Goal: Task Accomplishment & Management: Use online tool/utility

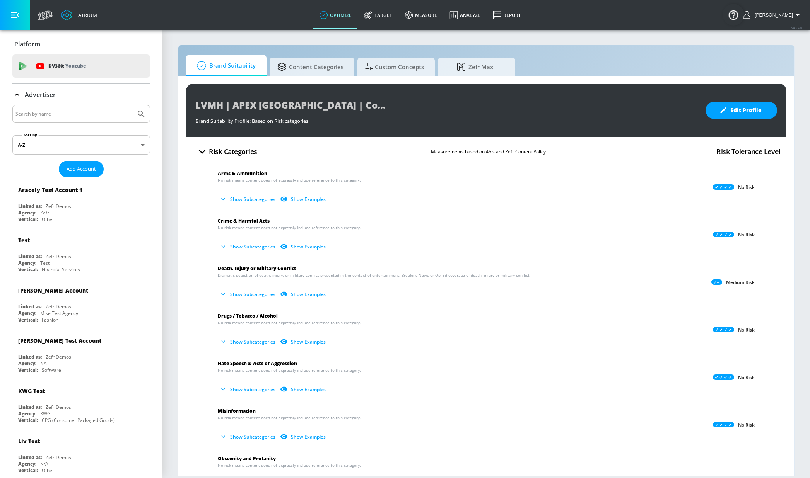
click at [90, 119] on div at bounding box center [81, 114] width 138 height 18
click at [61, 112] on input "Search by name" at bounding box center [73, 114] width 117 height 10
type input "TD canada"
click at [67, 108] on div "TD canada" at bounding box center [81, 114] width 138 height 18
click at [61, 114] on input "TD canada" at bounding box center [73, 114] width 117 height 10
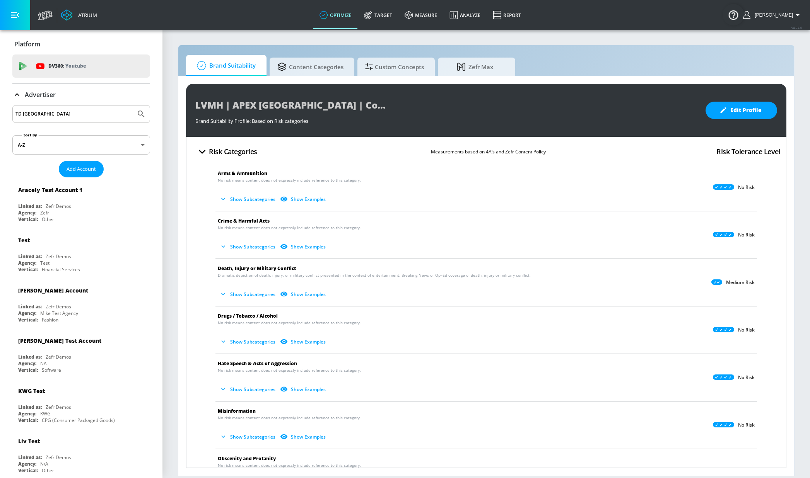
click at [133, 106] on button "Submit Search" at bounding box center [141, 114] width 17 height 17
click at [57, 118] on input "TD canada" at bounding box center [73, 114] width 117 height 10
click at [58, 117] on input "TD canada" at bounding box center [73, 114] width 117 height 10
click at [55, 106] on div "TD canada" at bounding box center [81, 114] width 138 height 18
click at [398, 16] on link "Target" at bounding box center [378, 15] width 41 height 28
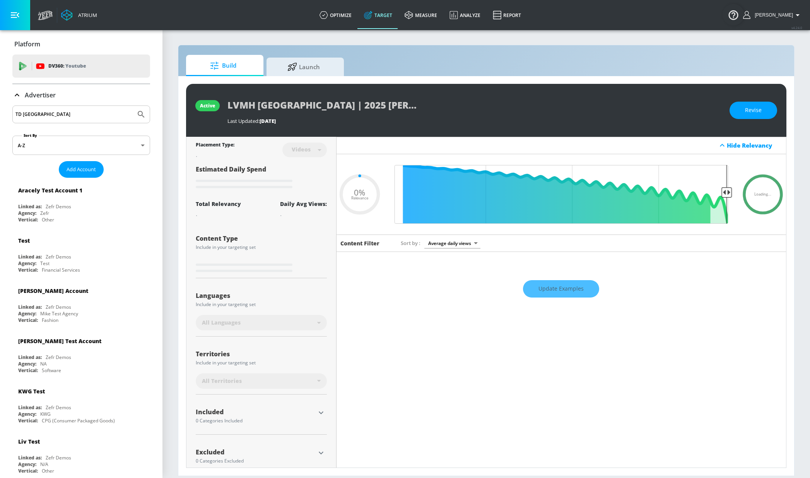
type input "0.05"
click at [61, 113] on input "TD canada" at bounding box center [73, 114] width 117 height 10
type input "TD canada"
click at [133, 106] on button "Submit Search" at bounding box center [141, 114] width 17 height 17
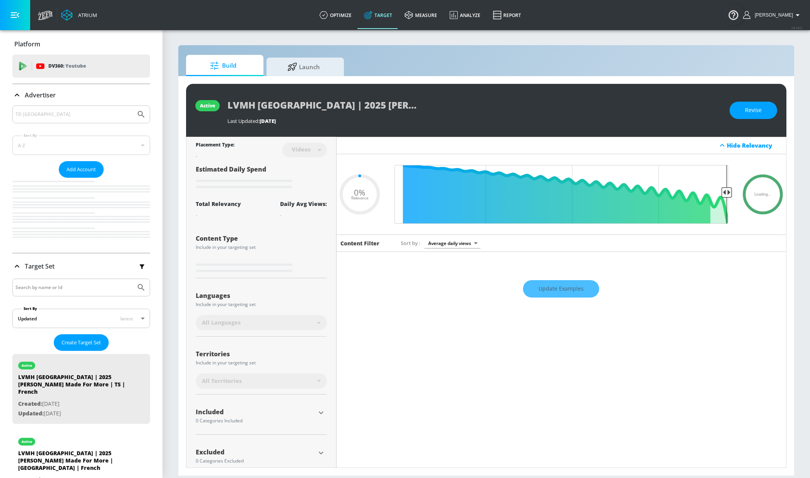
type input "0.05"
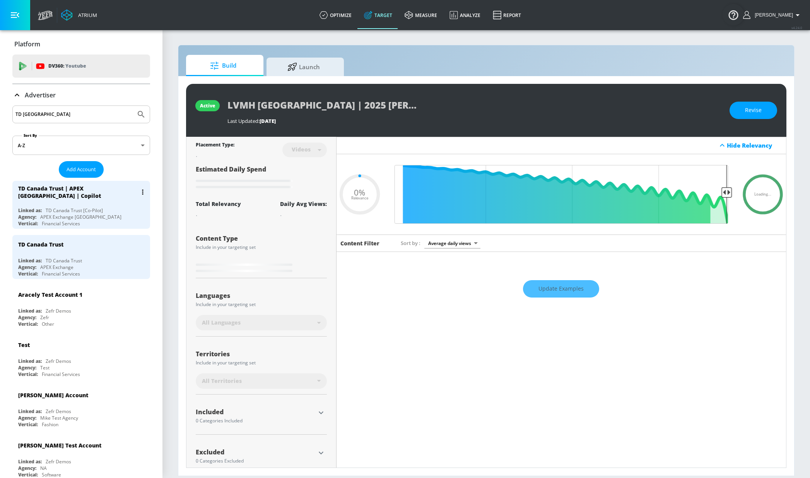
click at [88, 201] on div "TD Canada Trust | APEX [GEOGRAPHIC_DATA] | Copilot" at bounding box center [83, 192] width 130 height 22
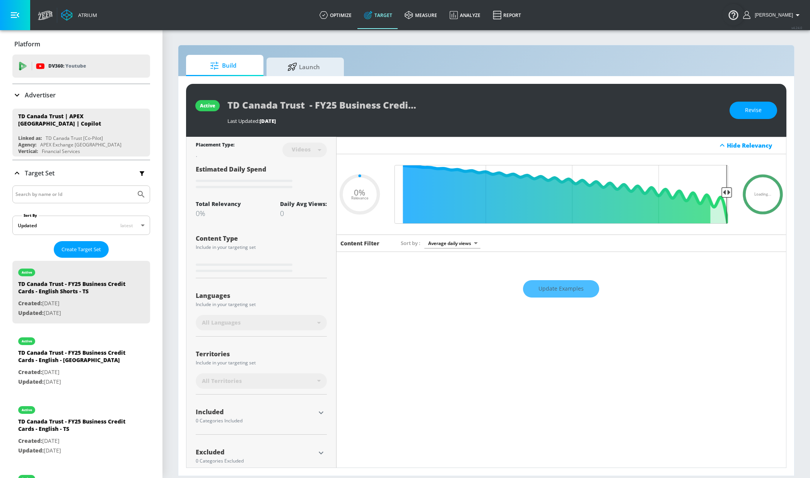
type input "0.05"
click at [77, 175] on div "Target Set" at bounding box center [81, 173] width 138 height 16
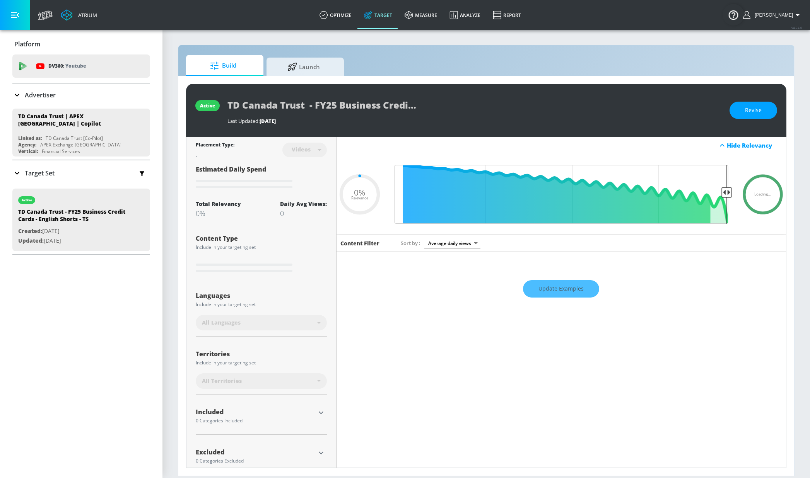
click at [77, 175] on div "Target Set" at bounding box center [81, 173] width 138 height 16
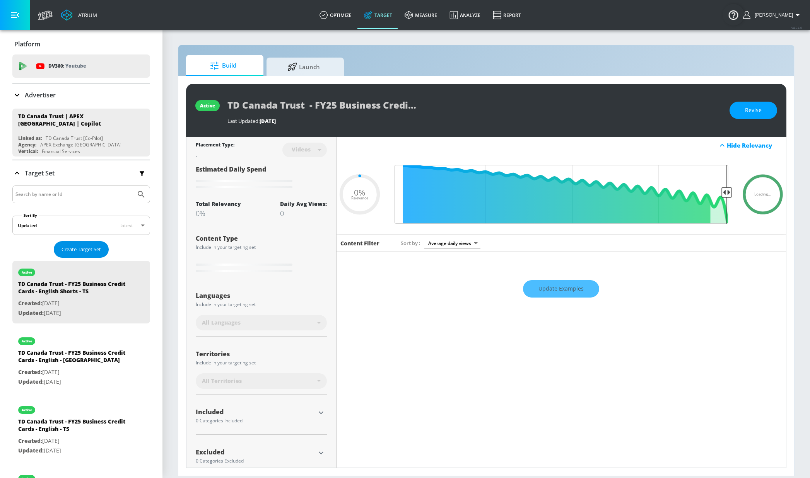
click at [83, 253] on span "Create Target Set" at bounding box center [80, 249] width 39 height 9
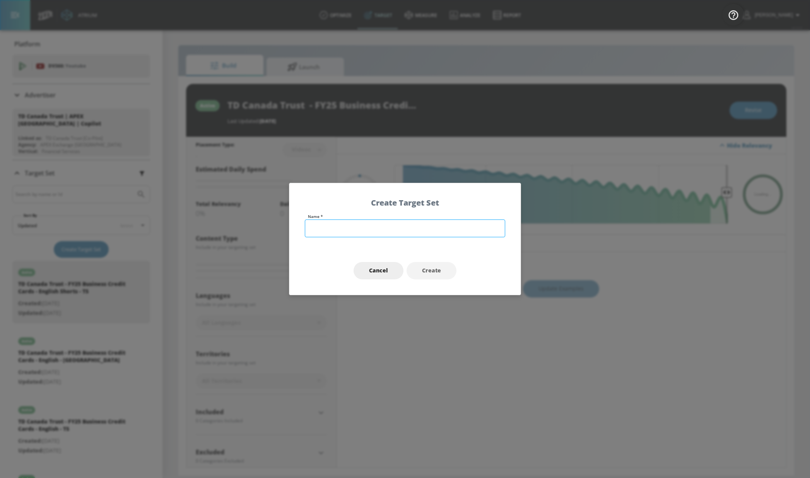
click at [411, 226] on input "text" at bounding box center [405, 229] width 200 height 18
type input "TRD C"
type input "0.09"
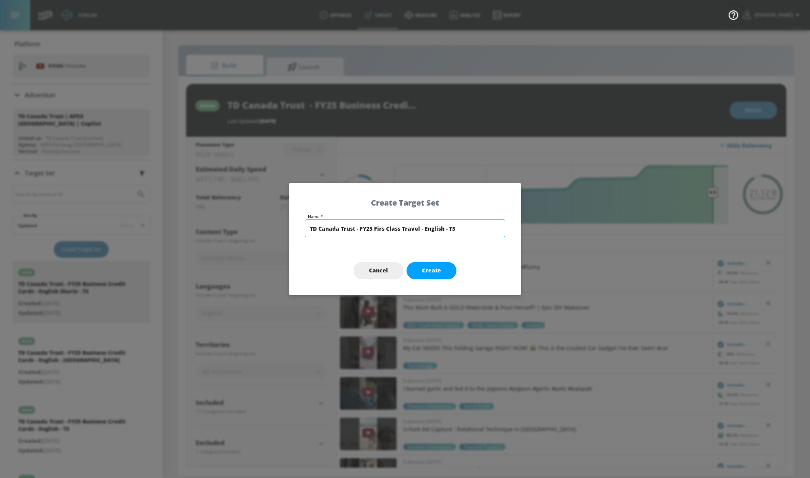
type input "TD Canada Trust - FY25 Firs Class Travel - English - TS"
click at [435, 265] on button "Create" at bounding box center [431, 270] width 50 height 17
type input "TD Canada Trust - FY25 Firs Class Travel - English - TS"
type input "channels"
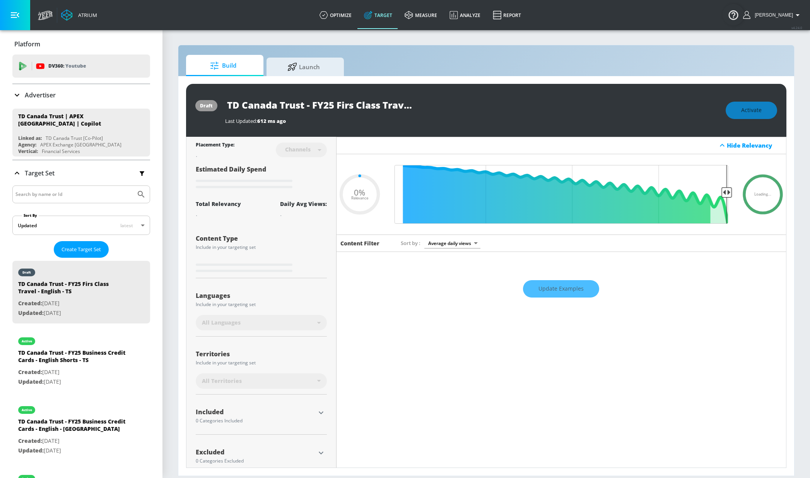
drag, startPoint x: 350, startPoint y: 106, endPoint x: 355, endPoint y: 104, distance: 5.2
click at [353, 105] on input "TD Canada Trust - FY25 Firs Class Travel - English - TS" at bounding box center [321, 104] width 193 height 17
type input "0.6"
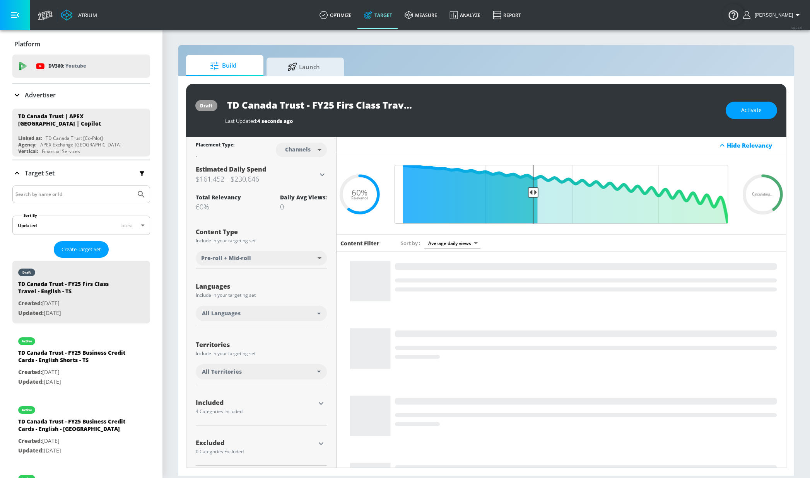
drag, startPoint x: 354, startPoint y: 105, endPoint x: 360, endPoint y: 103, distance: 7.0
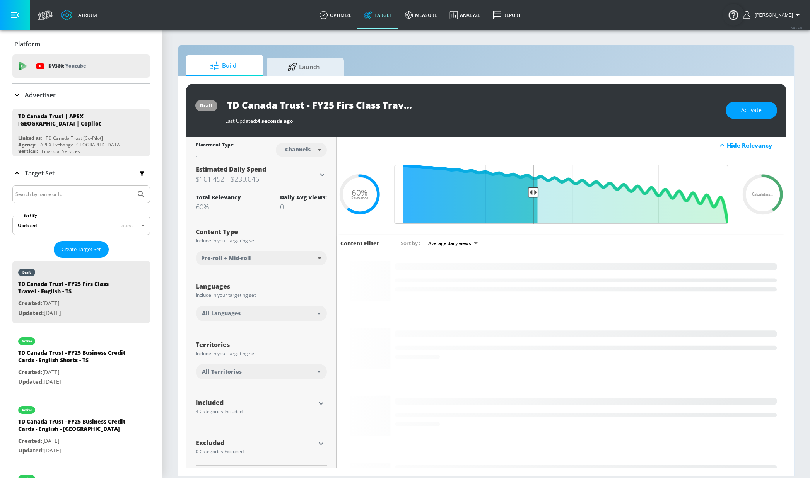
click at [354, 105] on input "TD Canada Trust - FY25 Firs Class Travel - English - TS" at bounding box center [321, 104] width 193 height 17
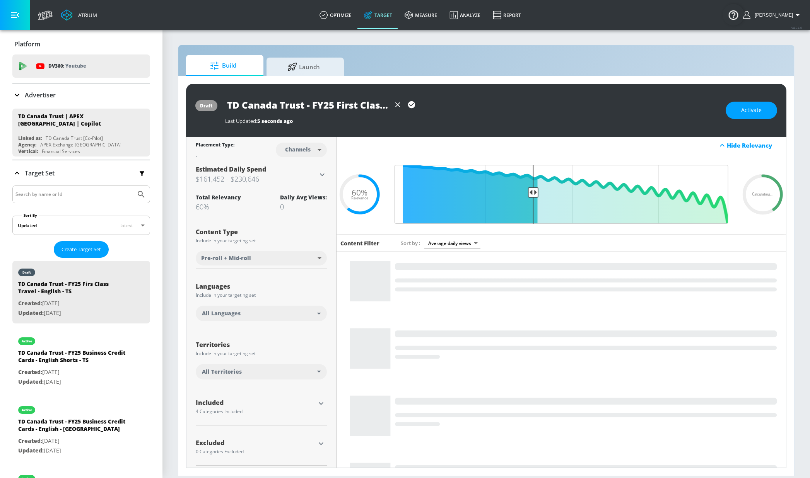
type input "TD Canada Trust - FY25 First Class Travel - English - TS"
click at [413, 104] on icon "button" at bounding box center [411, 105] width 9 height 9
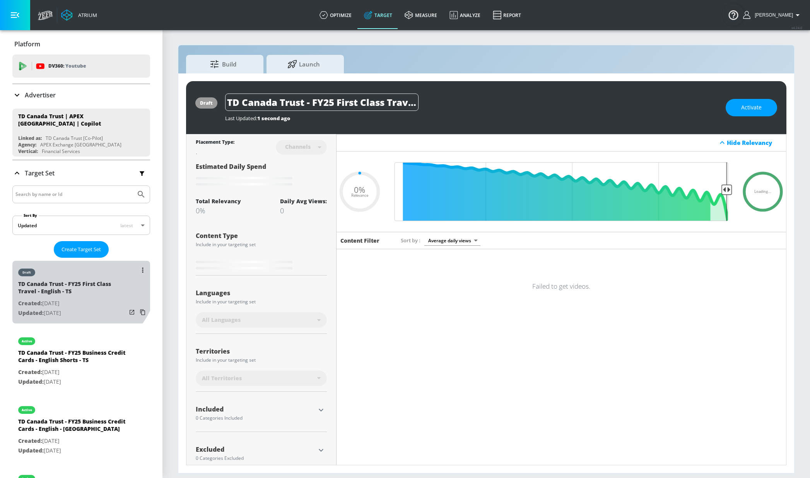
click at [76, 276] on div "draft" at bounding box center [72, 270] width 108 height 19
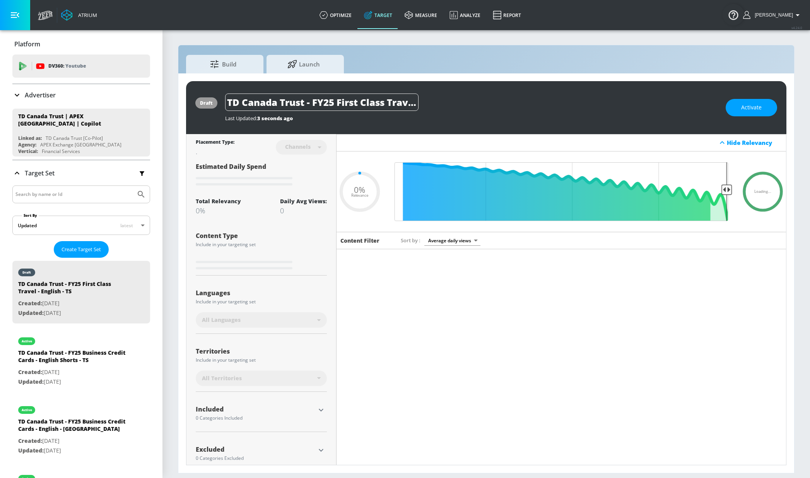
click at [449, 319] on div at bounding box center [557, 364] width 442 height 230
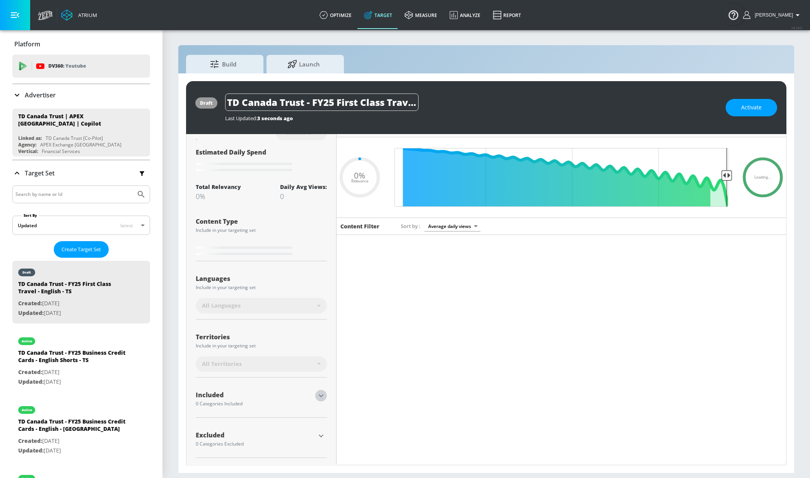
click at [316, 319] on icon "button" at bounding box center [320, 395] width 9 height 9
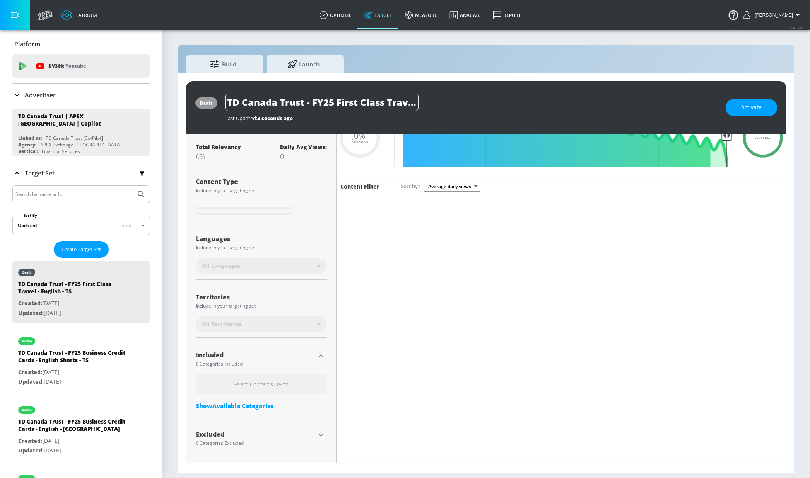
click at [245, 319] on div "Show Available Categories" at bounding box center [261, 406] width 131 height 8
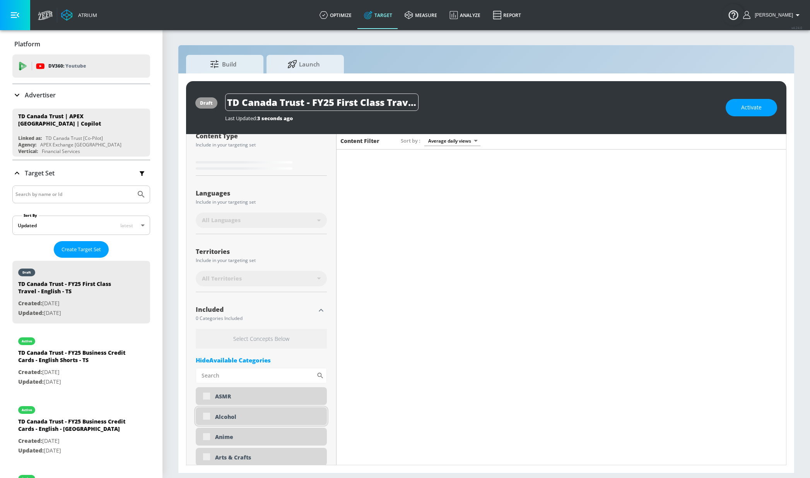
scroll to position [0, 0]
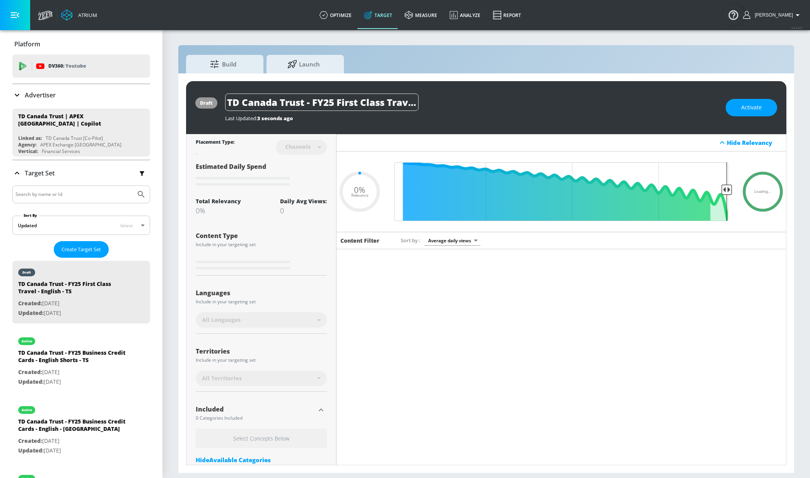
click at [539, 92] on div "draft TD Canada Trust - FY25 First Class Travel - English - TS Last Updated: 3 …" at bounding box center [486, 107] width 600 height 53
drag, startPoint x: 416, startPoint y: 80, endPoint x: 421, endPoint y: 80, distance: 5.0
click at [416, 80] on div "draft TD Canada Trust - FY25 First Class Travel - English - TS Last Updated: 3 …" at bounding box center [486, 273] width 616 height 400
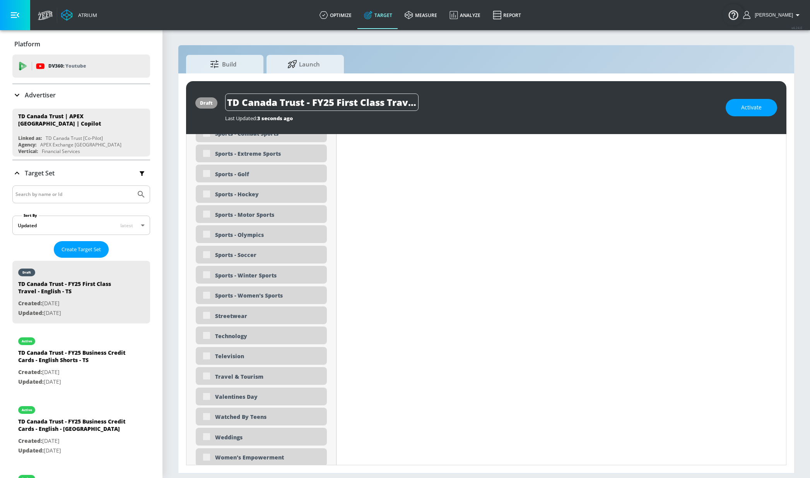
scroll to position [2281, 0]
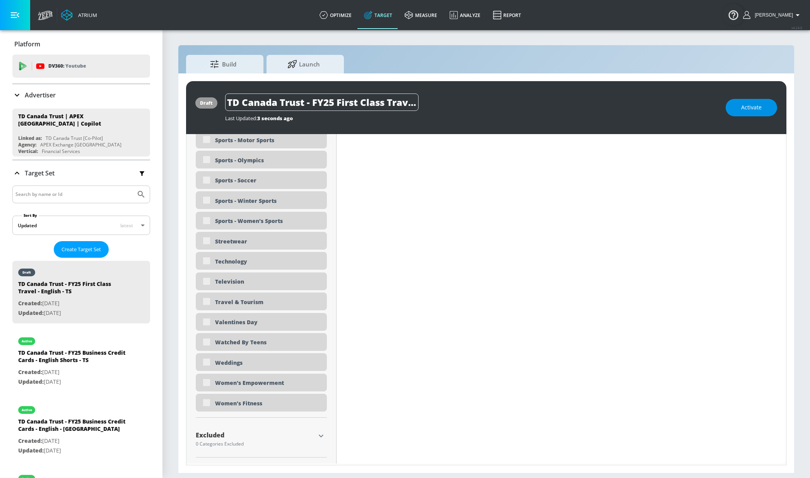
click at [539, 113] on button "Activate" at bounding box center [750, 107] width 51 height 17
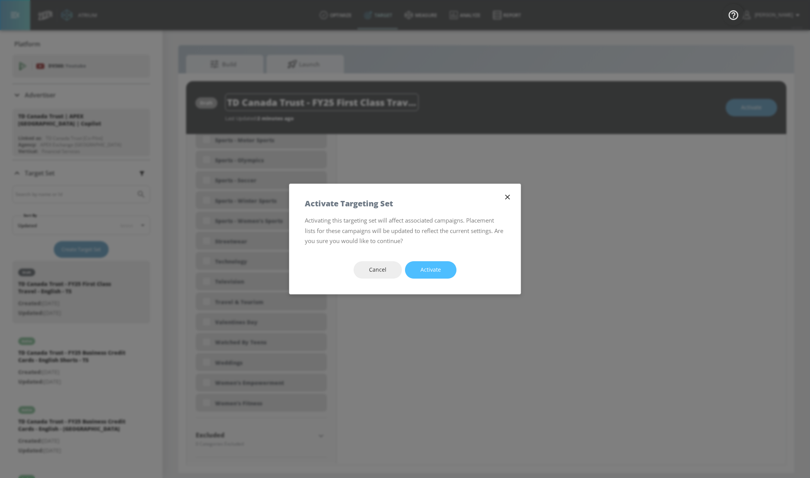
click at [424, 262] on button "Activate" at bounding box center [430, 269] width 51 height 17
click at [438, 268] on span "Activate" at bounding box center [430, 270] width 20 height 10
click at [434, 275] on span "Activate" at bounding box center [430, 270] width 20 height 10
type input "0.05"
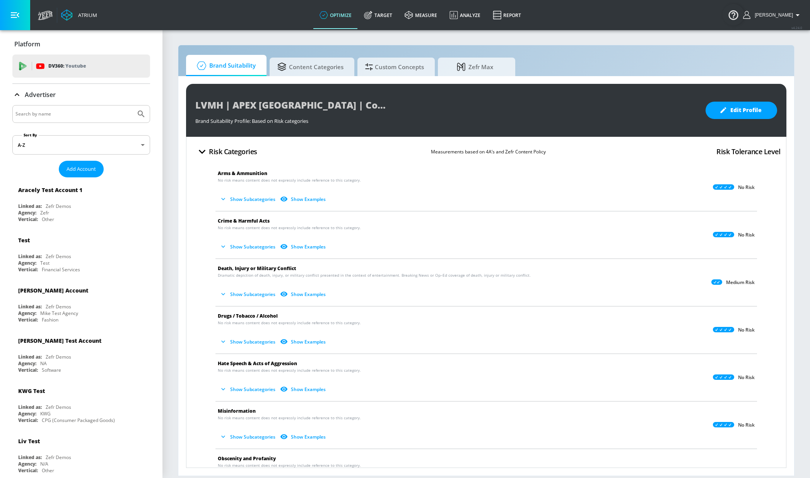
click at [68, 117] on input "Search by name" at bounding box center [73, 114] width 117 height 10
click at [48, 112] on input "Search by name" at bounding box center [73, 114] width 117 height 10
type input "td canada"
click at [133, 106] on button "Submit Search" at bounding box center [141, 114] width 17 height 17
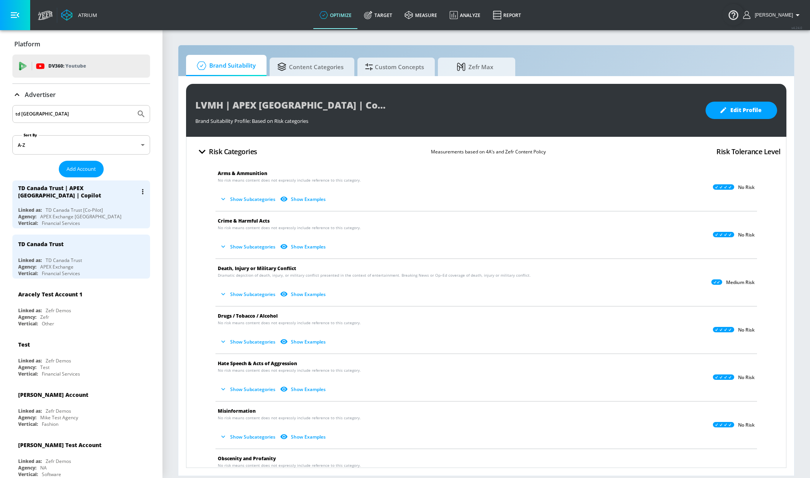
click at [60, 186] on div "TD Canada Trust | APEX [GEOGRAPHIC_DATA] | Copilot" at bounding box center [77, 191] width 119 height 15
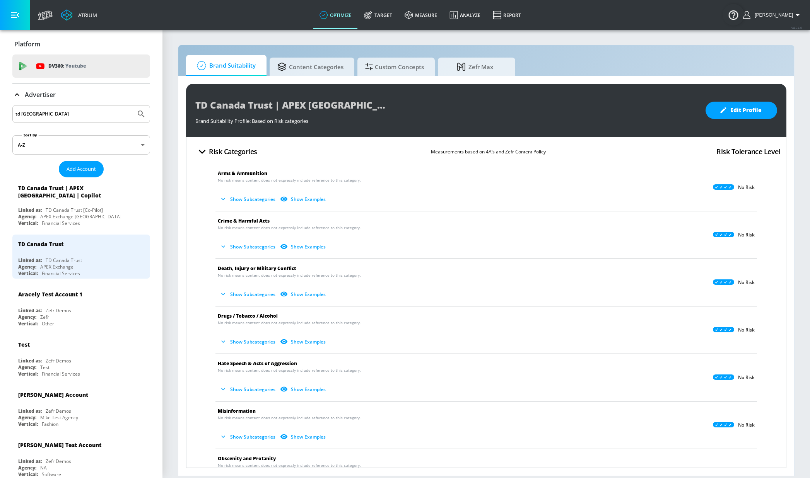
drag, startPoint x: 389, startPoint y: 16, endPoint x: 109, endPoint y: 166, distance: 318.0
click at [389, 16] on link "Target" at bounding box center [378, 15] width 41 height 28
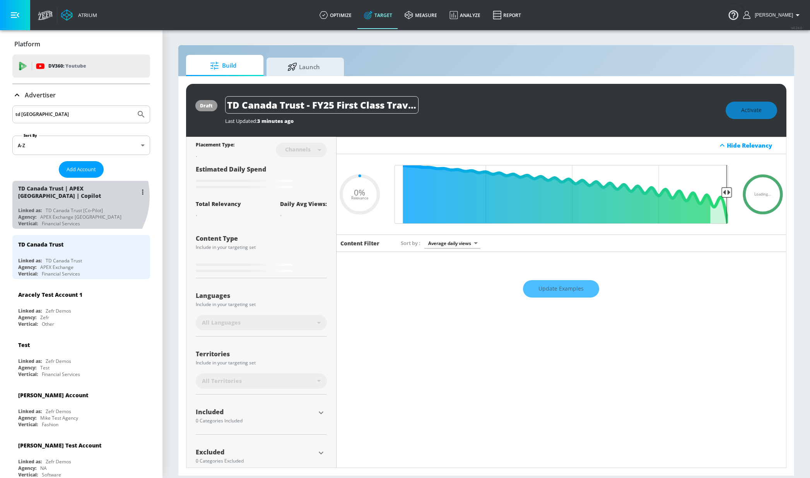
click at [77, 197] on div "TD Canada Trust | APEX [GEOGRAPHIC_DATA] | Copilot" at bounding box center [77, 192] width 119 height 15
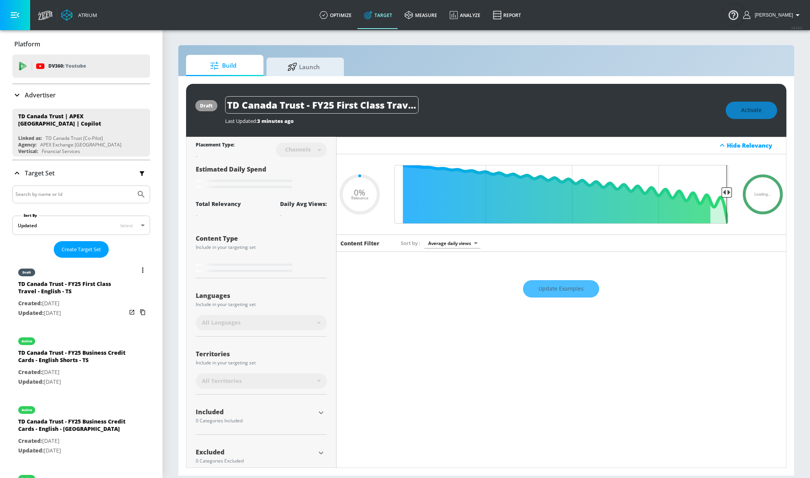
click at [94, 285] on div "TD Canada Trust - FY25 First Class Travel - English - TS" at bounding box center [72, 289] width 108 height 19
type input "0.6"
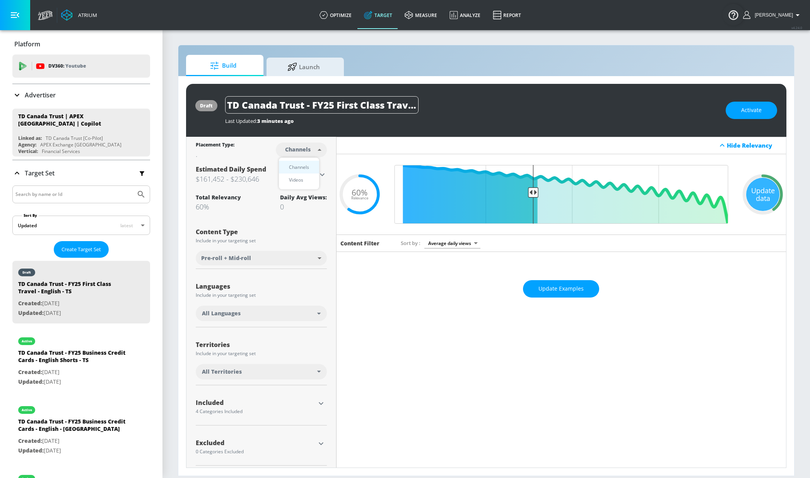
click at [292, 145] on body "Atrium optimize Target measure Analyze Report optimize Target measure Analyze R…" at bounding box center [405, 239] width 810 height 478
click at [303, 179] on div "Videos" at bounding box center [296, 180] width 22 height 8
type input "videos"
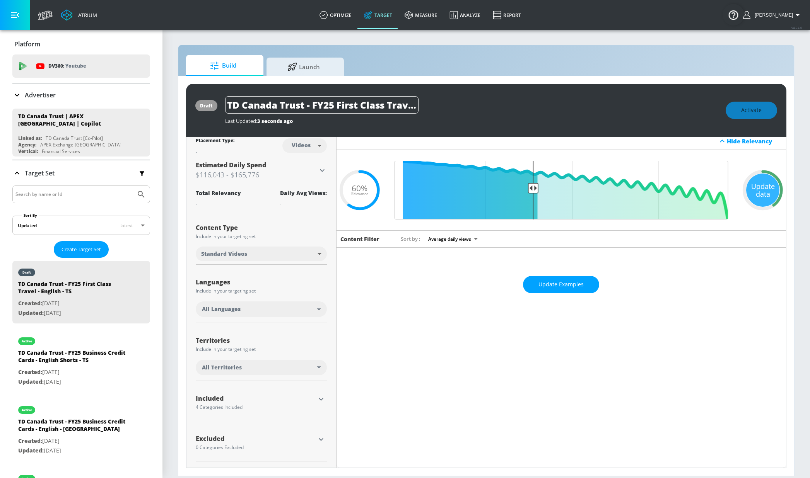
click at [247, 305] on div "All Languages" at bounding box center [259, 309] width 115 height 8
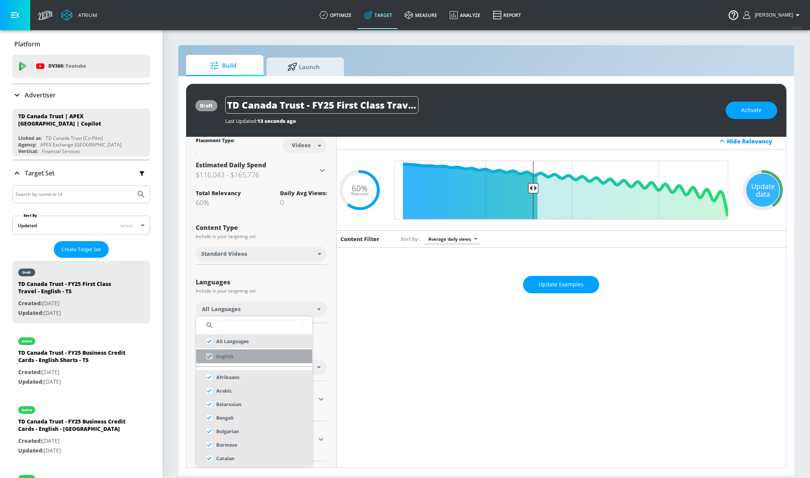
click at [256, 354] on li "English" at bounding box center [254, 357] width 116 height 14
checkbox input "false"
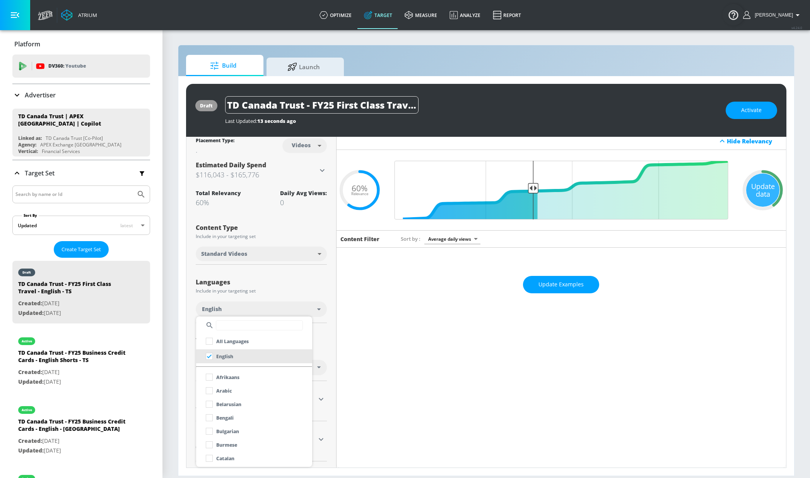
click at [275, 278] on div at bounding box center [405, 239] width 810 height 478
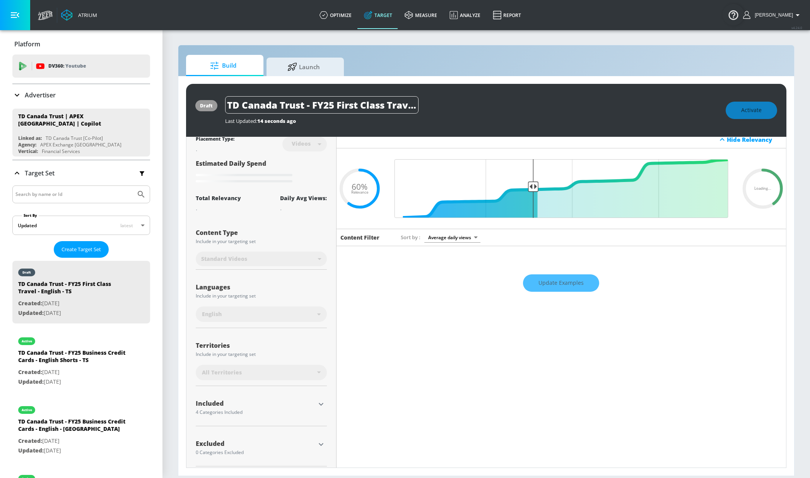
click at [319, 405] on icon "button" at bounding box center [321, 404] width 5 height 3
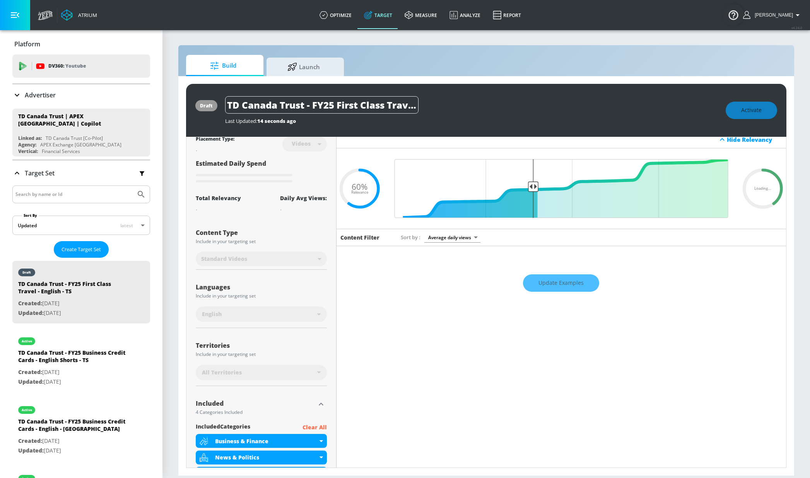
scroll to position [106, 0]
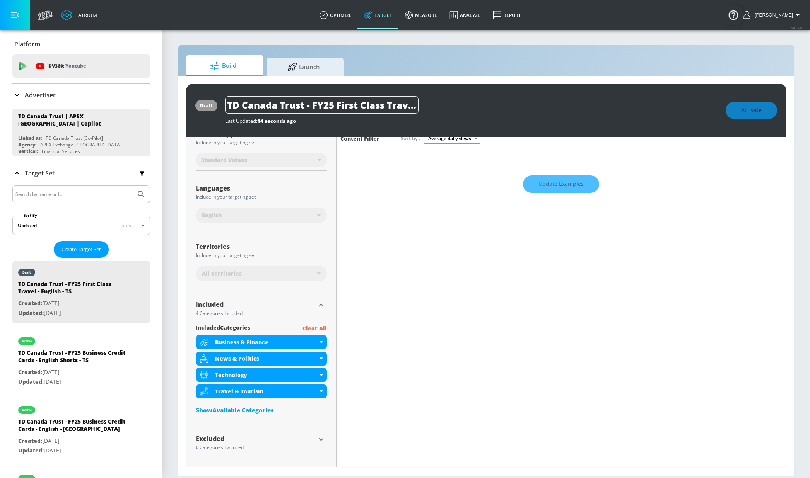
drag, startPoint x: 256, startPoint y: 449, endPoint x: 255, endPoint y: 444, distance: 5.5
click at [255, 444] on div "Excluded 0 Categories Excluded" at bounding box center [255, 443] width 119 height 18
click at [315, 440] on button "button" at bounding box center [321, 440] width 12 height 12
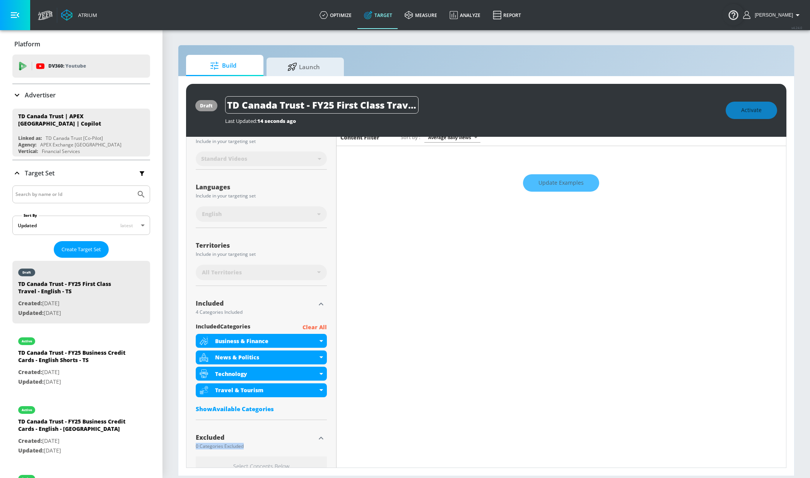
scroll to position [178, 0]
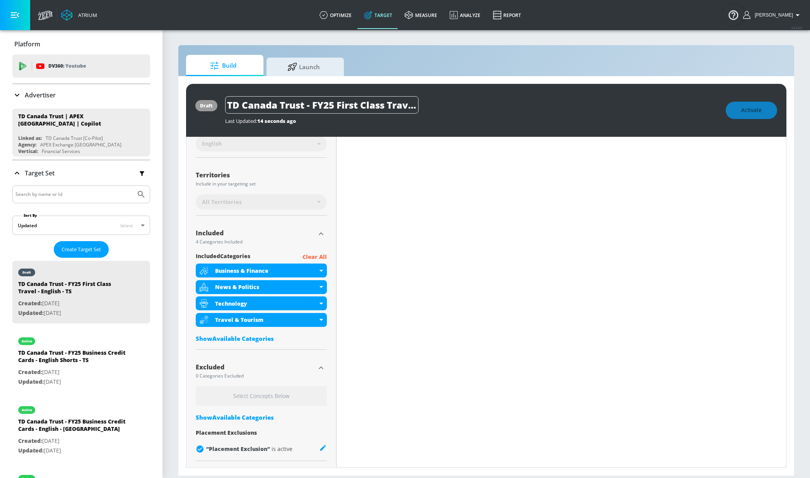
click at [236, 414] on div "Show Available Categories" at bounding box center [261, 418] width 131 height 8
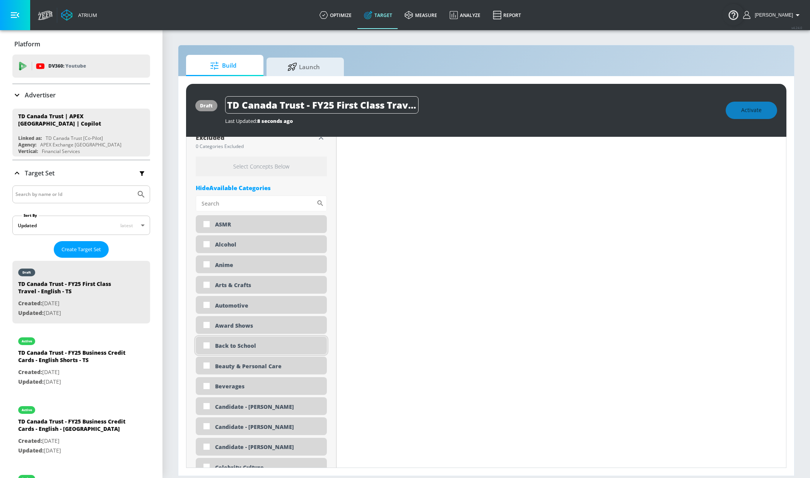
scroll to position [414, 0]
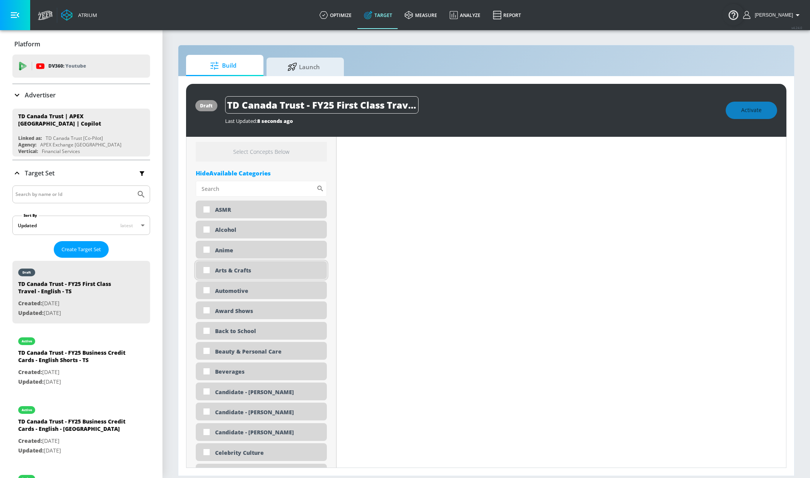
drag, startPoint x: 233, startPoint y: 228, endPoint x: 239, endPoint y: 267, distance: 39.0
click at [234, 229] on div "Alcohol" at bounding box center [268, 229] width 106 height 7
checkbox input "true"
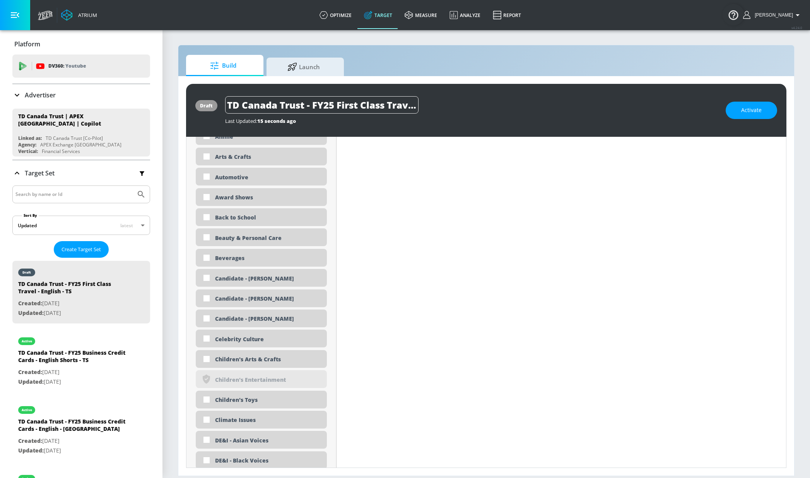
scroll to position [539, 0]
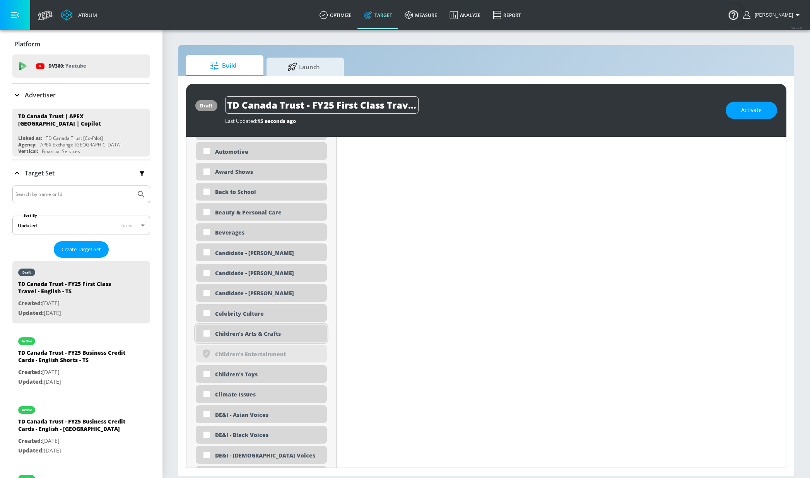
click at [263, 333] on div "Children's Arts & Crafts" at bounding box center [268, 333] width 106 height 7
checkbox input "true"
click at [241, 374] on div "Children's Toys" at bounding box center [268, 374] width 106 height 7
checkbox input "true"
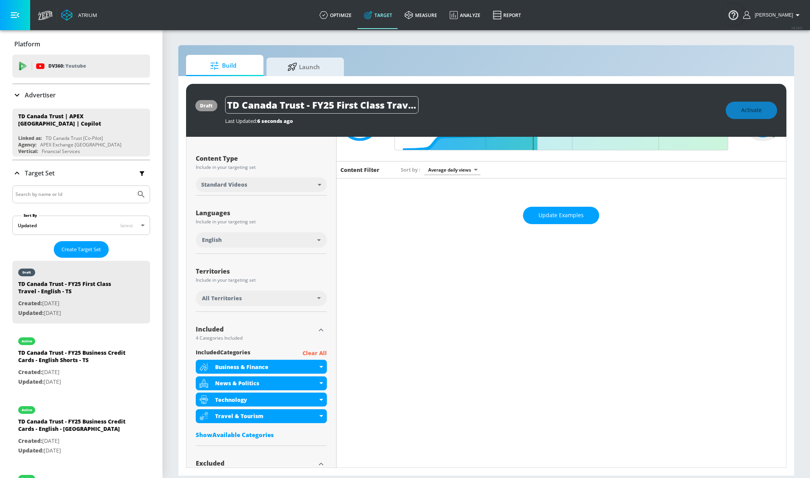
scroll to position [79, 0]
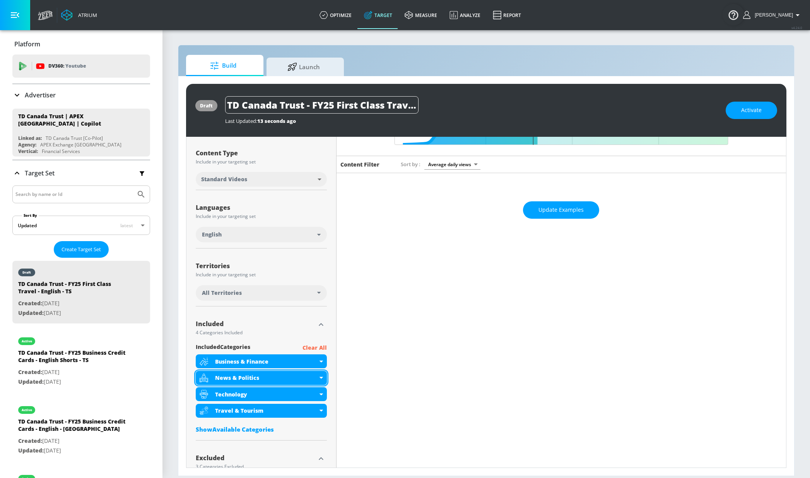
click at [271, 379] on div "News & Politics" at bounding box center [266, 377] width 102 height 7
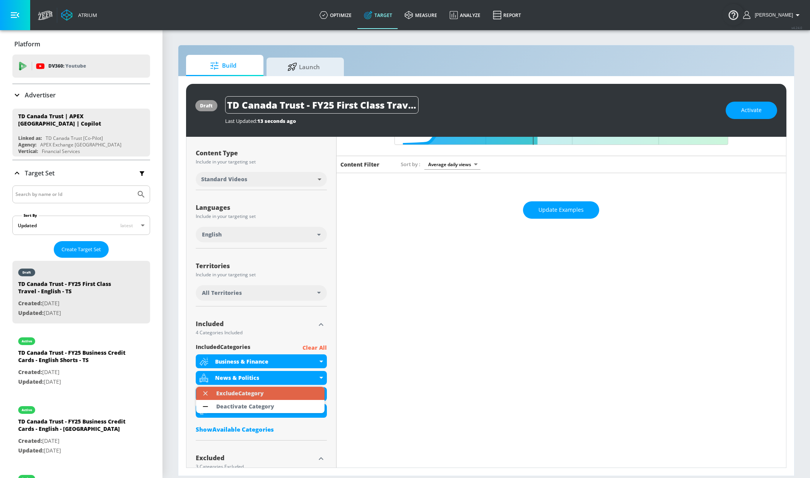
click at [268, 396] on li "Exclude Category" at bounding box center [260, 393] width 128 height 13
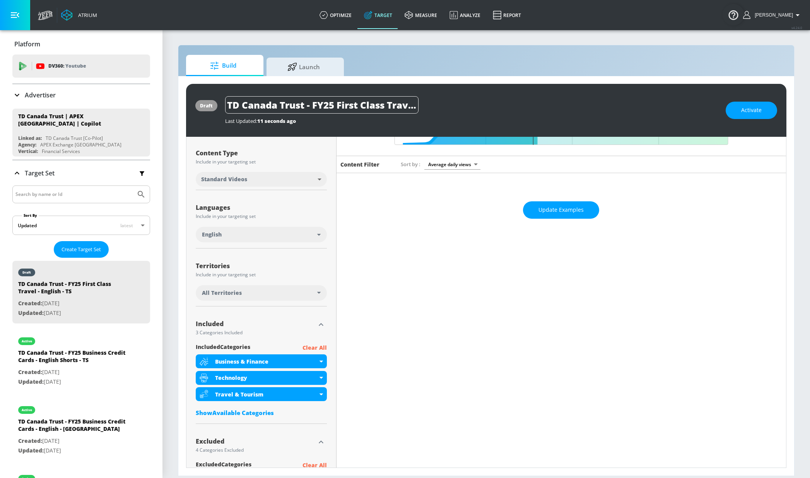
click at [230, 411] on div "Show Available Categories" at bounding box center [261, 413] width 131 height 8
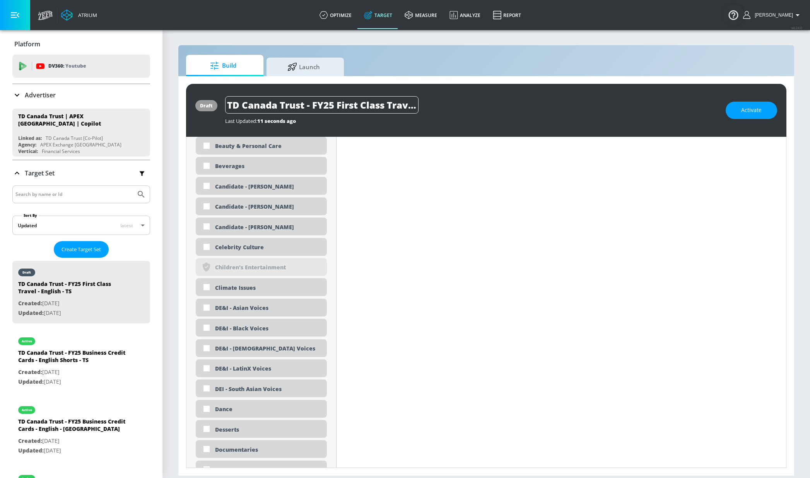
scroll to position [506, 0]
click at [240, 247] on div "Celebrity Culture" at bounding box center [268, 245] width 106 height 7
checkbox input "true"
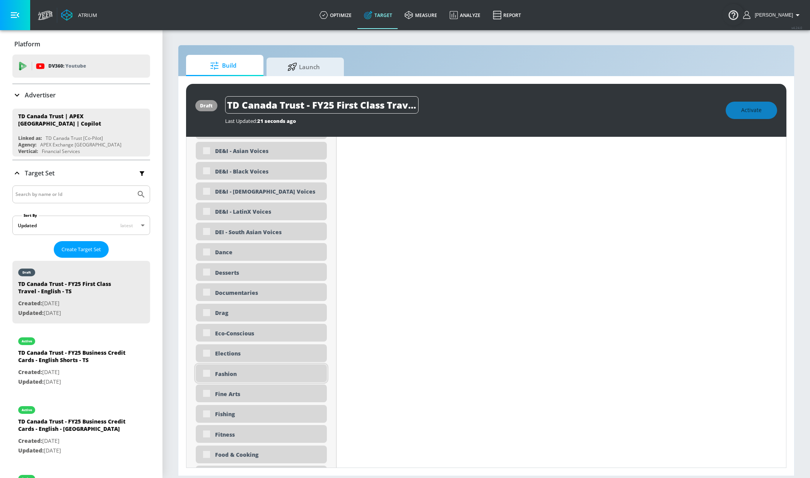
click at [232, 378] on div "Fashion" at bounding box center [268, 373] width 106 height 7
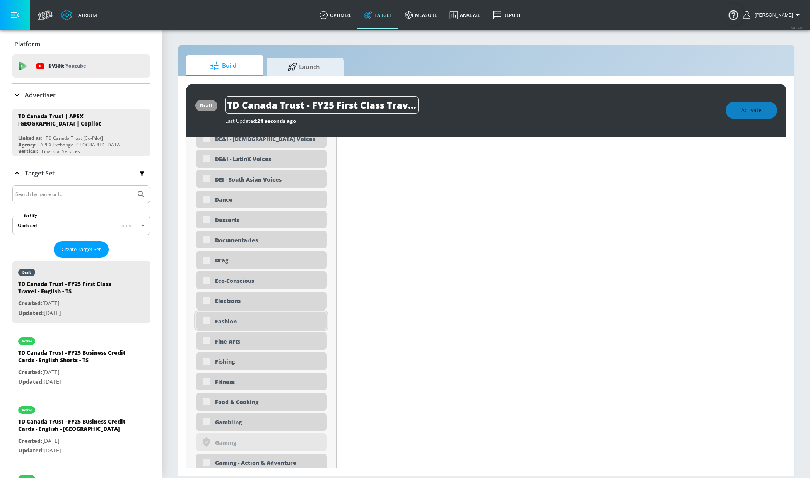
scroll to position [722, 0]
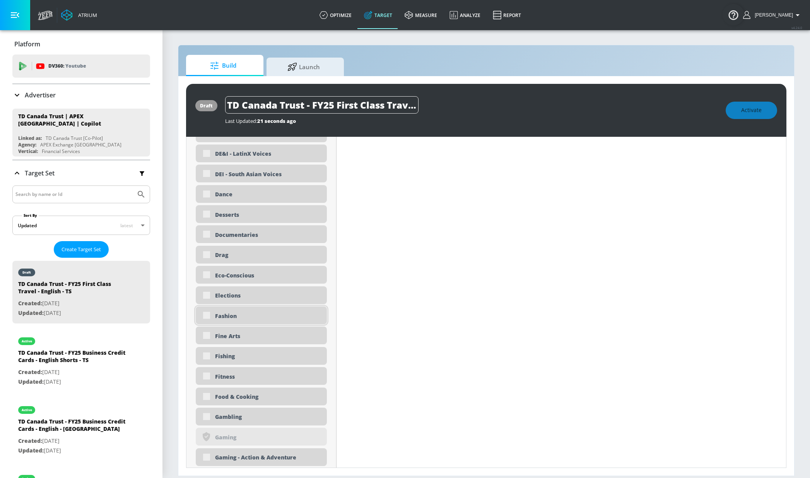
click at [207, 316] on div "Fashion" at bounding box center [261, 316] width 131 height 18
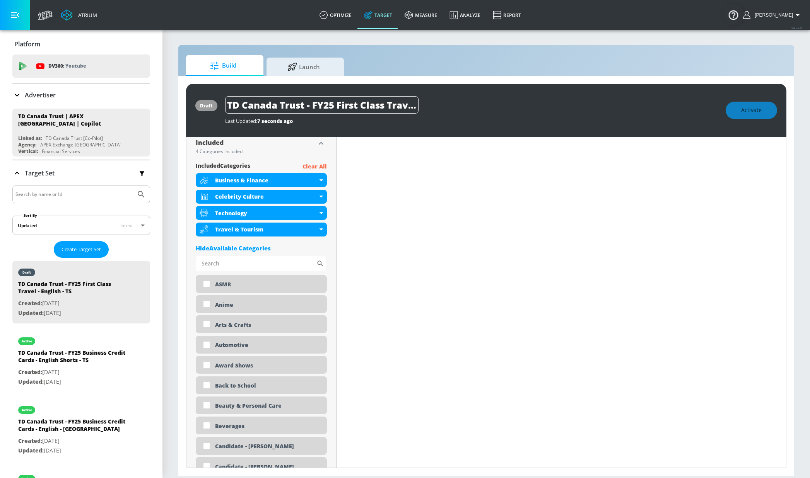
scroll to position [261, 0]
click at [217, 347] on div "Automotive" at bounding box center [268, 343] width 106 height 7
checkbox input "true"
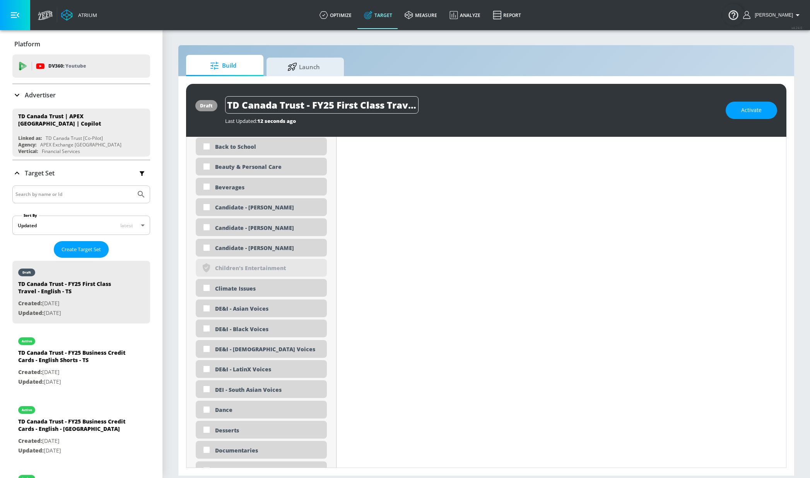
scroll to position [500, 0]
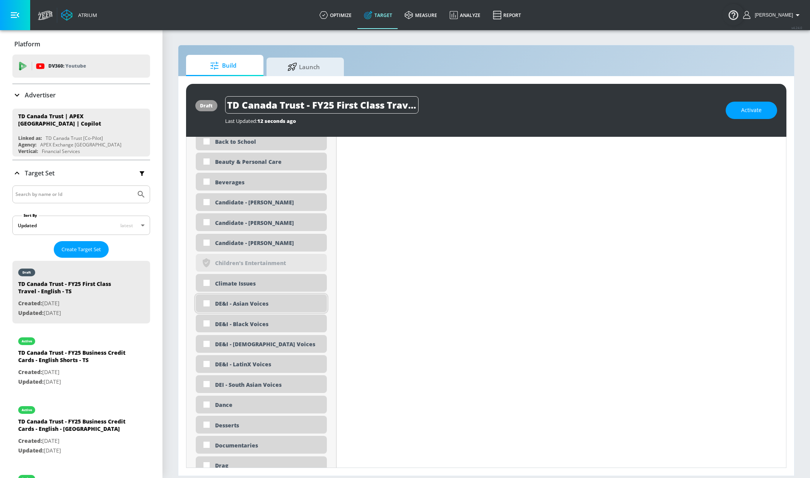
click at [243, 303] on div "DE&I - Asian Voices" at bounding box center [268, 303] width 106 height 7
checkbox input "true"
drag, startPoint x: 243, startPoint y: 325, endPoint x: 243, endPoint y: 339, distance: 13.5
click at [243, 326] on div "DE&I - Black Voices" at bounding box center [268, 324] width 106 height 7
checkbox input "true"
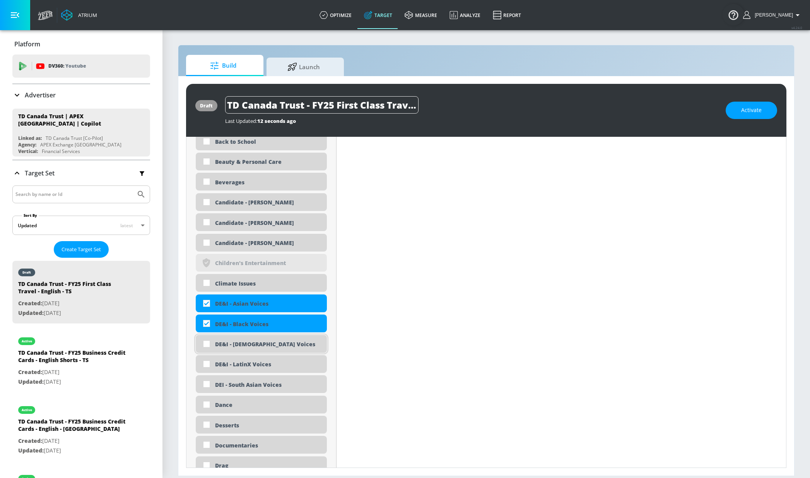
click at [245, 348] on div "DE&I - [DEMOGRAPHIC_DATA] Voices" at bounding box center [268, 344] width 106 height 7
checkbox input "true"
click at [249, 384] on div "DEI - South Asian Voices" at bounding box center [268, 384] width 106 height 7
checkbox input "true"
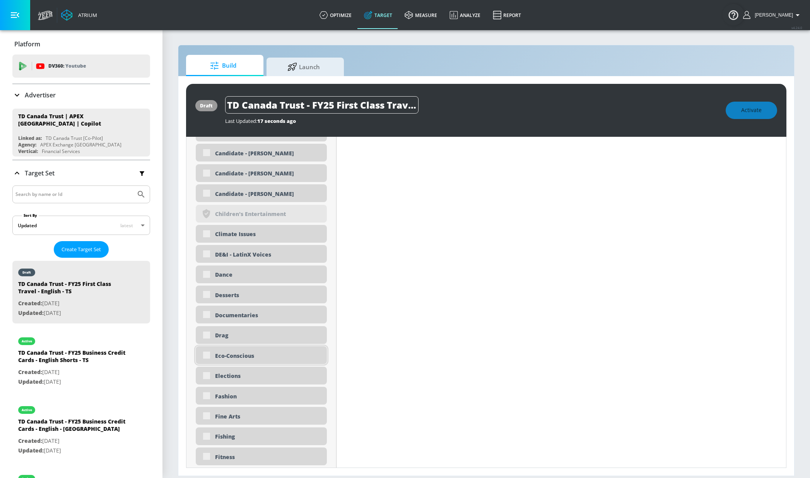
scroll to position [628, 0]
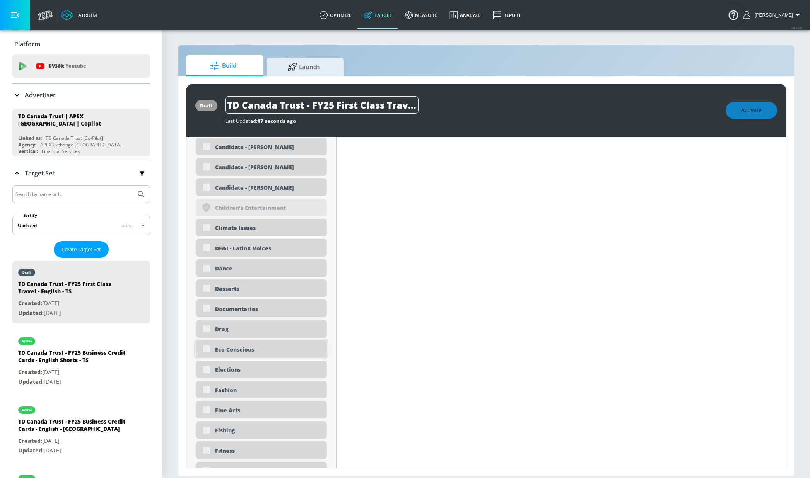
click at [251, 369] on div "Elections" at bounding box center [268, 369] width 106 height 7
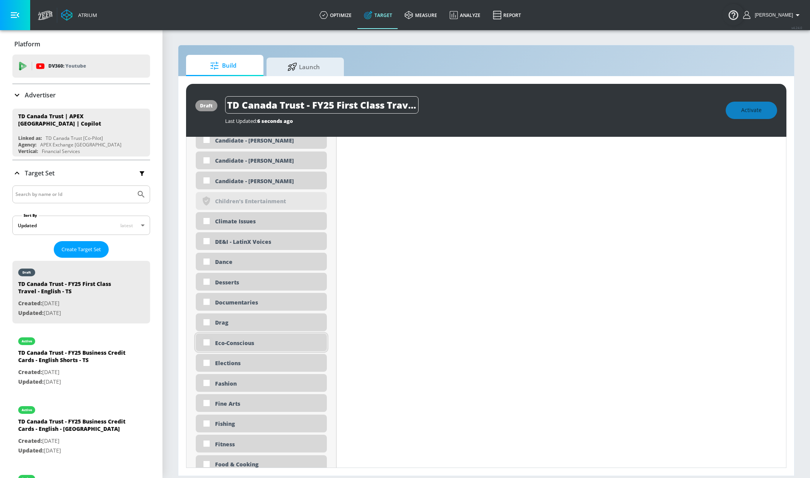
scroll to position [622, 0]
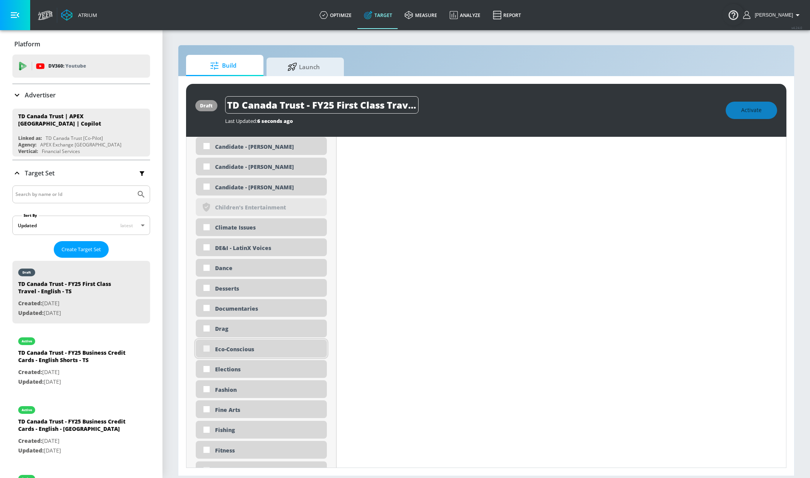
click at [205, 353] on input "checkbox" at bounding box center [207, 349] width 14 height 14
checkbox input "true"
click at [205, 387] on input "checkbox" at bounding box center [207, 389] width 14 height 14
checkbox input "true"
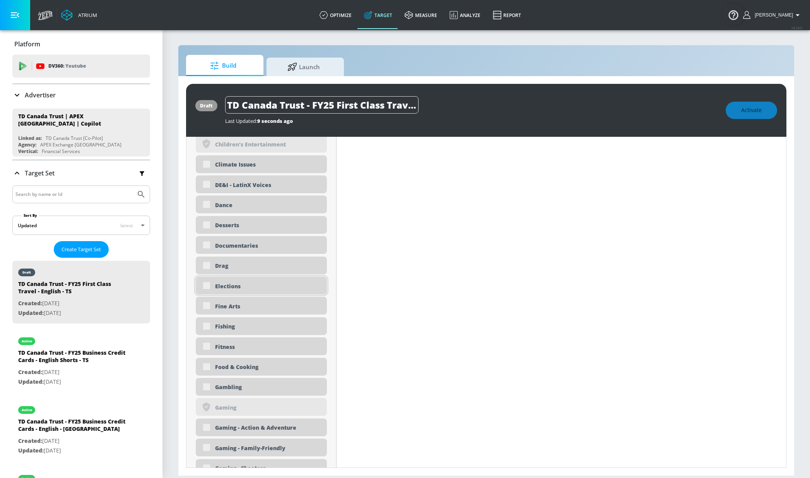
scroll to position [739, 0]
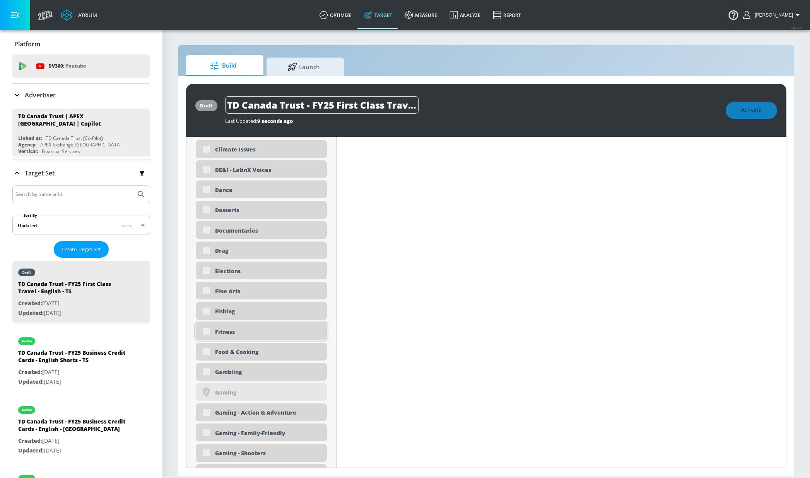
click at [207, 335] on div "Fitness" at bounding box center [261, 332] width 131 height 18
click at [205, 333] on div "Fitness" at bounding box center [261, 332] width 131 height 18
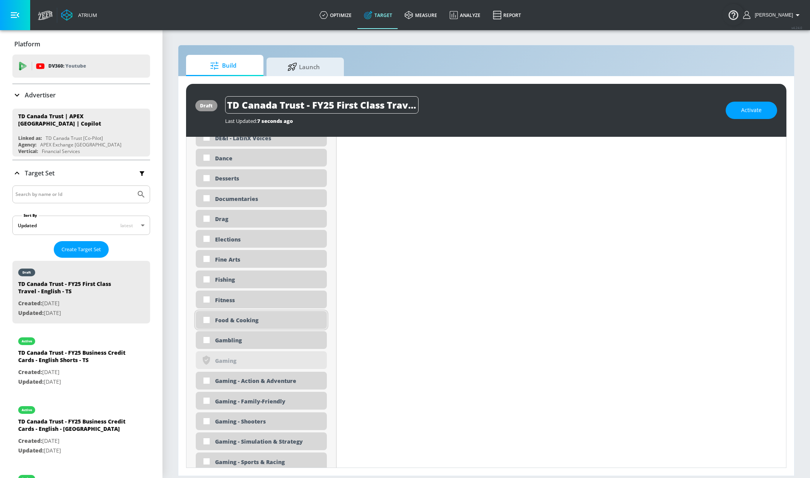
scroll to position [766, 0]
drag, startPoint x: 205, startPoint y: 303, endPoint x: 206, endPoint y: 316, distance: 12.8
click at [205, 303] on input "checkbox" at bounding box center [207, 299] width 14 height 14
checkbox input "true"
click at [207, 320] on input "checkbox" at bounding box center [207, 319] width 14 height 14
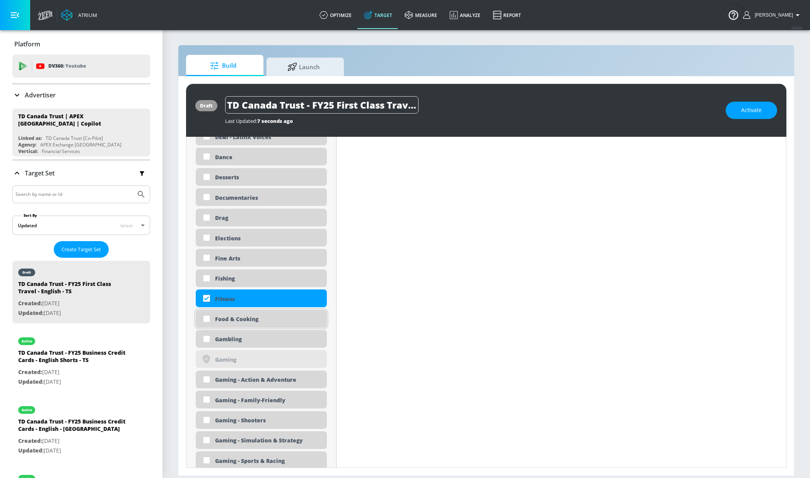
checkbox input "true"
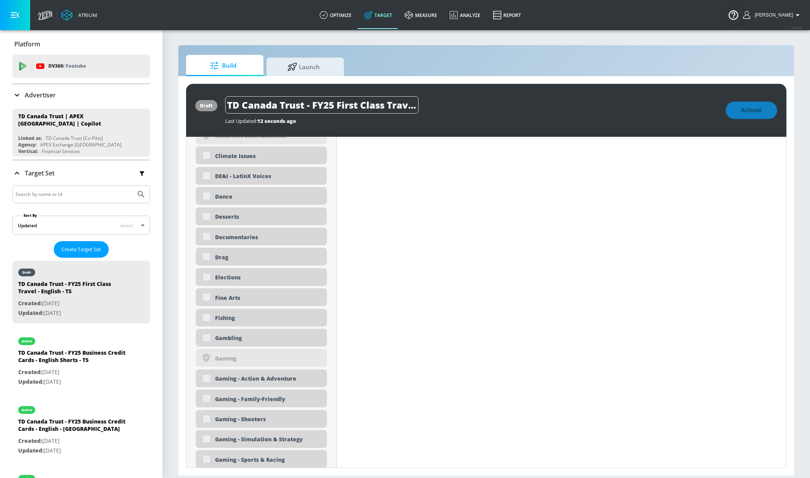
scroll to position [772, 0]
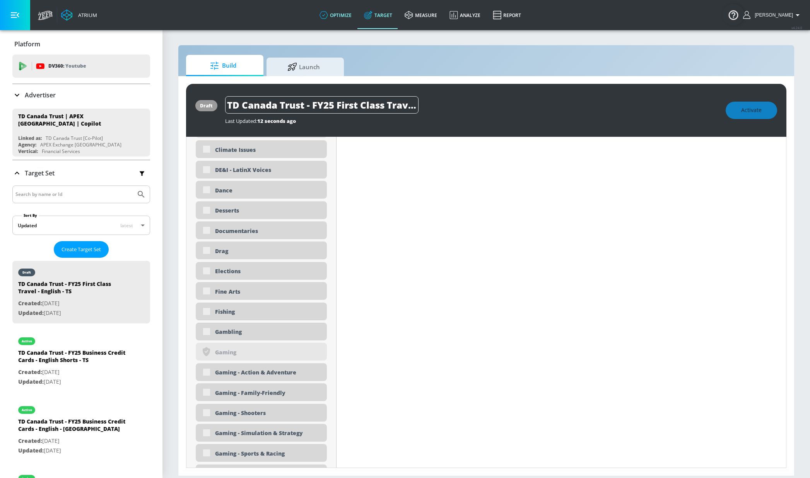
click at [358, 14] on link "optimize" at bounding box center [335, 15] width 44 height 28
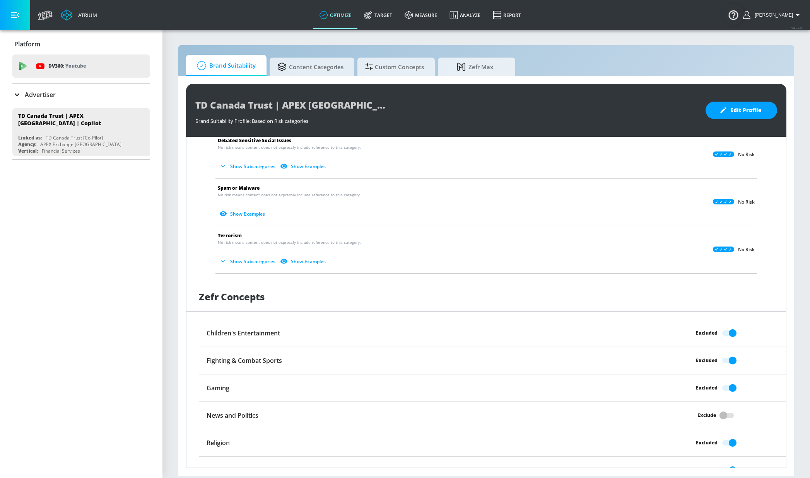
scroll to position [480, 0]
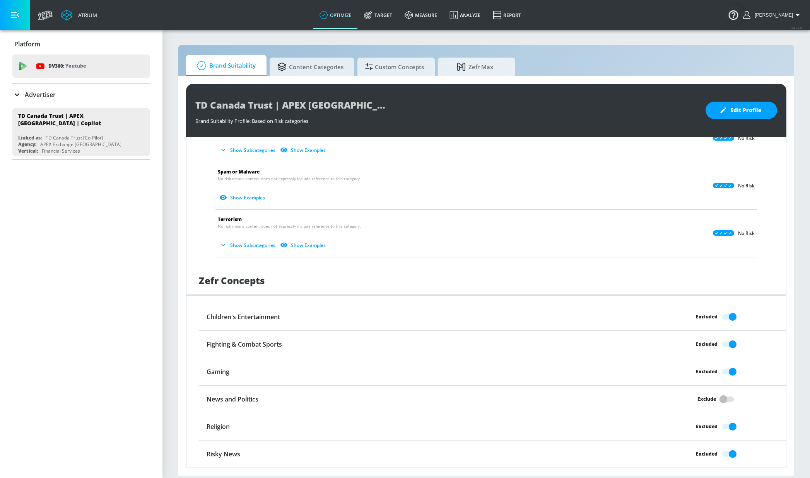
click at [725, 370] on div "Excluded" at bounding box center [712, 372] width 147 height 15
click at [717, 396] on div "Exclude" at bounding box center [712, 399] width 147 height 15
click at [724, 371] on div "Excluded" at bounding box center [712, 372] width 147 height 15
click at [728, 118] on button "Edit Profile" at bounding box center [741, 110] width 72 height 17
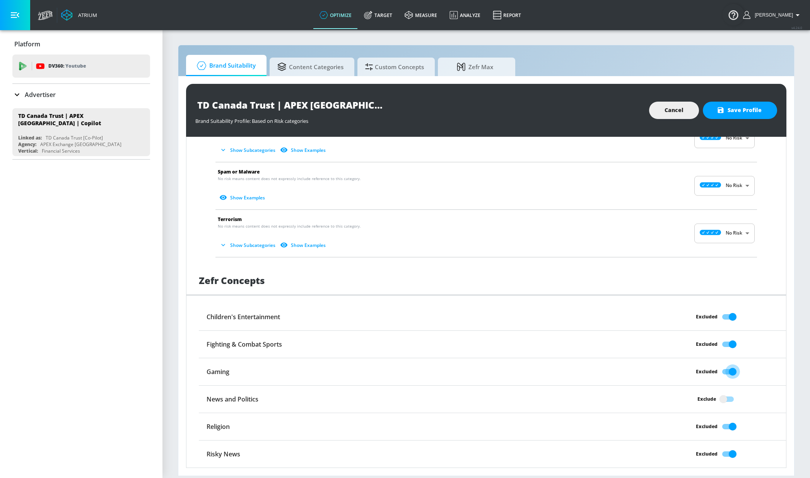
click at [723, 371] on input "Excluded" at bounding box center [732, 372] width 44 height 15
checkbox input "false"
click at [717, 401] on input "Exclude" at bounding box center [723, 399] width 44 height 15
checkbox input "true"
click at [750, 113] on span "Save Profile" at bounding box center [739, 111] width 43 height 10
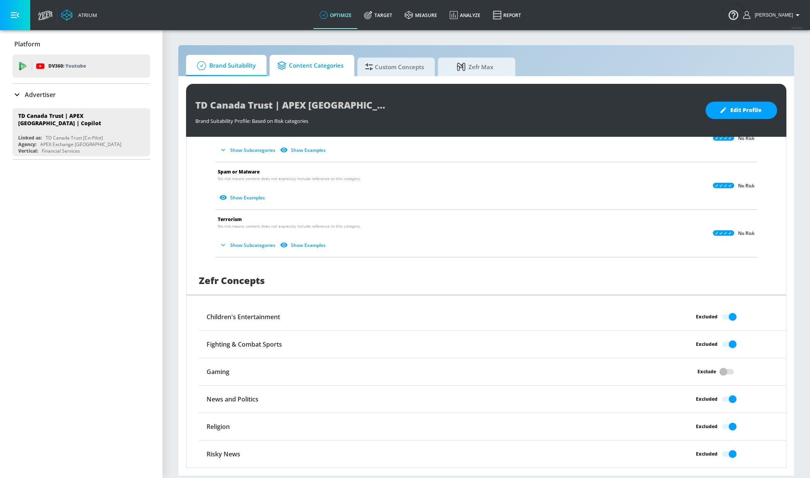
click at [322, 68] on span "Content Categories" at bounding box center [310, 65] width 66 height 19
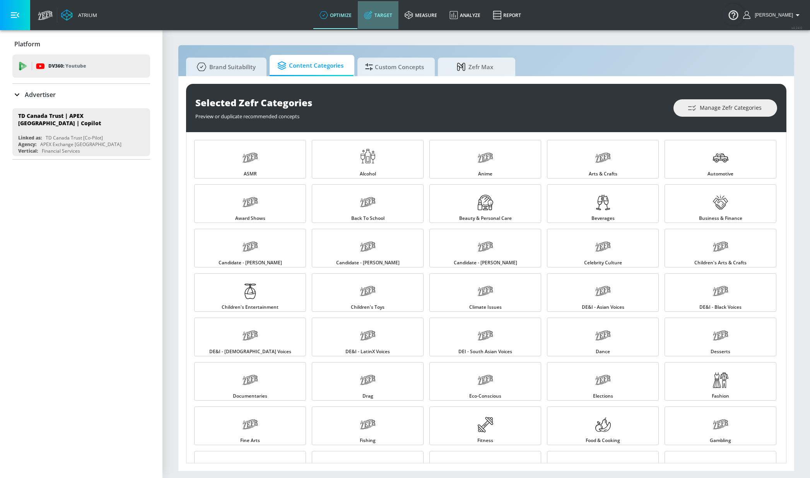
click at [392, 13] on link "Target" at bounding box center [378, 15] width 41 height 28
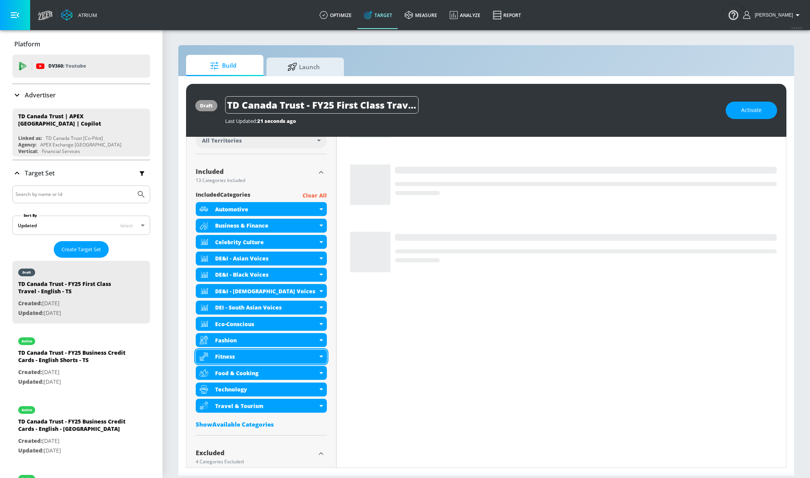
scroll to position [349, 0]
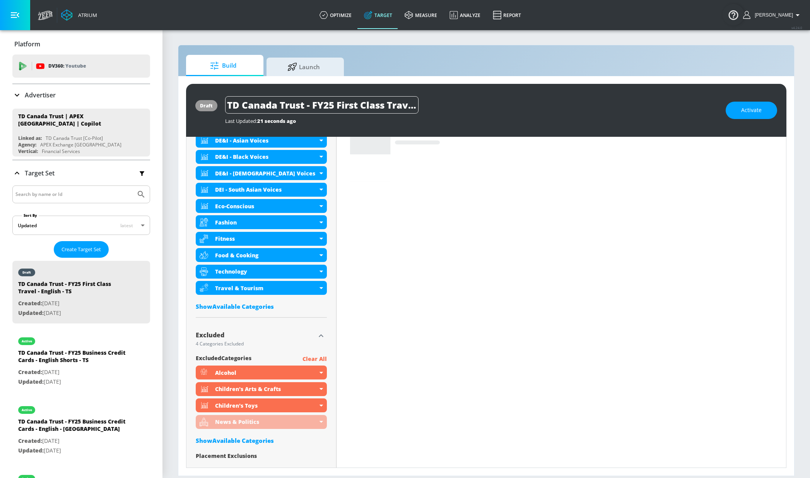
drag, startPoint x: 246, startPoint y: 308, endPoint x: 242, endPoint y: 308, distance: 4.3
click at [246, 308] on div "Show Available Categories" at bounding box center [261, 307] width 131 height 8
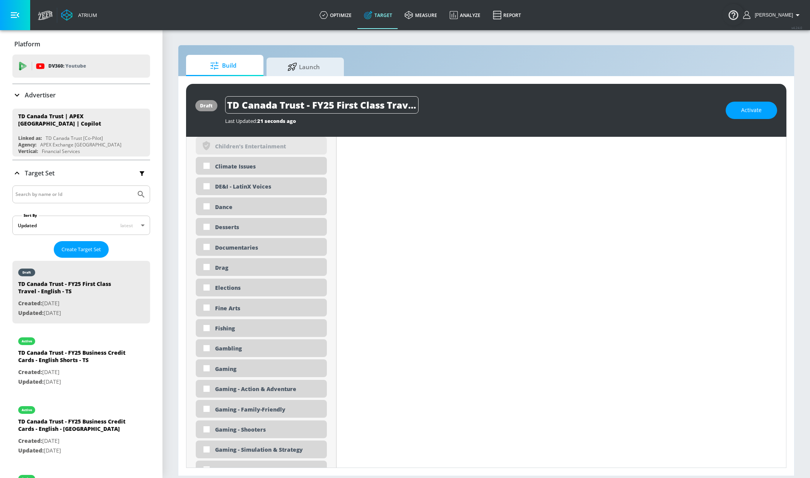
scroll to position [754, 0]
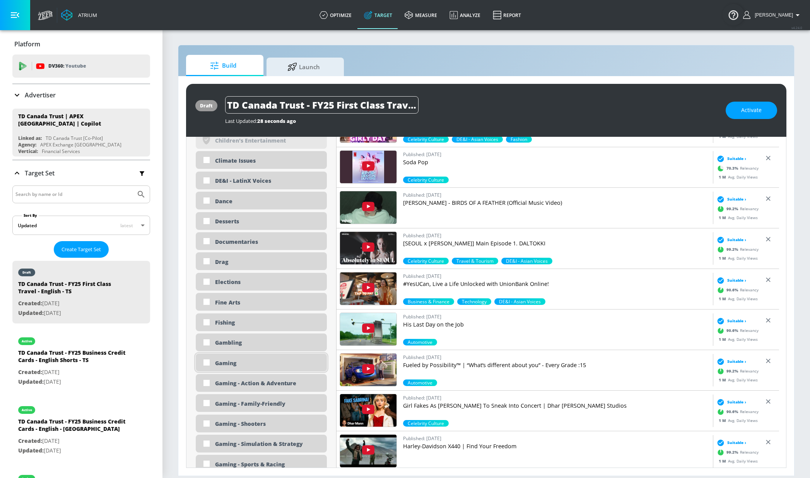
click at [234, 362] on div "Gaming" at bounding box center [268, 363] width 106 height 7
checkbox input "true"
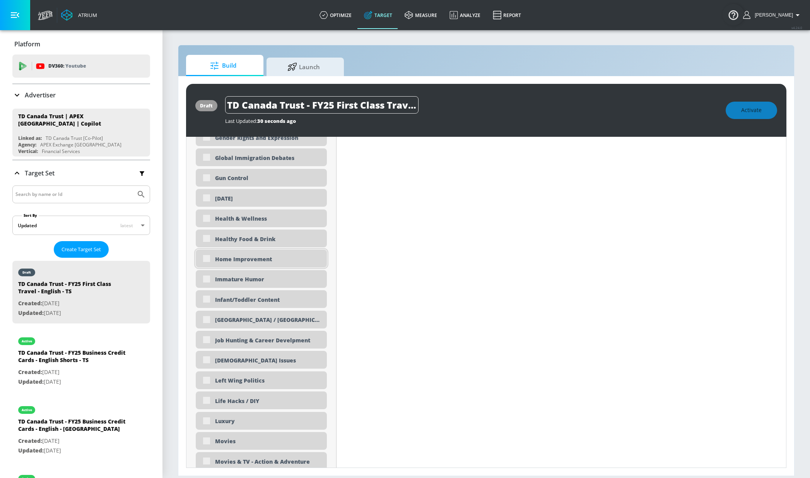
scroll to position [1127, 0]
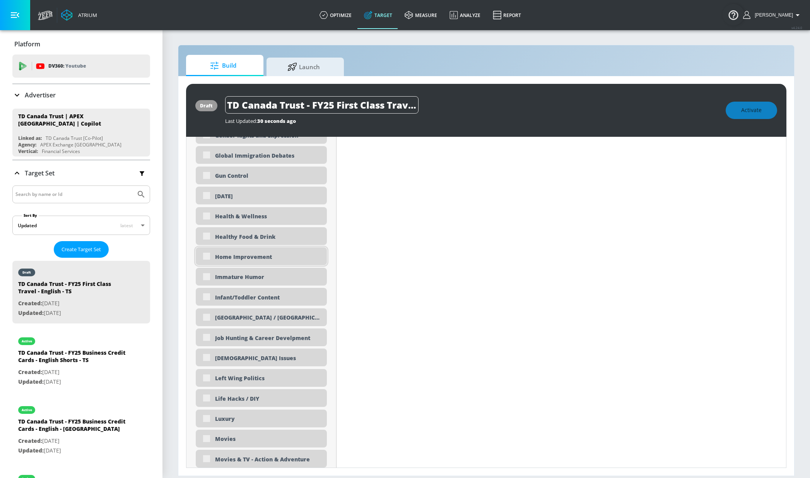
click at [244, 259] on div "Home Improvement" at bounding box center [268, 256] width 106 height 7
click at [231, 258] on div "Home Improvement" at bounding box center [268, 256] width 106 height 7
checkbox input "true"
click at [238, 398] on div "Life Hacks / DIY" at bounding box center [268, 398] width 106 height 7
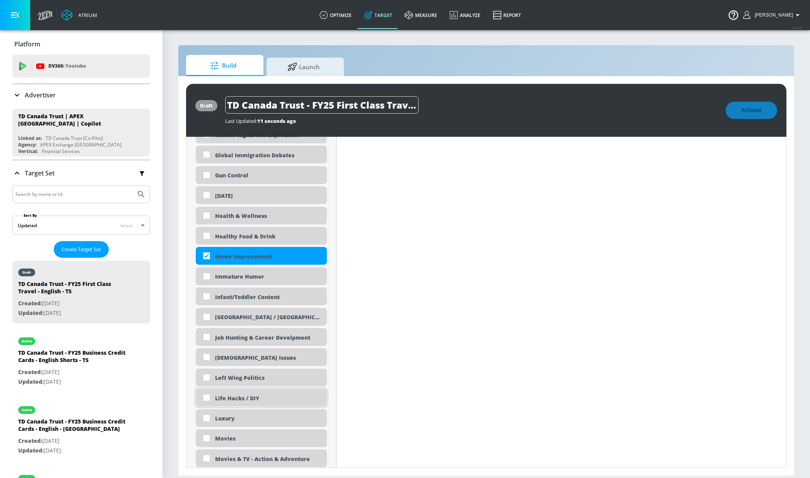
checkbox input "true"
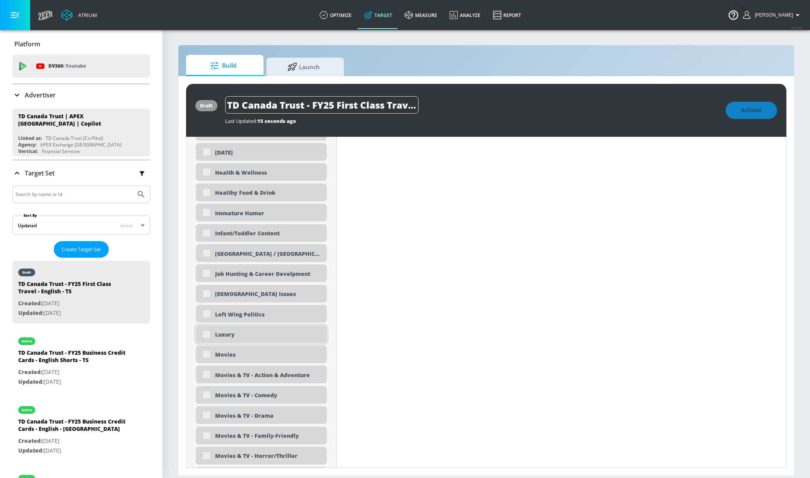
scroll to position [1211, 0]
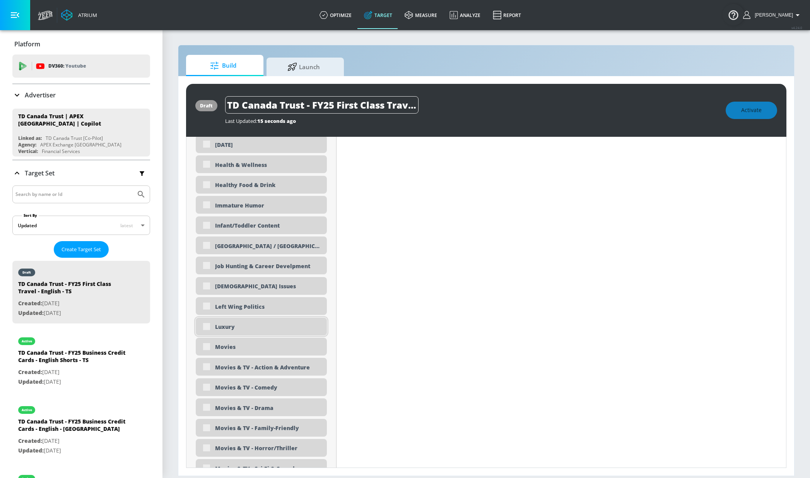
click at [220, 336] on div "Luxury" at bounding box center [261, 327] width 131 height 18
click at [225, 328] on div "Luxury" at bounding box center [268, 326] width 106 height 7
click at [206, 328] on div "Luxury" at bounding box center [261, 327] width 131 height 18
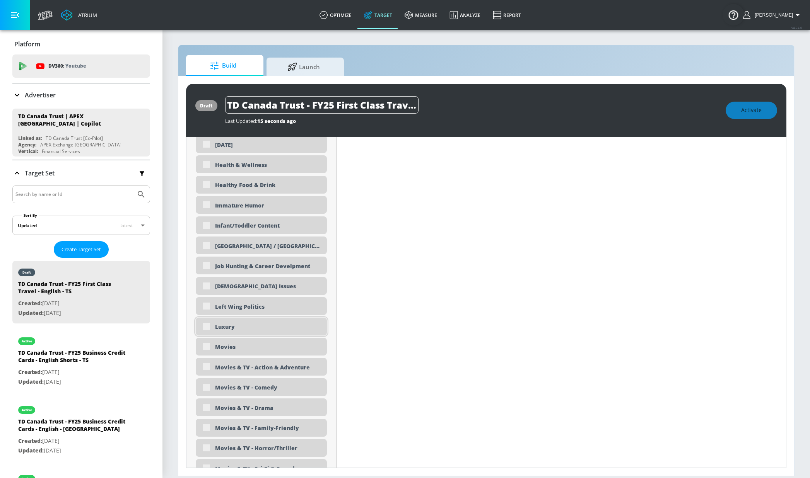
click at [206, 328] on div "Luxury" at bounding box center [261, 327] width 131 height 18
click at [208, 328] on div "Luxury" at bounding box center [261, 327] width 131 height 18
click at [217, 327] on div "Luxury" at bounding box center [268, 326] width 106 height 7
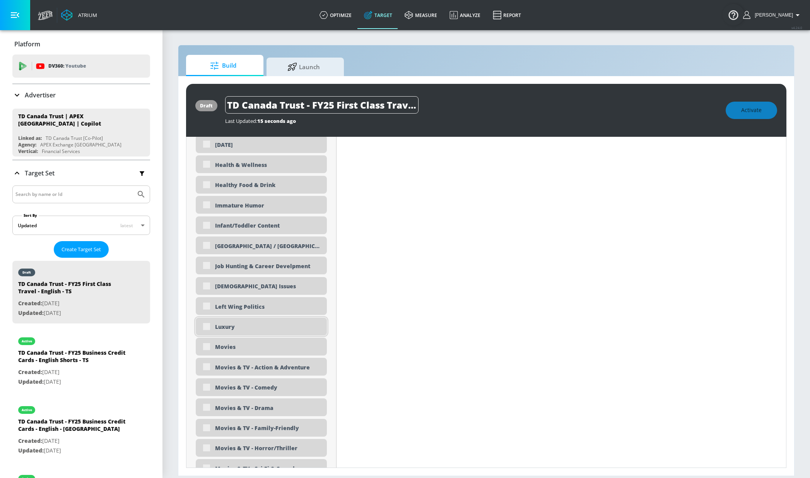
click at [232, 327] on div "Luxury" at bounding box center [268, 326] width 106 height 7
click at [223, 327] on div "Luxury" at bounding box center [268, 326] width 106 height 7
click at [224, 327] on div "Luxury" at bounding box center [268, 326] width 106 height 7
click at [224, 328] on div "Luxury" at bounding box center [268, 326] width 106 height 7
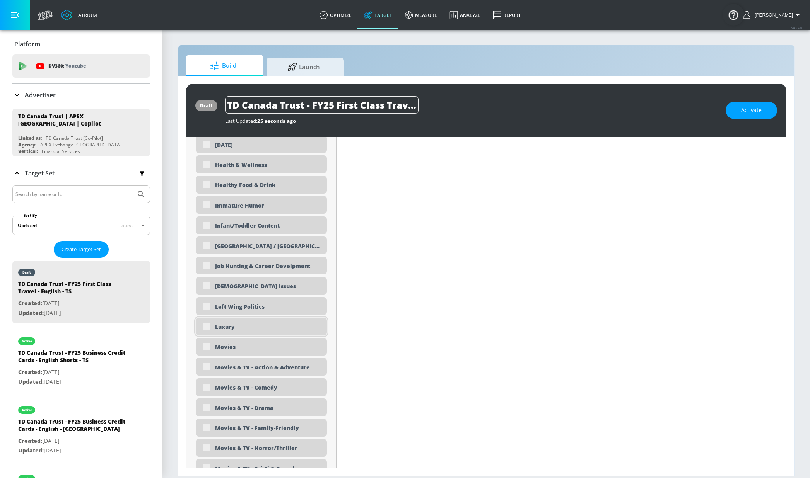
click at [224, 328] on div "Luxury" at bounding box center [268, 326] width 106 height 7
click at [220, 328] on div "Luxury" at bounding box center [268, 326] width 106 height 7
click at [213, 327] on div "Luxury" at bounding box center [261, 327] width 131 height 18
click at [207, 327] on div "Luxury" at bounding box center [261, 327] width 131 height 18
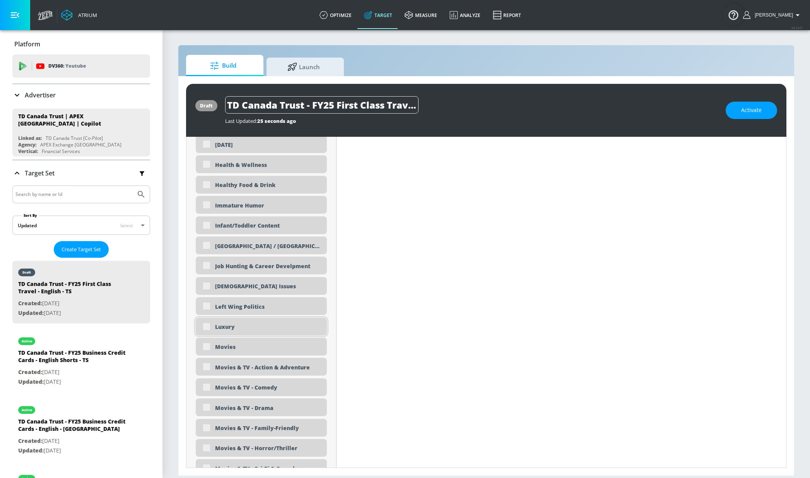
click at [207, 327] on div "Luxury" at bounding box center [261, 327] width 131 height 18
click at [223, 327] on div "Luxury" at bounding box center [268, 326] width 106 height 7
click at [224, 326] on div "Luxury" at bounding box center [268, 326] width 106 height 7
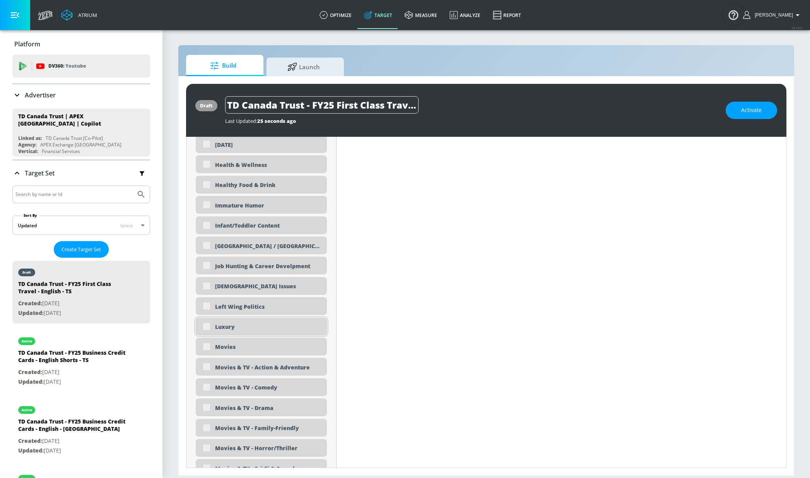
click at [224, 326] on div "Luxury" at bounding box center [268, 326] width 106 height 7
click at [208, 348] on div "Movies" at bounding box center [261, 347] width 131 height 18
drag, startPoint x: 209, startPoint y: 331, endPoint x: 208, endPoint y: 326, distance: 4.7
click at [209, 331] on div "Luxury" at bounding box center [261, 327] width 131 height 18
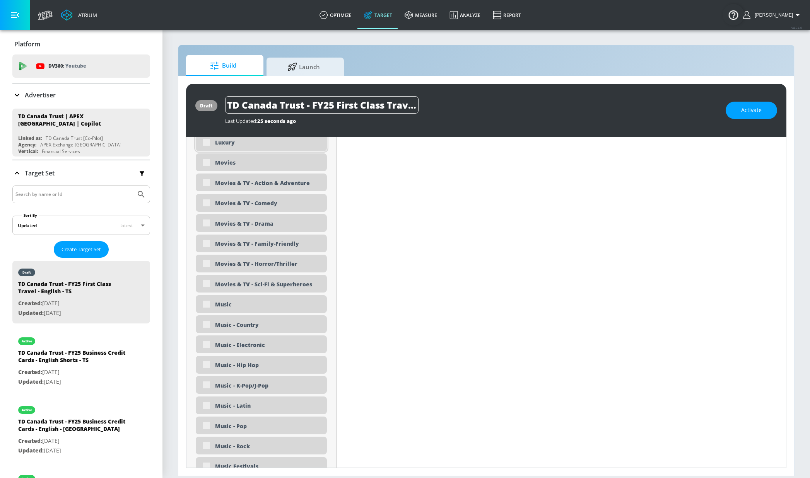
click at [205, 145] on div "Luxury" at bounding box center [261, 142] width 131 height 18
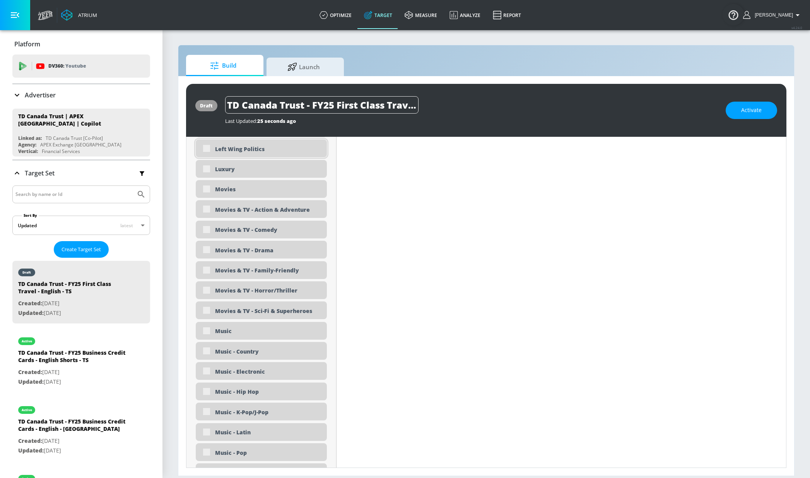
scroll to position [1362, 0]
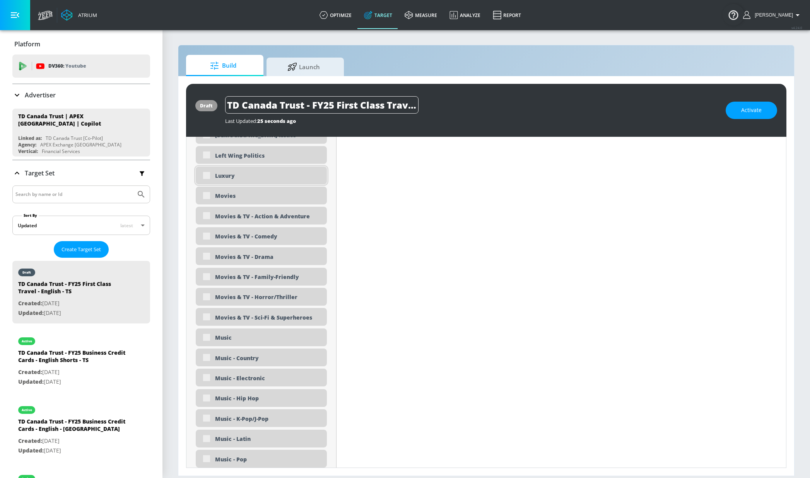
click at [208, 176] on div "Luxury" at bounding box center [261, 176] width 131 height 18
click at [209, 193] on div "Movies" at bounding box center [261, 196] width 131 height 18
click at [427, 192] on div "Content Filter Sort by Average daily views avg_daily_views_last_7_days Update E…" at bounding box center [561, 105] width 450 height 2466
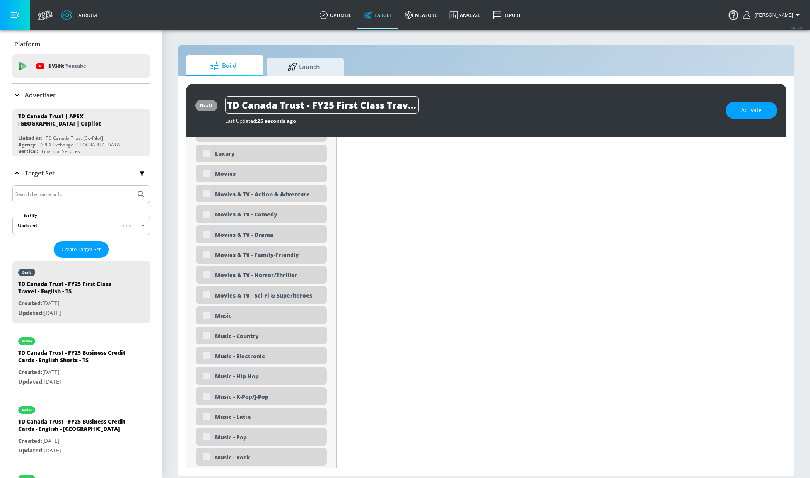
scroll to position [1381, 0]
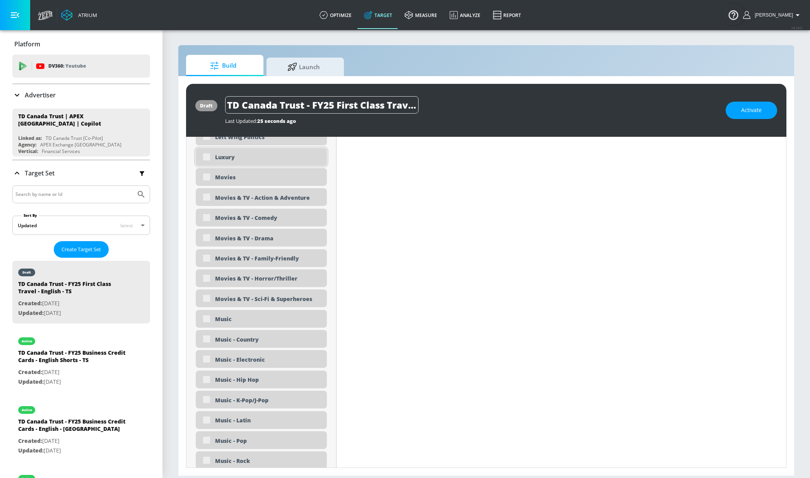
click at [229, 155] on div "Luxury" at bounding box center [268, 157] width 106 height 7
click at [224, 157] on div "Luxury" at bounding box center [268, 157] width 106 height 7
click at [220, 177] on div "Movies" at bounding box center [268, 177] width 106 height 7
click at [415, 182] on div "Content Filter Sort by Average daily views avg_daily_views_last_7_days Update E…" at bounding box center [561, 87] width 450 height 2466
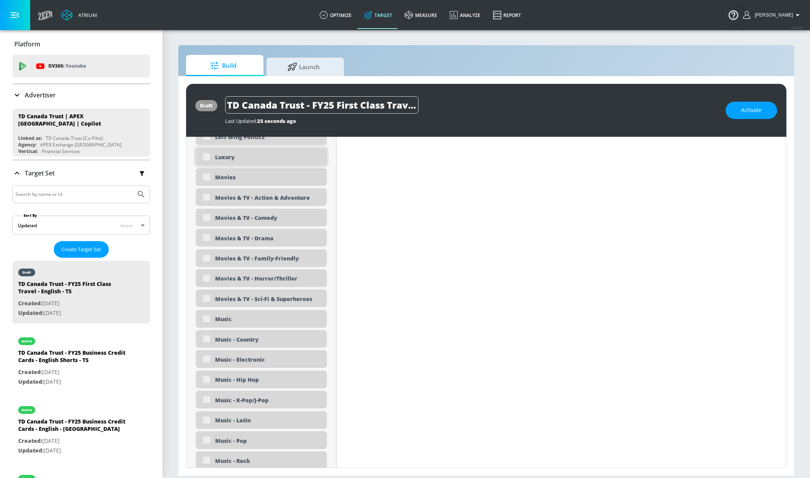
click at [205, 157] on div "Luxury" at bounding box center [261, 157] width 131 height 18
click at [207, 178] on div "Movies" at bounding box center [261, 177] width 131 height 18
click at [203, 159] on div "Luxury" at bounding box center [261, 157] width 131 height 18
click at [208, 158] on div "Luxury" at bounding box center [261, 157] width 131 height 18
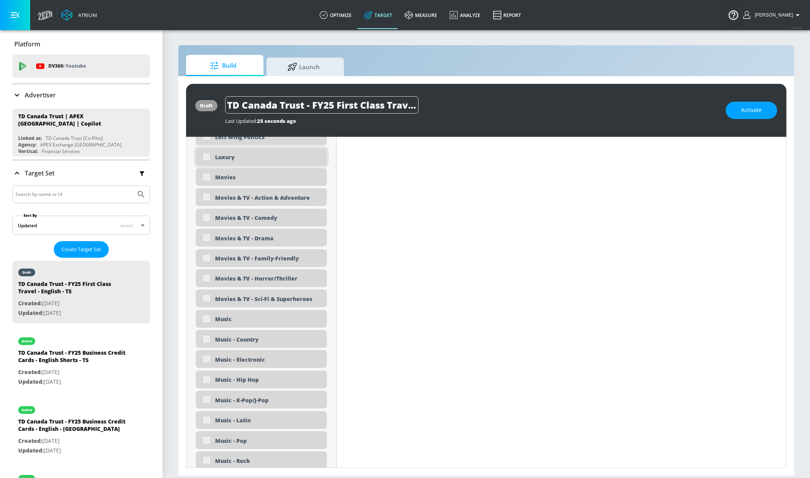
click at [207, 159] on div "Luxury" at bounding box center [261, 157] width 131 height 18
click at [206, 160] on div "Luxury" at bounding box center [261, 157] width 131 height 18
click at [208, 155] on div "Luxury" at bounding box center [261, 157] width 131 height 18
click at [214, 159] on div "Luxury" at bounding box center [261, 157] width 131 height 18
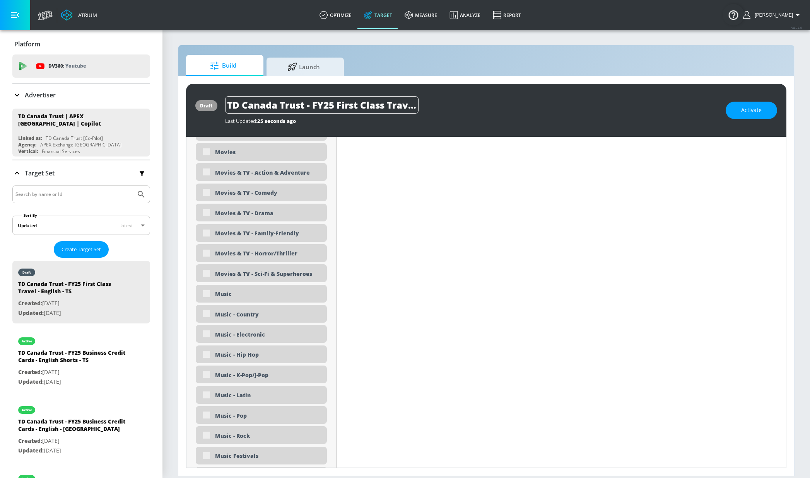
scroll to position [1386, 0]
click at [246, 155] on div "Luxury" at bounding box center [268, 151] width 106 height 7
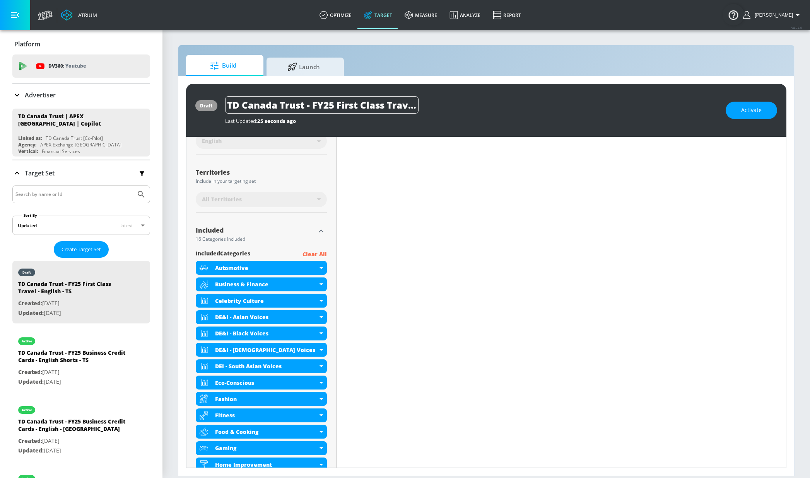
scroll to position [0, 0]
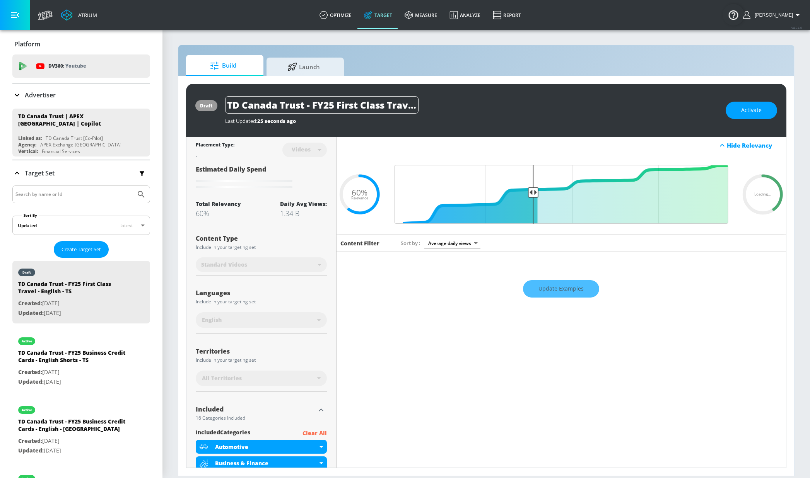
click at [573, 292] on div "Update Examples" at bounding box center [561, 289] width 450 height 27
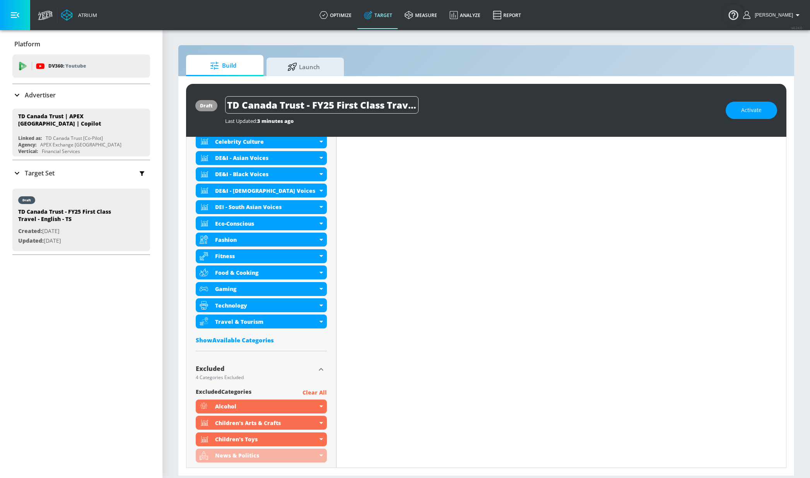
scroll to position [390, 0]
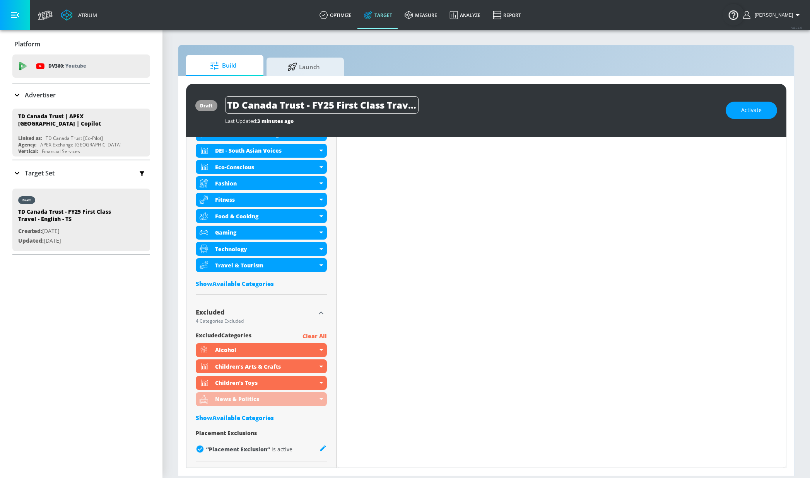
click at [246, 282] on div "Show Available Categories" at bounding box center [261, 284] width 131 height 8
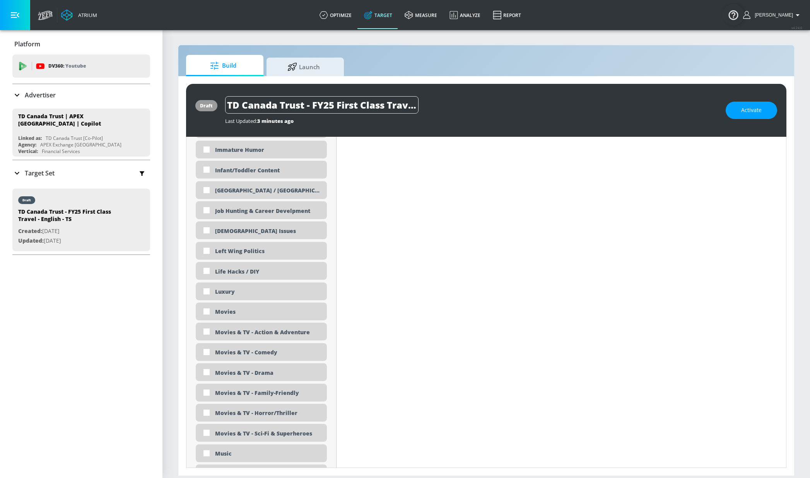
scroll to position [1249, 0]
click at [218, 290] on div "Luxury" at bounding box center [268, 290] width 106 height 7
checkbox input "true"
click at [215, 314] on div "Movies" at bounding box center [268, 310] width 106 height 7
checkbox input "true"
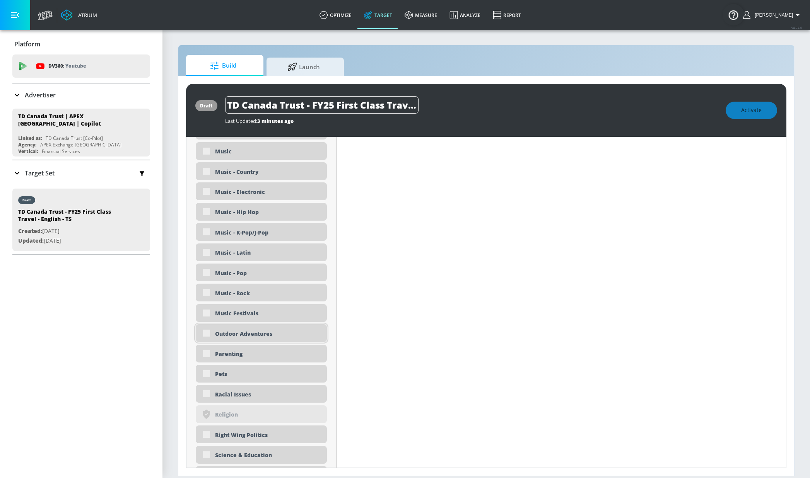
scroll to position [1555, 0]
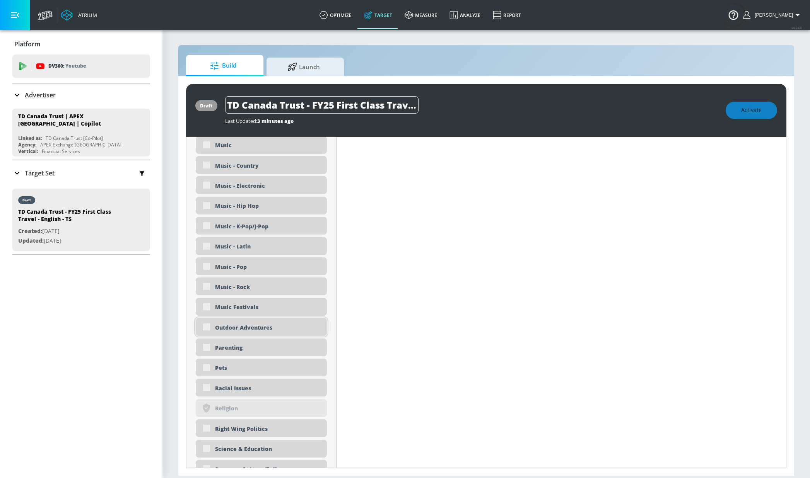
click at [233, 333] on div "Outdoor Adventures" at bounding box center [261, 327] width 131 height 18
click at [233, 328] on div "Outdoor Adventures" at bounding box center [268, 327] width 106 height 7
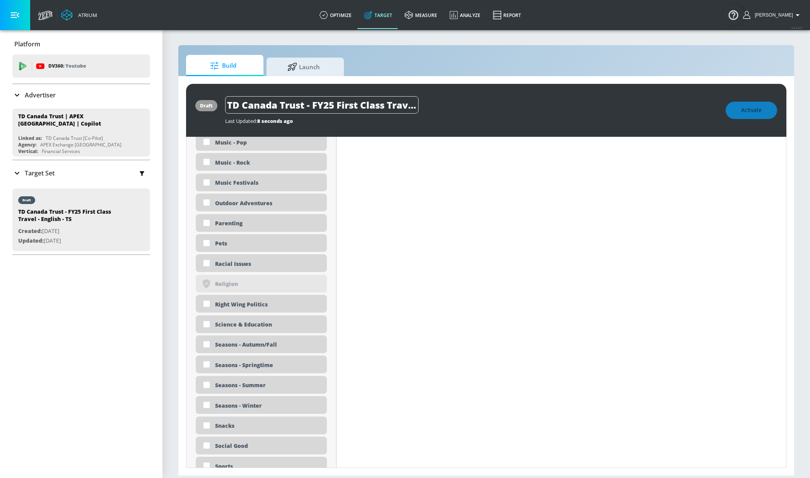
scroll to position [1666, 0]
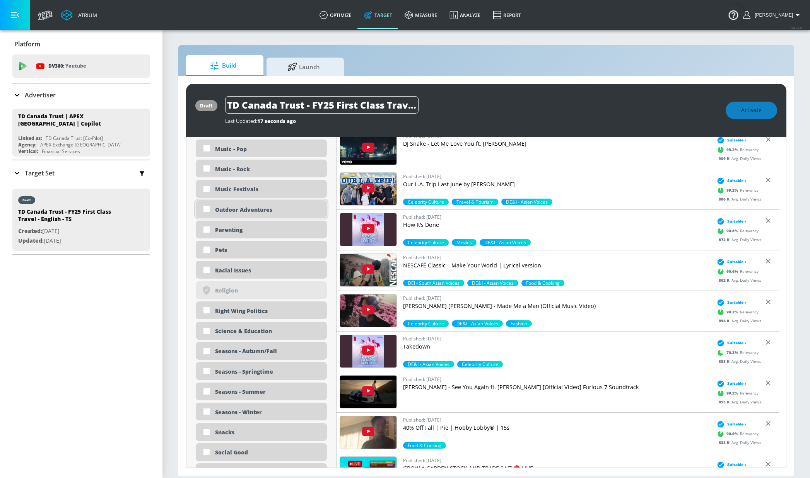
click at [222, 209] on div "Outdoor Adventures" at bounding box center [268, 209] width 106 height 7
checkbox input "true"
click at [222, 228] on div "Parenting" at bounding box center [268, 229] width 106 height 7
checkbox input "true"
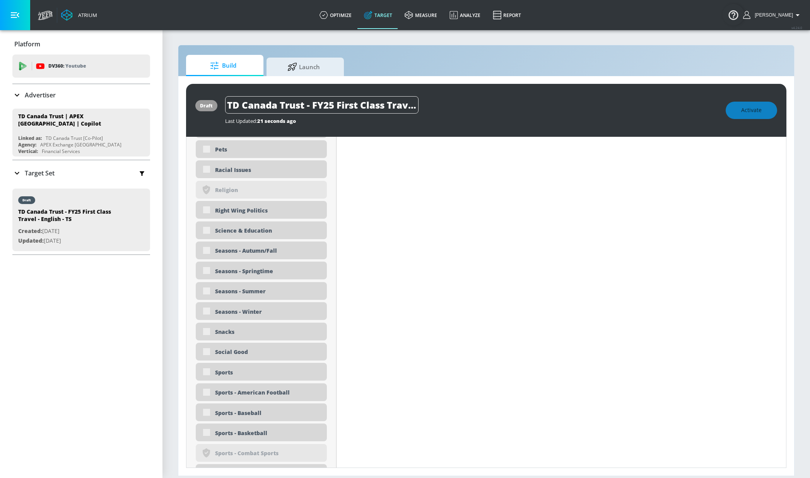
scroll to position [1772, 0]
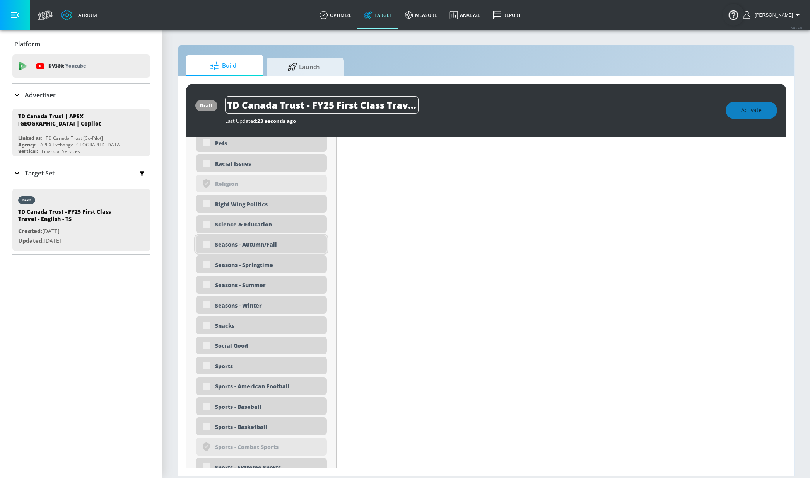
click at [227, 248] on div "Seasons - Autumn/Fall" at bounding box center [268, 244] width 106 height 7
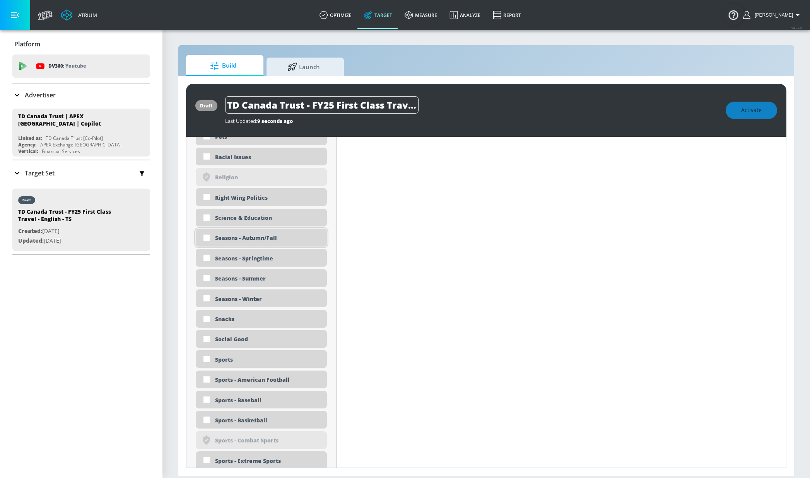
scroll to position [1766, 0]
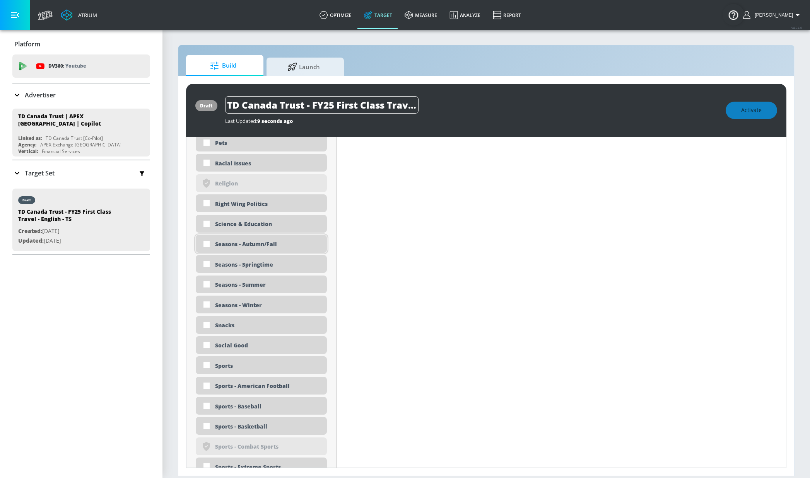
click at [230, 247] on div "Seasons - Autumn/Fall" at bounding box center [268, 244] width 106 height 7
checkbox input "true"
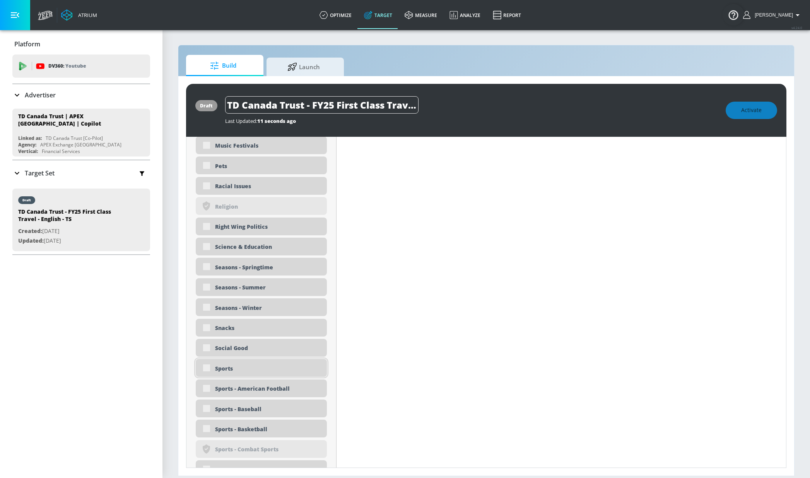
scroll to position [1772, 0]
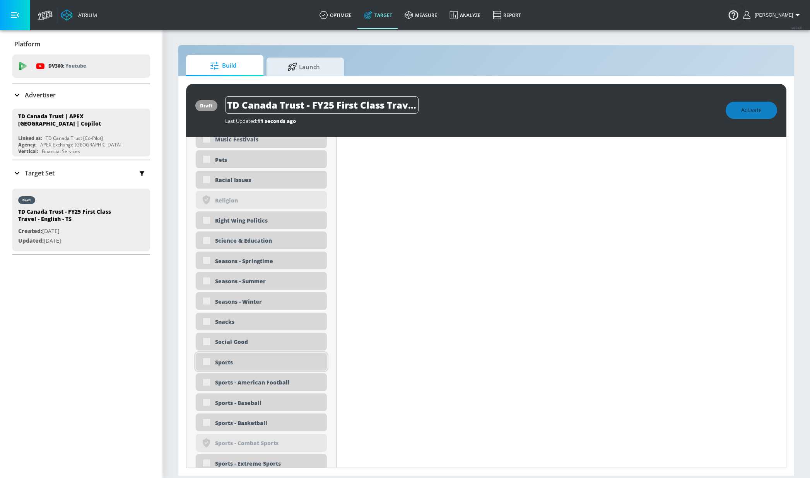
click at [230, 361] on div "Sports" at bounding box center [268, 362] width 106 height 7
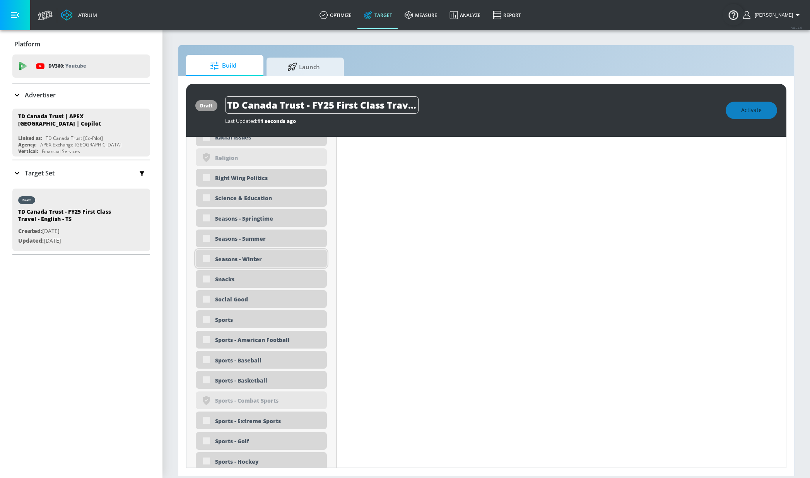
scroll to position [1817, 0]
click at [224, 317] on div "Sports" at bounding box center [268, 317] width 106 height 7
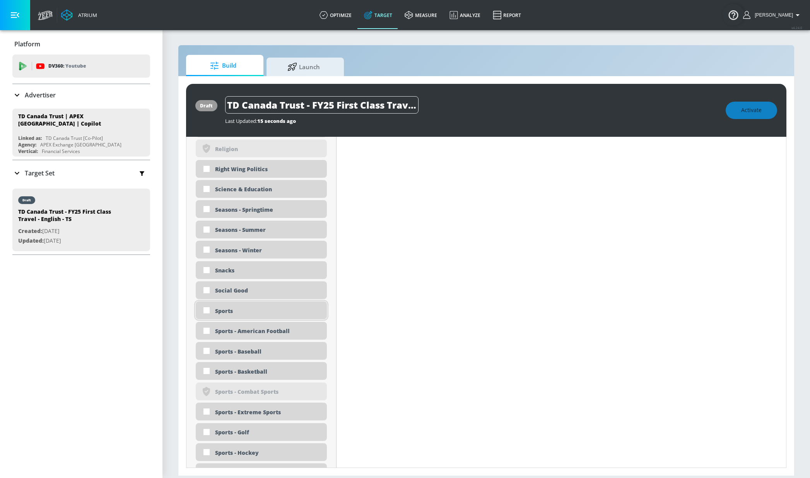
scroll to position [1810, 0]
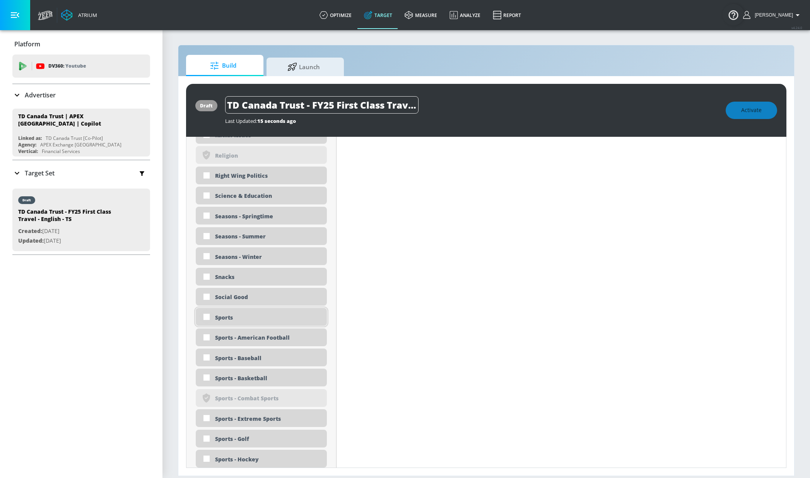
click at [213, 317] on input "checkbox" at bounding box center [207, 317] width 14 height 14
checkbox input "true"
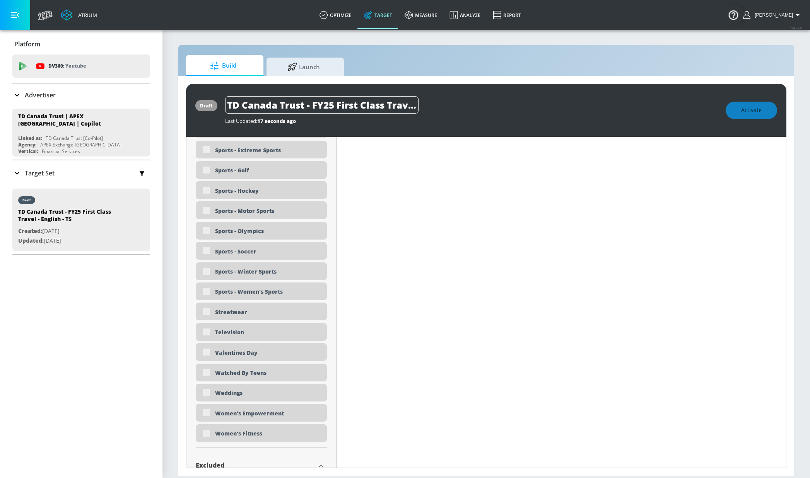
scroll to position [2082, 0]
click at [229, 331] on div "Television" at bounding box center [268, 331] width 106 height 7
click at [226, 332] on div "Television" at bounding box center [268, 331] width 106 height 7
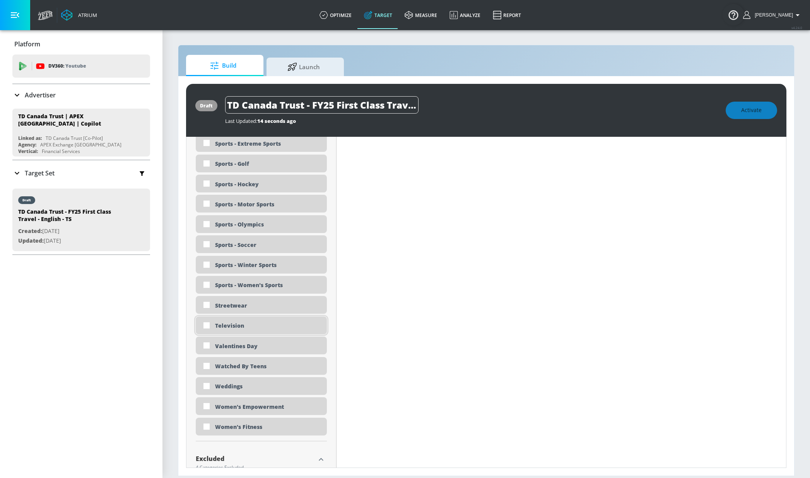
scroll to position [2075, 0]
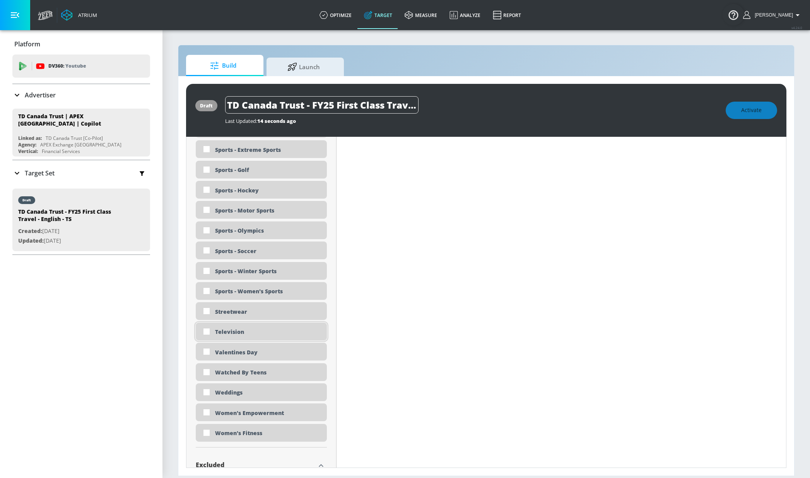
click at [228, 332] on div "Television" at bounding box center [261, 332] width 131 height 18
checkbox input "true"
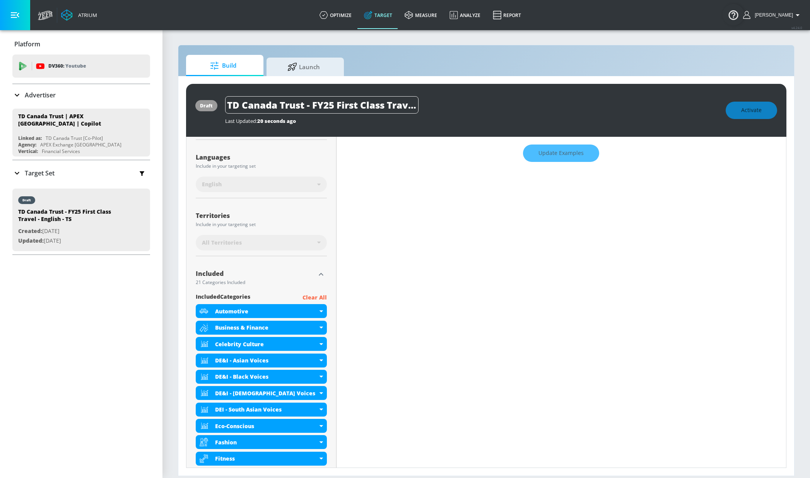
scroll to position [0, 0]
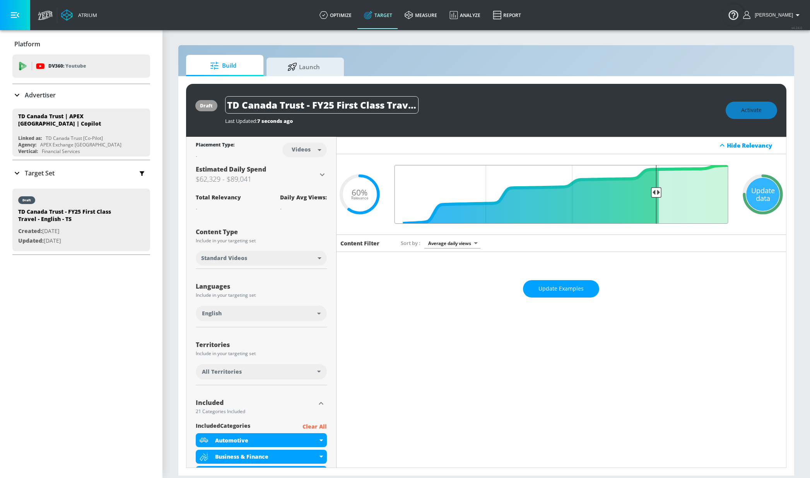
type input "0.25"
drag, startPoint x: 527, startPoint y: 192, endPoint x: 650, endPoint y: 189, distance: 123.0
click at [650, 189] on input "Final Threshold" at bounding box center [561, 194] width 341 height 59
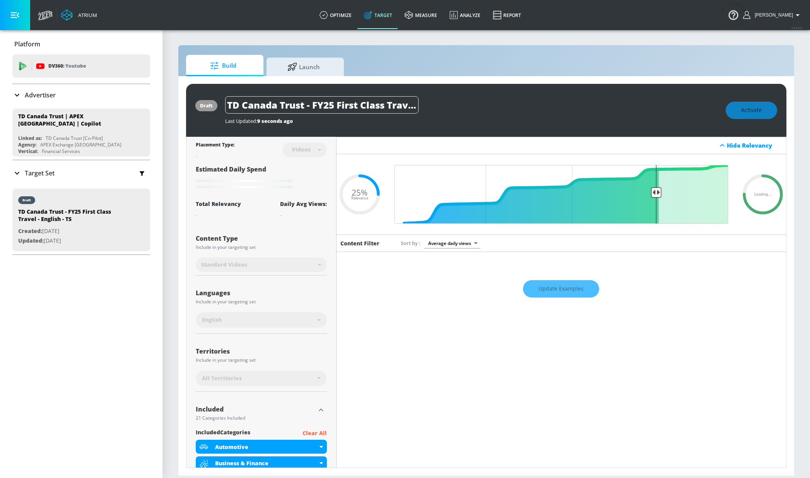
click at [753, 198] on icon at bounding box center [762, 194] width 46 height 46
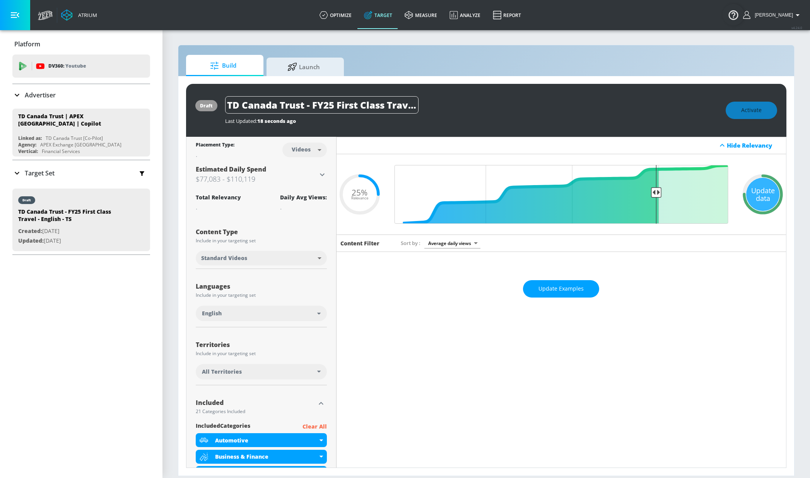
drag, startPoint x: 642, startPoint y: 97, endPoint x: 731, endPoint y: 116, distance: 91.0
click at [645, 97] on div "TD Canada Trust - FY25 First Class Travel - English - TS" at bounding box center [471, 104] width 493 height 17
click at [247, 374] on div "All Territories" at bounding box center [259, 372] width 115 height 8
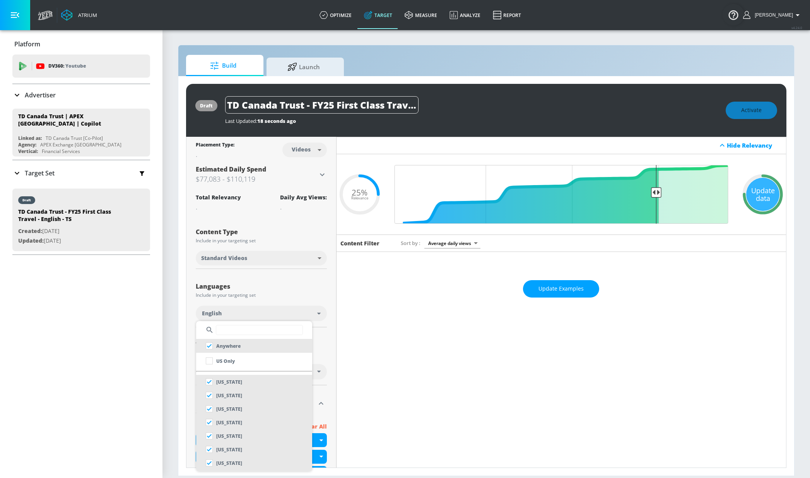
click at [251, 329] on input "text" at bounding box center [259, 330] width 87 height 10
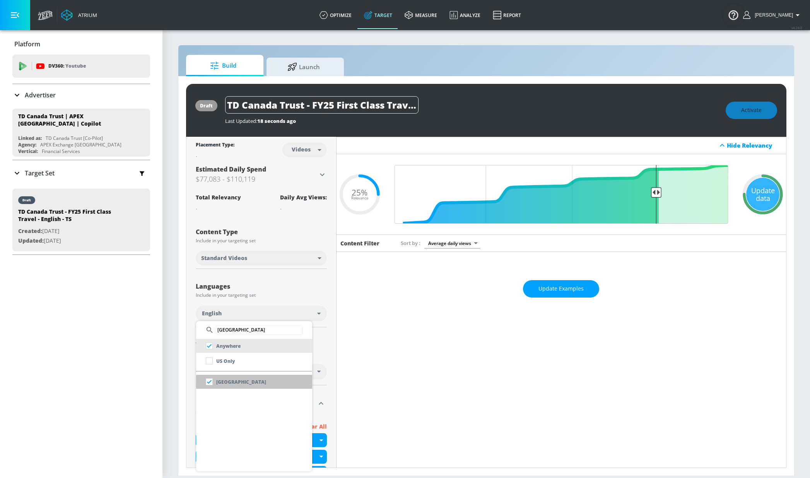
type input "canada"
click at [271, 384] on li "[GEOGRAPHIC_DATA]" at bounding box center [254, 382] width 116 height 14
checkbox input "false"
click at [415, 384] on div at bounding box center [405, 239] width 810 height 478
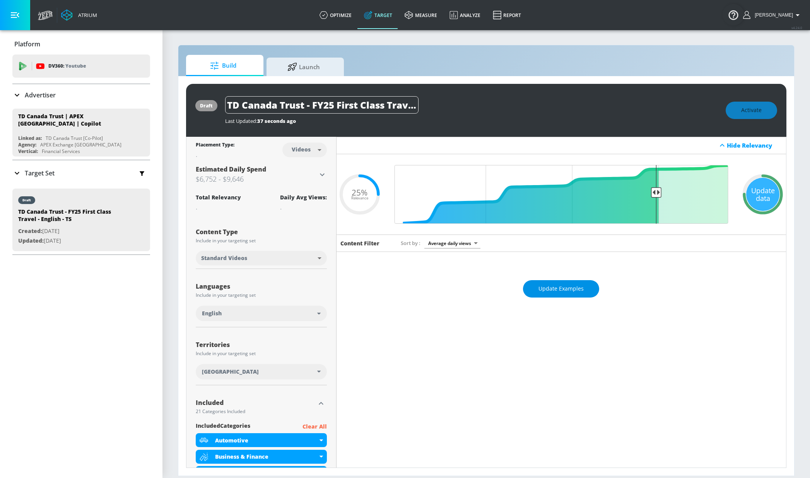
click at [559, 287] on span "Update Examples" at bounding box center [560, 289] width 45 height 10
click at [763, 201] on div "Update data" at bounding box center [762, 194] width 33 height 33
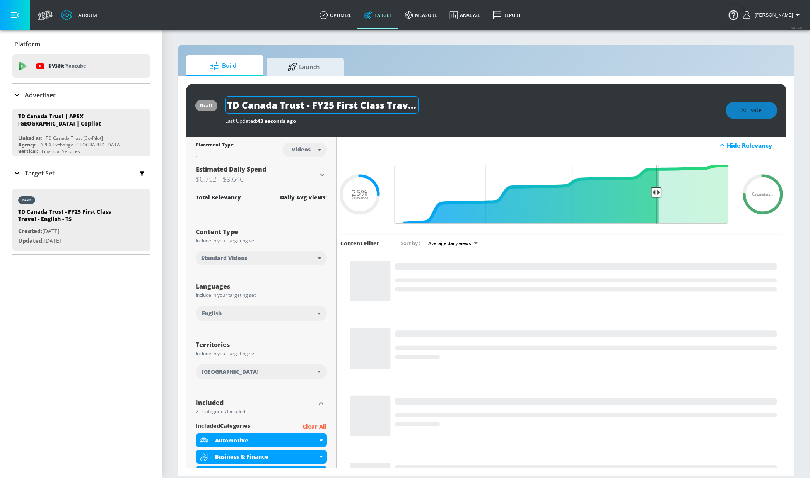
click at [261, 102] on input "TD Canada Trust - FY25 First Class Travel - English - TS" at bounding box center [321, 104] width 193 height 17
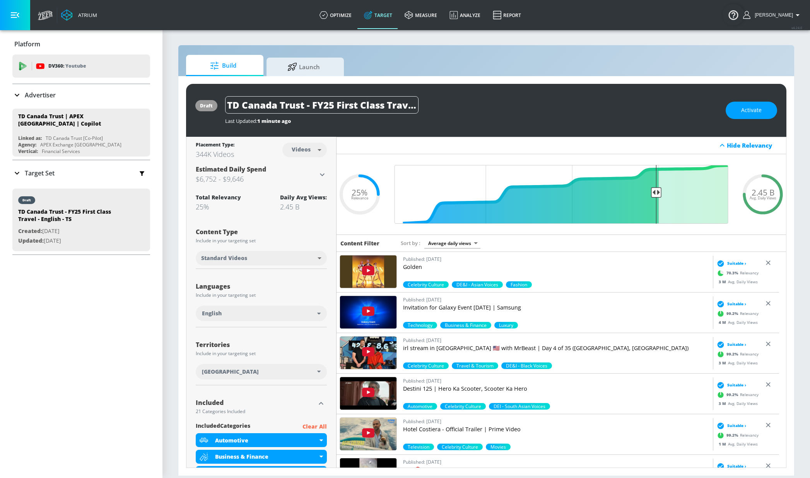
click at [439, 57] on div "Build Launch" at bounding box center [486, 65] width 600 height 21
click at [750, 113] on span "Activate" at bounding box center [751, 111] width 20 height 10
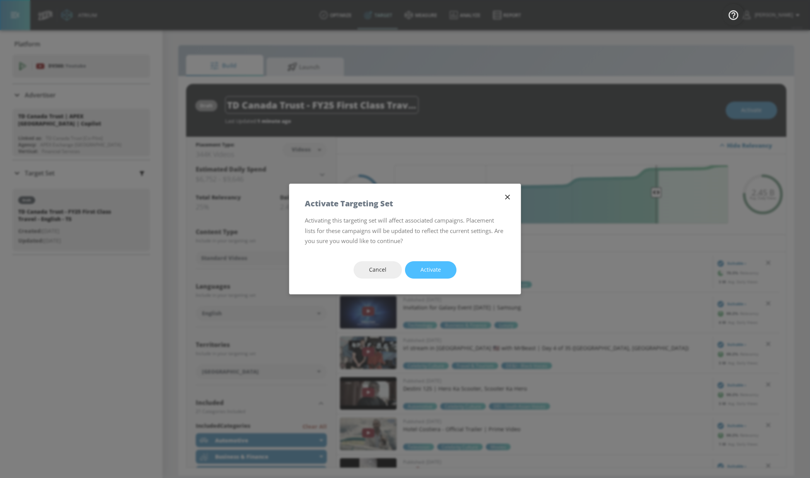
click at [425, 273] on span "Activate" at bounding box center [430, 270] width 20 height 10
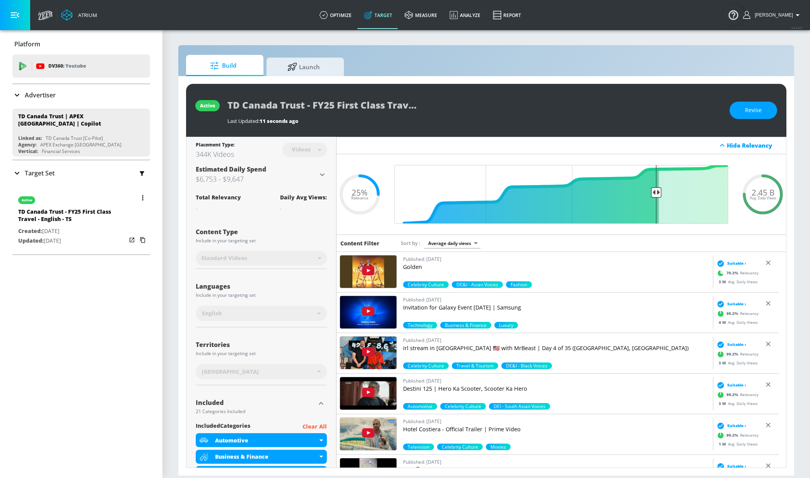
click at [142, 195] on icon "button" at bounding box center [143, 197] width 2 height 5
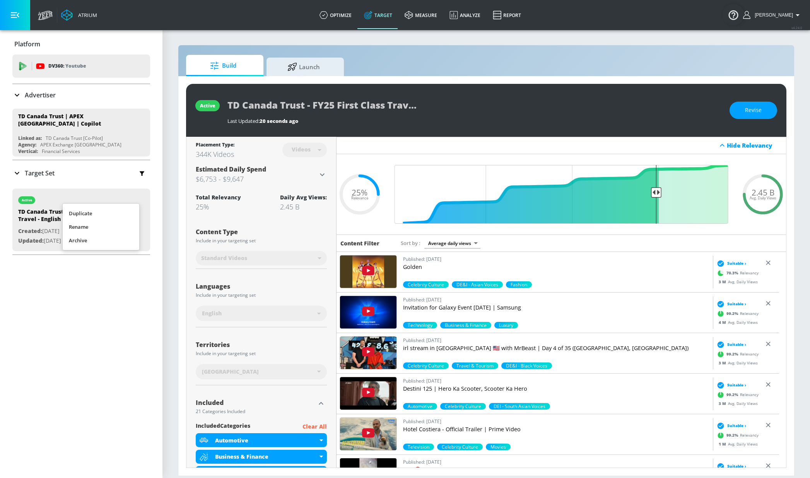
click at [118, 213] on li "Duplicate" at bounding box center [101, 214] width 77 height 14
click at [88, 172] on div "Target Set" at bounding box center [81, 173] width 138 height 16
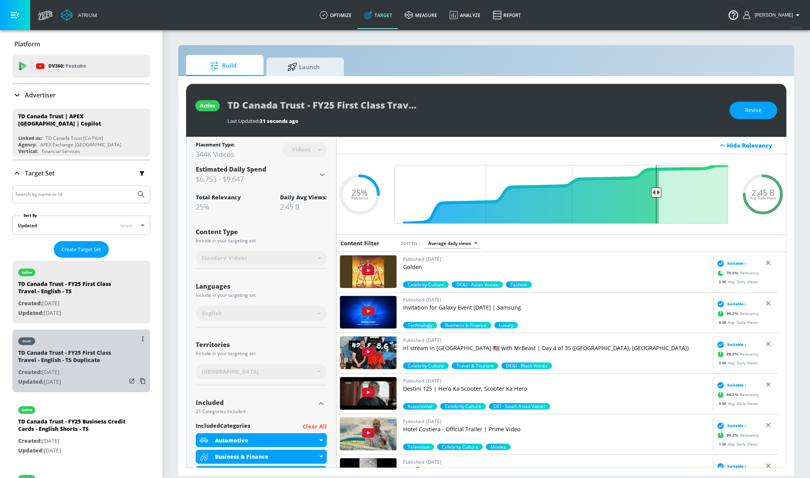
click at [89, 343] on div "draft" at bounding box center [72, 339] width 108 height 19
type input "TD Canada Trust - FY25 First Class Travel - English - TS Duplicate"
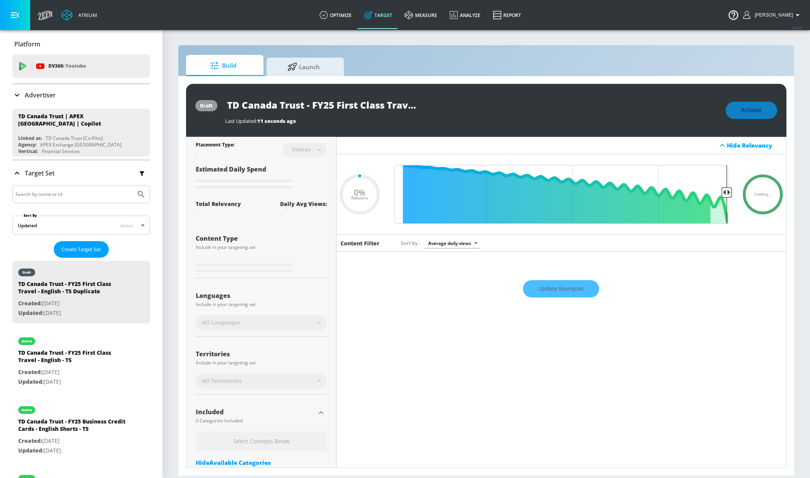
type input "0.25"
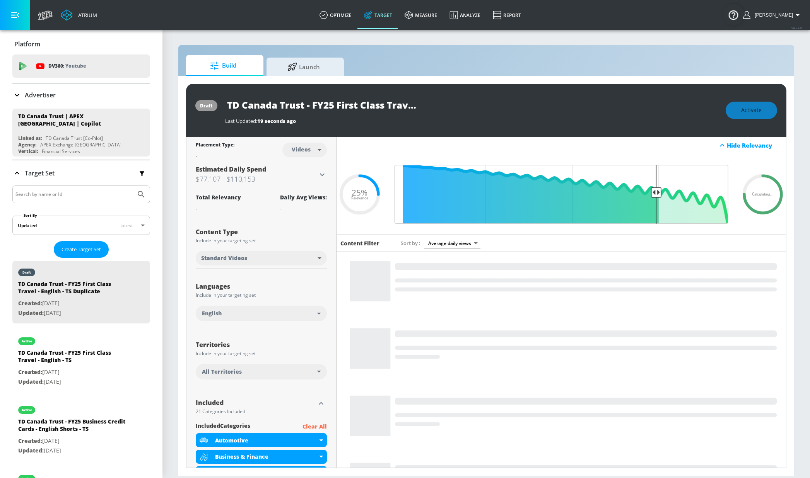
click at [301, 151] on body "Atrium optimize Target measure Analyze Report optimize Target measure Analyze R…" at bounding box center [405, 239] width 810 height 478
click at [308, 166] on div "Channels" at bounding box center [302, 167] width 28 height 8
type input "channels"
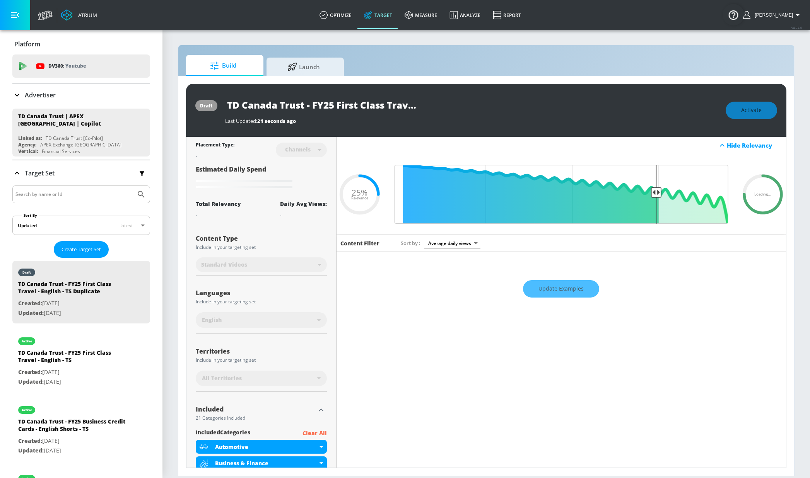
click at [373, 102] on input "TD Canada Trust - FY25 First Class Travel - English - TS Duplicate" at bounding box center [321, 104] width 193 height 17
drag, startPoint x: 370, startPoint y: 106, endPoint x: 434, endPoint y: 103, distance: 64.2
click at [438, 104] on div "TD Canada Trust - FY25 First Class Travel - English - TS Duplicate" at bounding box center [471, 104] width 493 height 17
drag, startPoint x: 365, startPoint y: 105, endPoint x: 358, endPoint y: 105, distance: 7.4
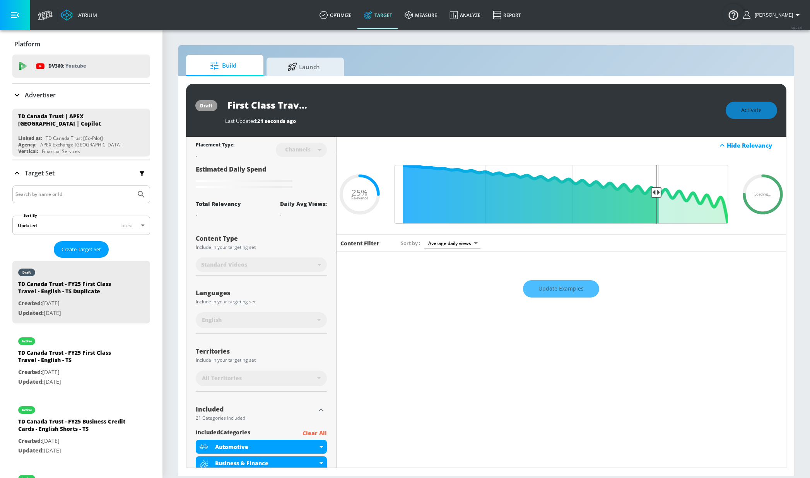
click at [364, 105] on input "TD Canada Trust - FY25 First Class Travel - English - TS Duplicate" at bounding box center [321, 104] width 193 height 17
drag, startPoint x: 368, startPoint y: 107, endPoint x: 469, endPoint y: 108, distance: 101.3
click at [469, 108] on div "TD Canada Trust - FY25 First Class Travel - English - TS Duplicate" at bounding box center [471, 104] width 493 height 17
type input "TD Canada Trust - FY25 First Class Travel - English - [GEOGRAPHIC_DATA]"
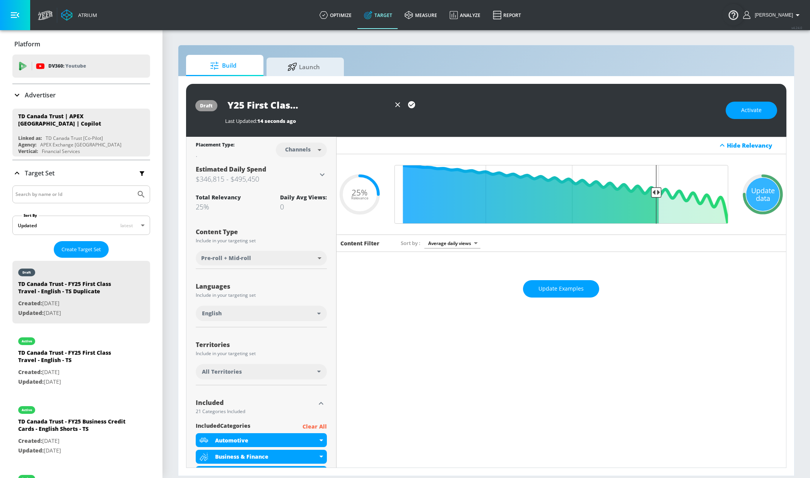
scroll to position [0, 0]
click at [414, 104] on icon "button" at bounding box center [411, 104] width 7 height 7
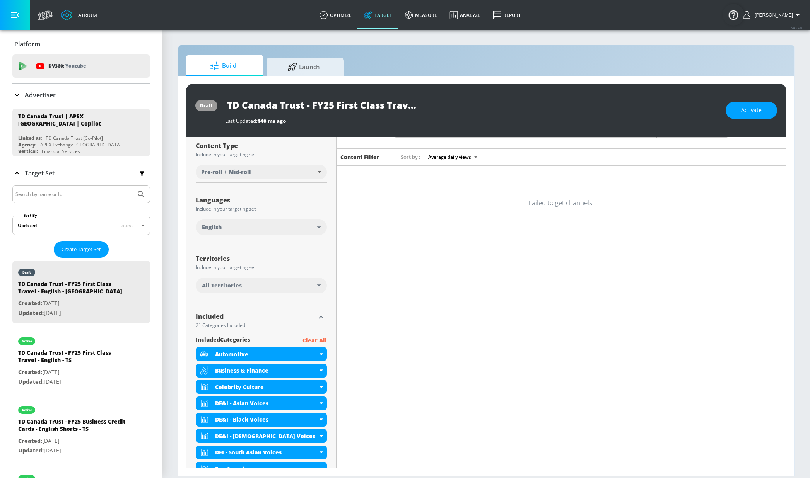
scroll to position [115, 0]
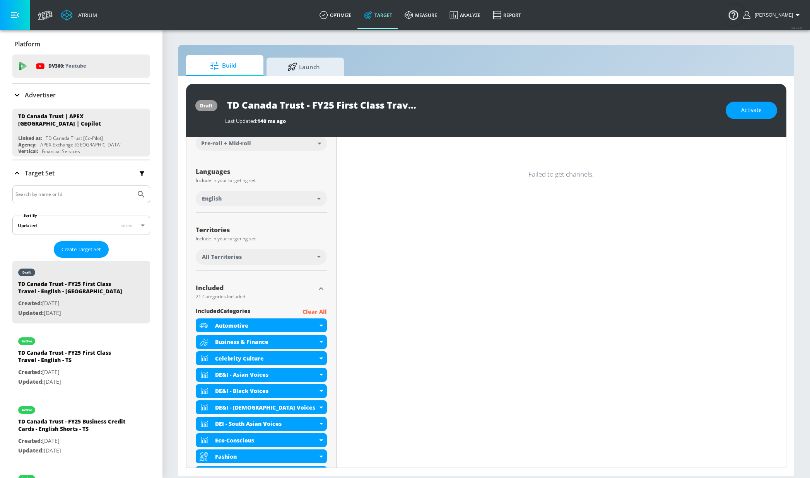
click at [280, 254] on div "All Territories" at bounding box center [259, 257] width 115 height 8
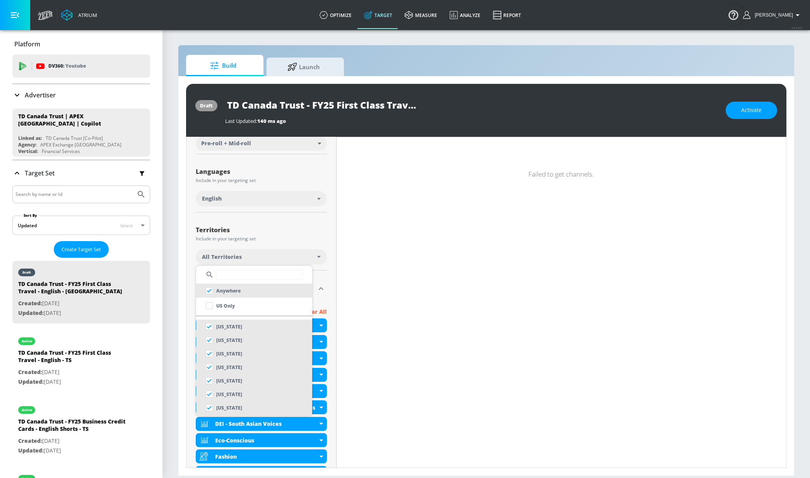
click at [266, 276] on input "text" at bounding box center [259, 275] width 87 height 10
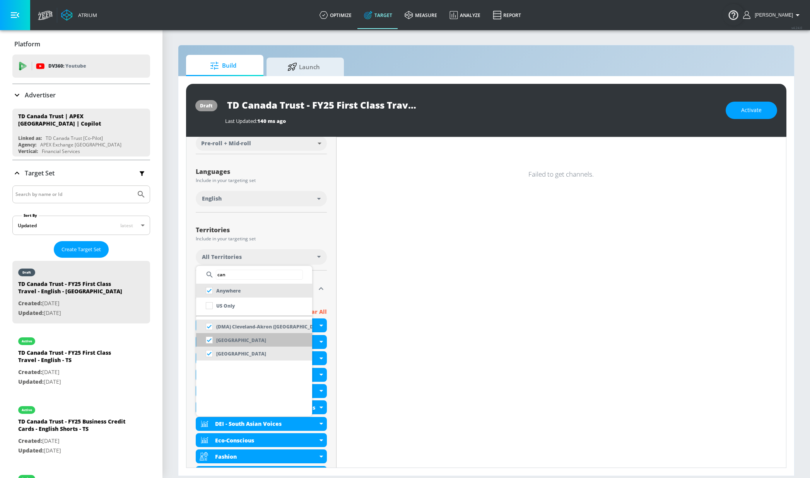
type input "can"
click at [260, 339] on li "[GEOGRAPHIC_DATA]" at bounding box center [254, 340] width 116 height 14
checkbox input "false"
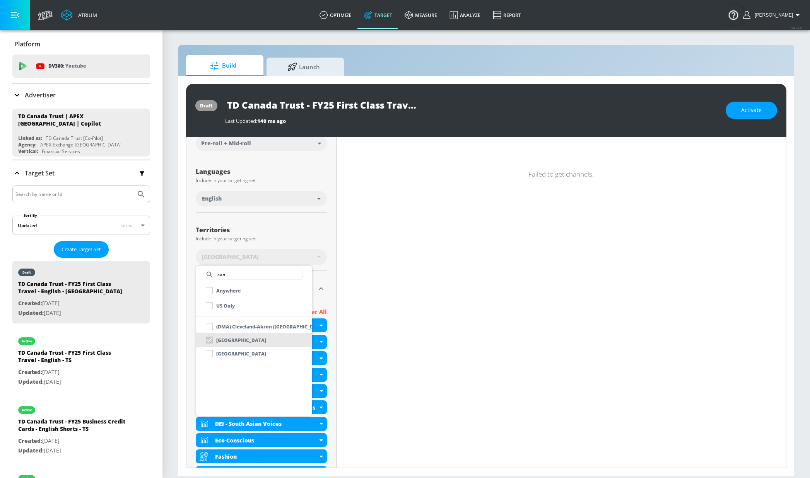
click at [288, 241] on div at bounding box center [405, 239] width 810 height 478
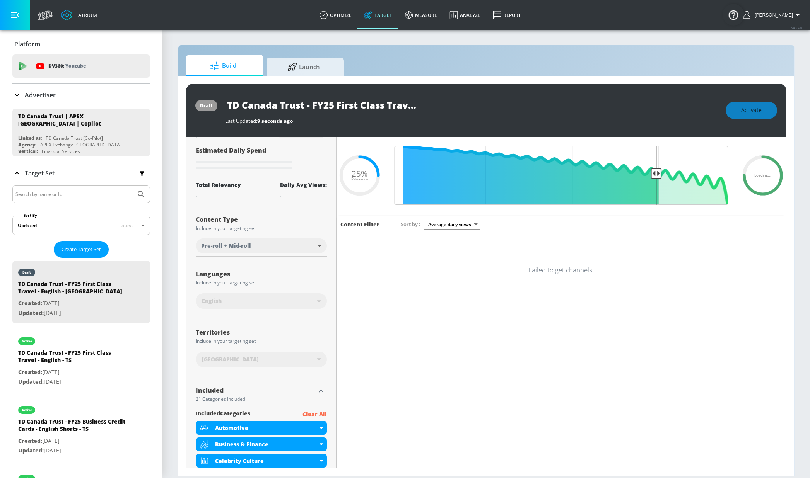
scroll to position [0, 0]
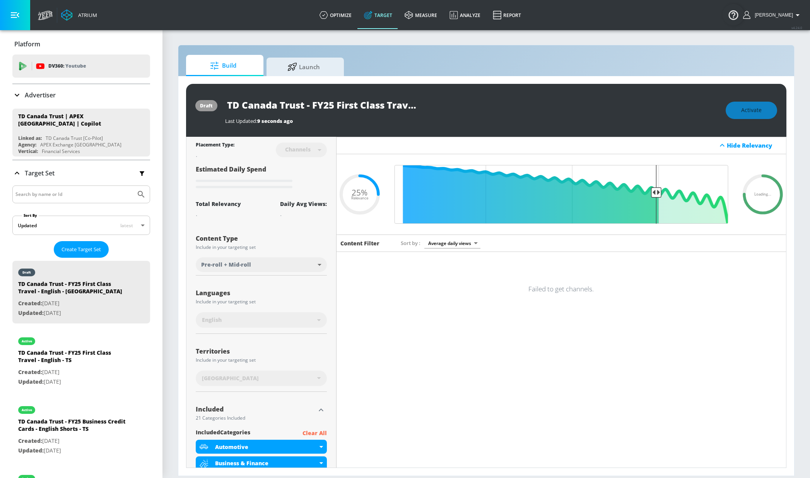
click at [746, 111] on div "Activate" at bounding box center [750, 110] width 51 height 17
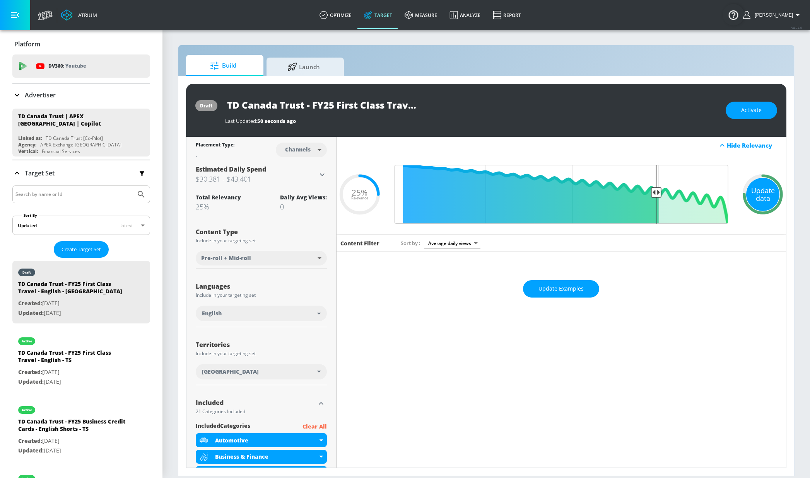
click at [754, 189] on div "Update data" at bounding box center [762, 194] width 33 height 33
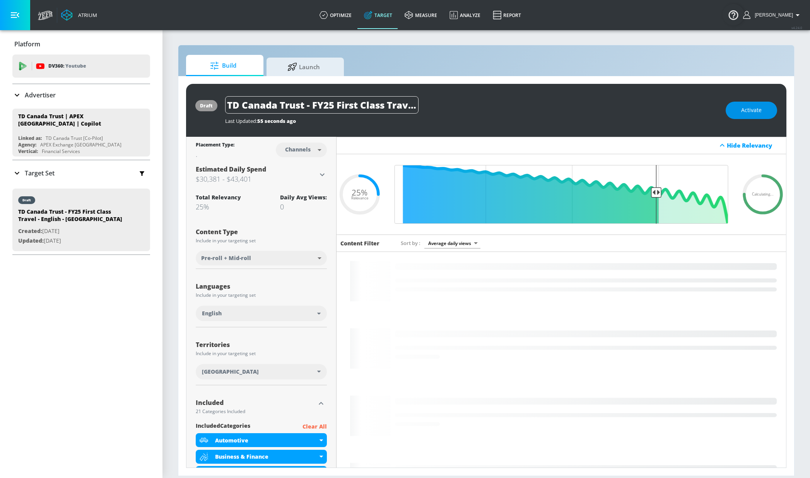
click at [744, 112] on span "Activate" at bounding box center [751, 111] width 20 height 10
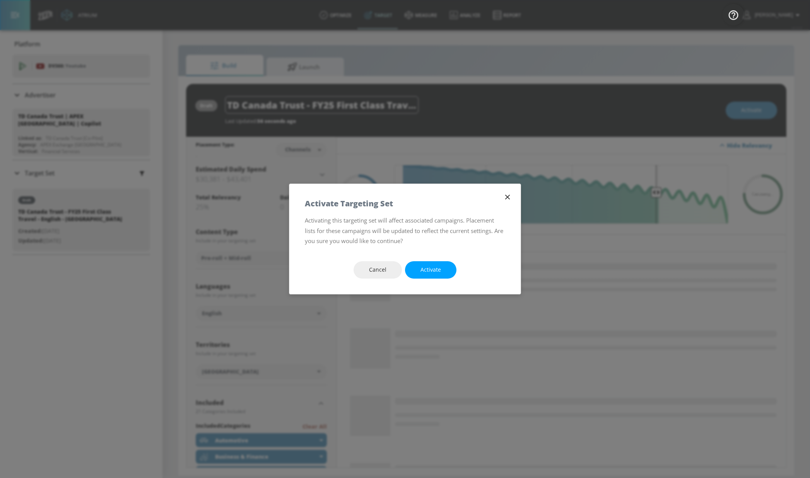
click at [428, 269] on span "Activate" at bounding box center [430, 270] width 20 height 10
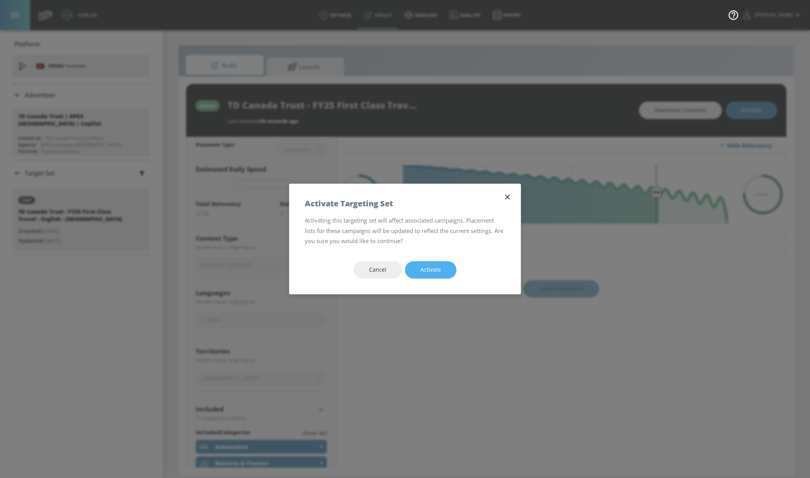
click at [436, 267] on span "Activate" at bounding box center [430, 270] width 20 height 10
click at [433, 273] on span "Activate" at bounding box center [430, 270] width 20 height 10
click at [366, 272] on button "Cancel" at bounding box center [377, 269] width 48 height 17
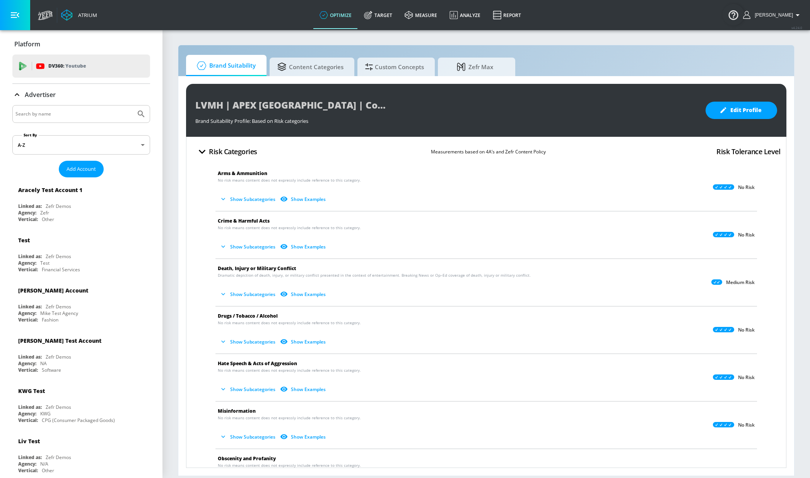
click at [77, 113] on input "Search by name" at bounding box center [73, 114] width 117 height 10
type input "td [GEOGRAPHIC_DATA]"
click at [133, 106] on button "Submit Search" at bounding box center [141, 114] width 17 height 17
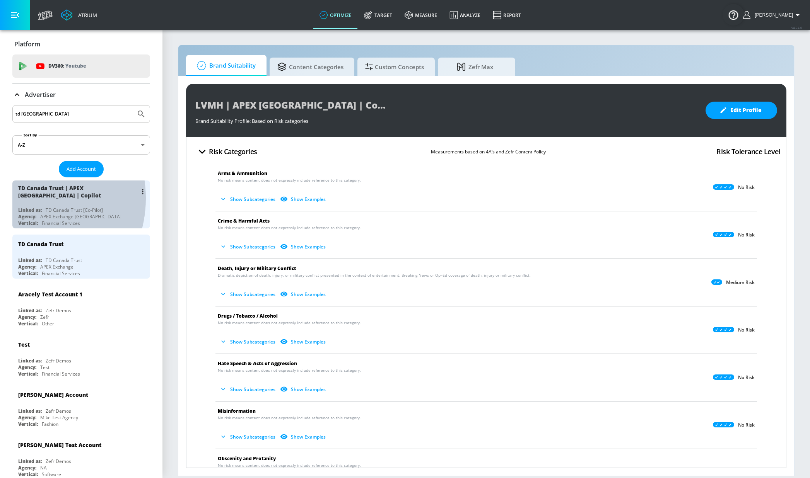
click at [22, 199] on div "TD Canada Trust | APEX [GEOGRAPHIC_DATA] | Copilot" at bounding box center [77, 191] width 119 height 15
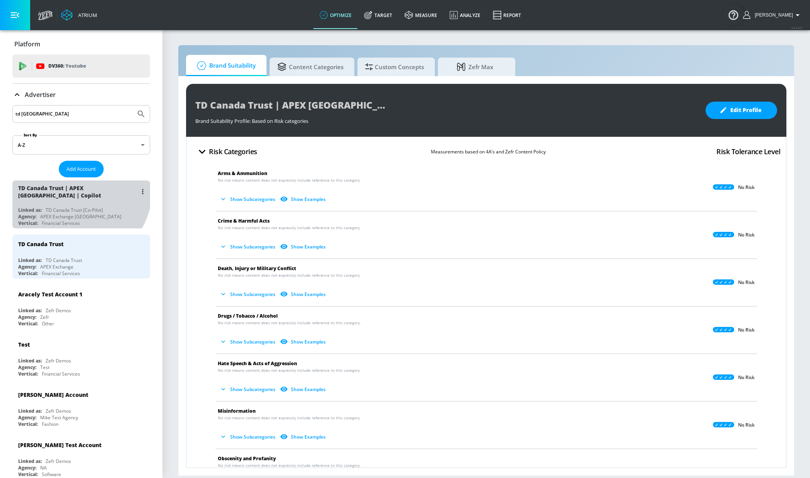
click at [73, 189] on div "TD Canada Trust | APEX [GEOGRAPHIC_DATA] | Copilot" at bounding box center [77, 191] width 119 height 15
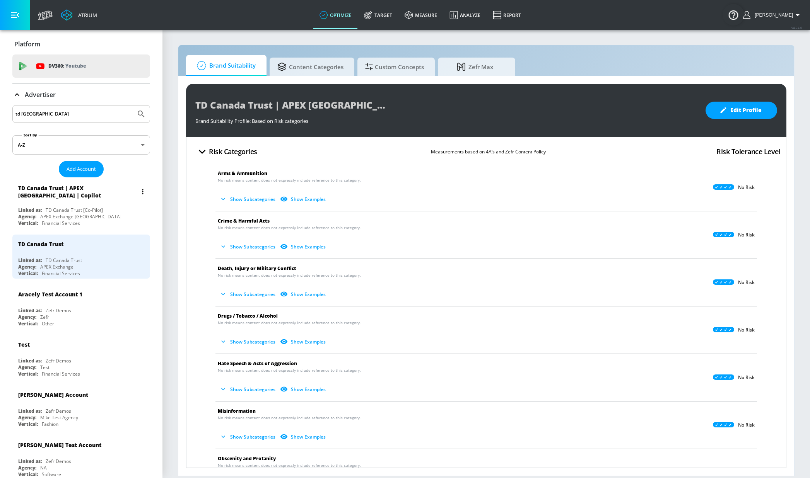
scroll to position [0, 0]
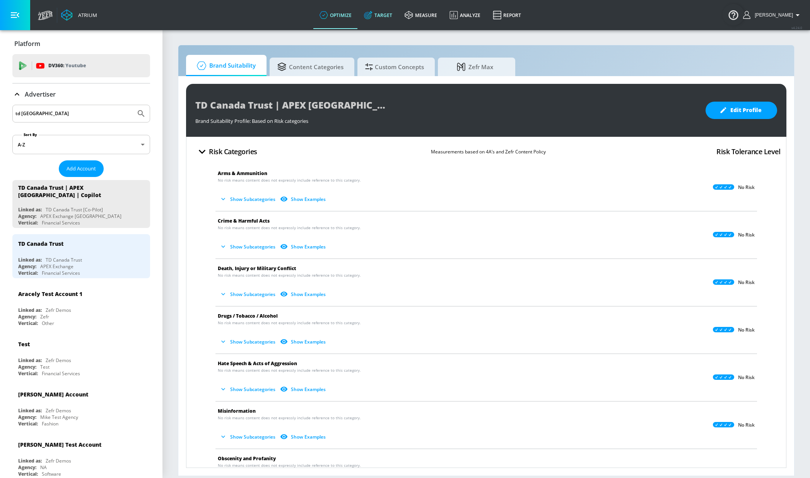
click at [371, 17] on icon at bounding box center [367, 15] width 7 height 7
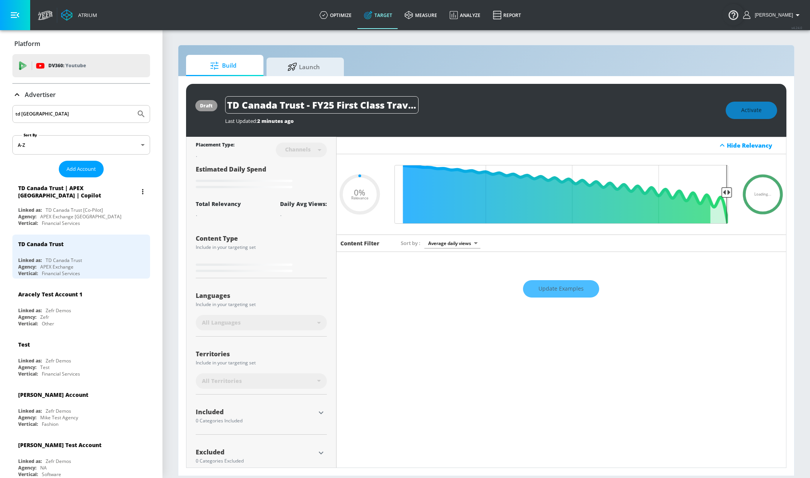
click at [85, 197] on div "TD Canada Trust | APEX [GEOGRAPHIC_DATA] | Copilot" at bounding box center [77, 191] width 119 height 15
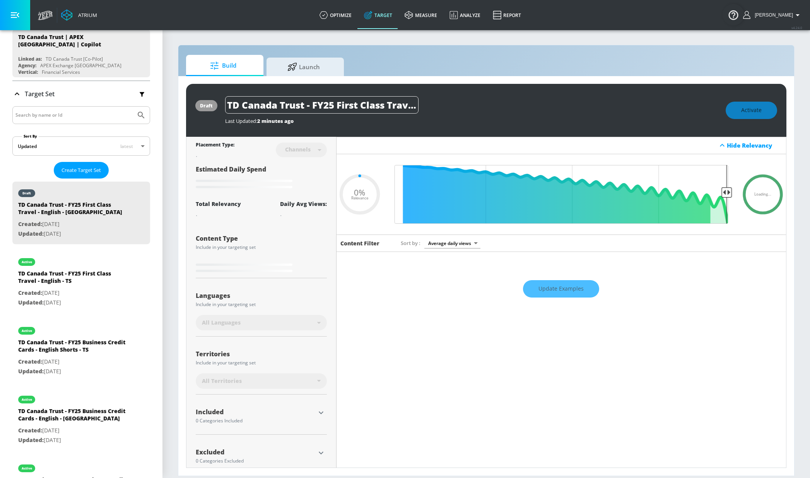
scroll to position [82, 0]
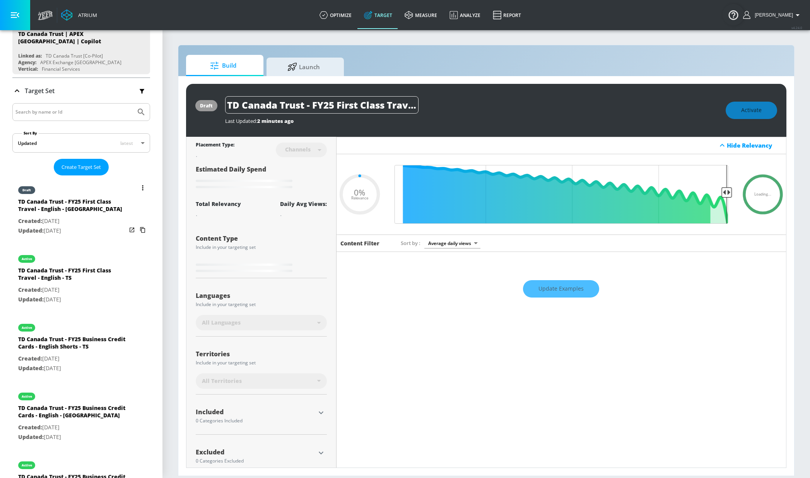
click at [104, 186] on div "draft" at bounding box center [72, 188] width 108 height 19
type input "0.05"
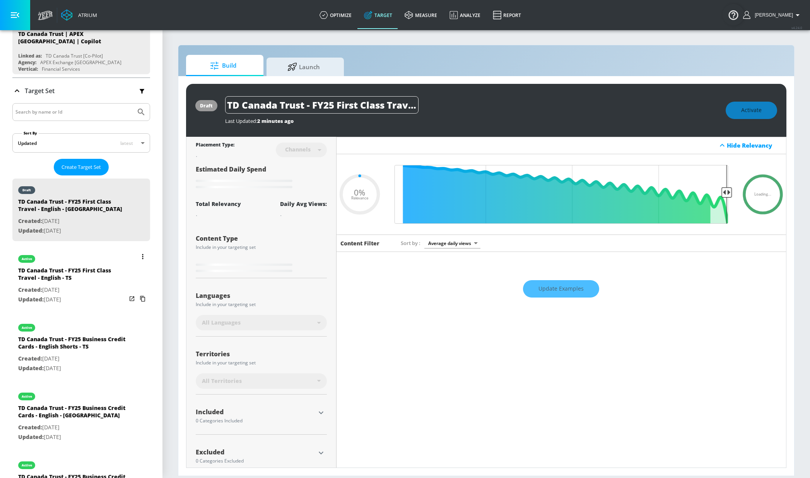
click at [84, 260] on div "active" at bounding box center [72, 256] width 108 height 19
type input "TD Canada Trust - FY25 First Class Travel - English - TS"
type input "videos"
type input "0.05"
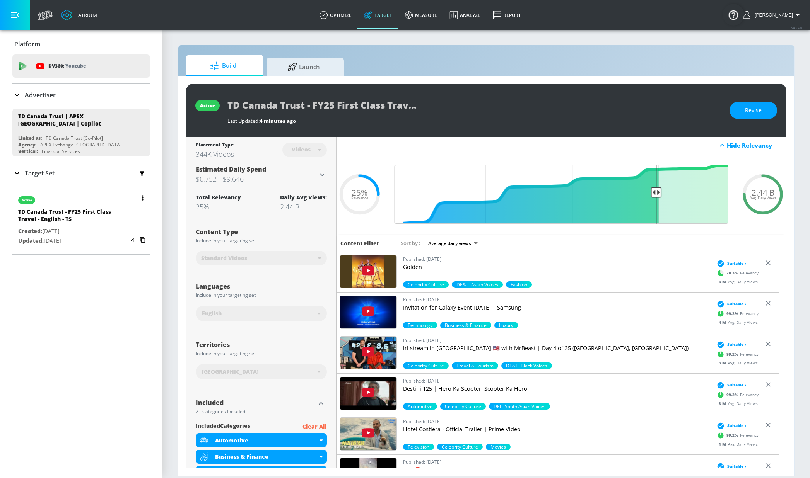
click at [137, 195] on button "button" at bounding box center [142, 198] width 11 height 11
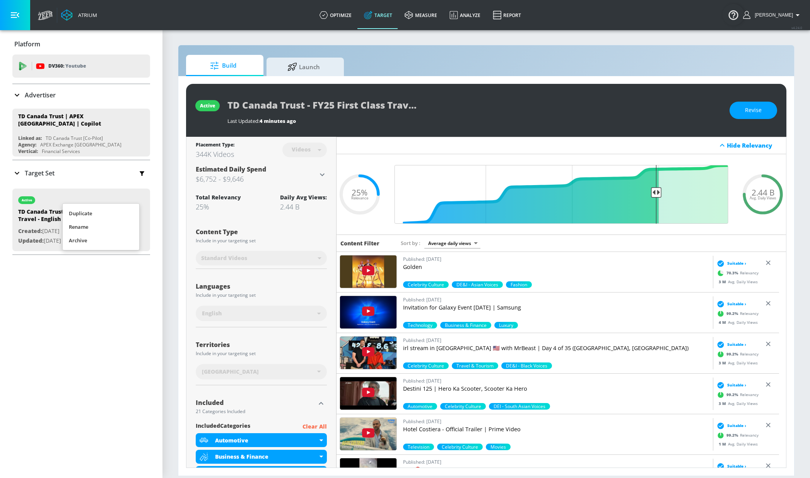
click at [116, 210] on li "Duplicate" at bounding box center [101, 214] width 77 height 14
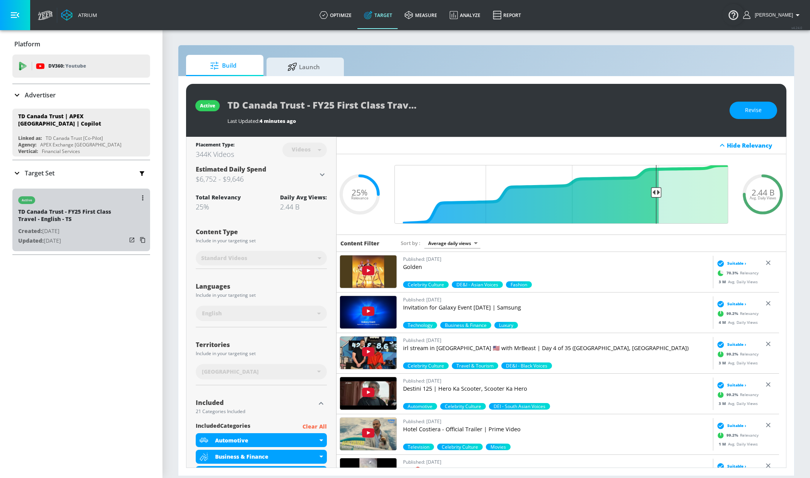
click at [87, 199] on div "active" at bounding box center [72, 198] width 108 height 19
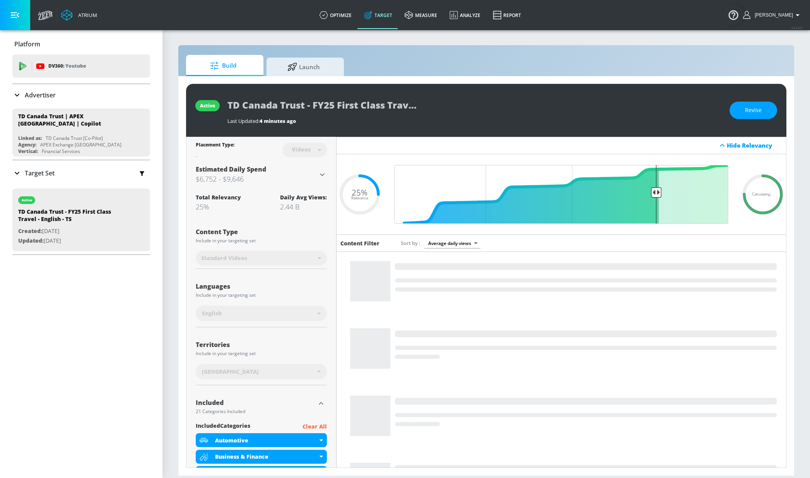
click at [89, 165] on div "Target Set" at bounding box center [81, 173] width 138 height 16
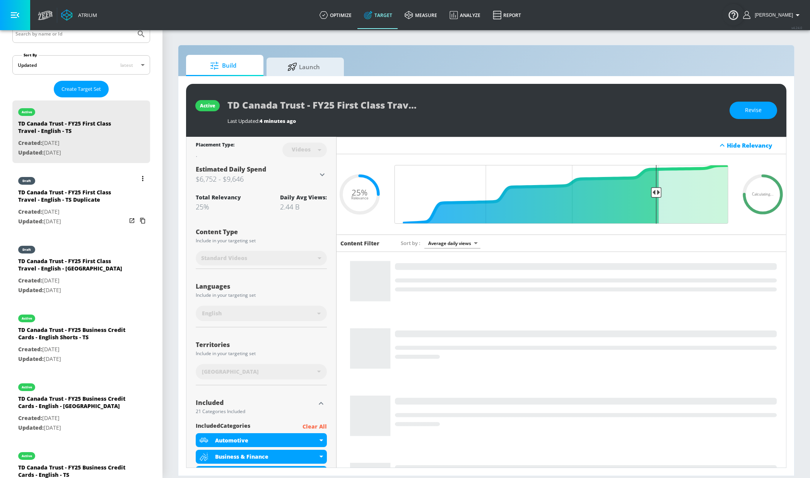
scroll to position [162, 0]
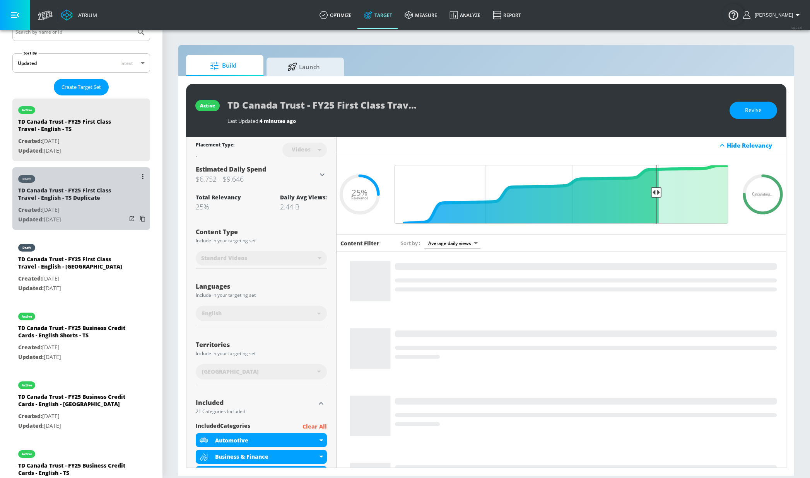
click at [93, 193] on div "TD Canada Trust - FY25 First Class Travel - English - TS Duplicate" at bounding box center [72, 196] width 108 height 19
type input "TD Canada Trust - FY25 First Class Travel - English - TS Duplicate"
type input "0.05"
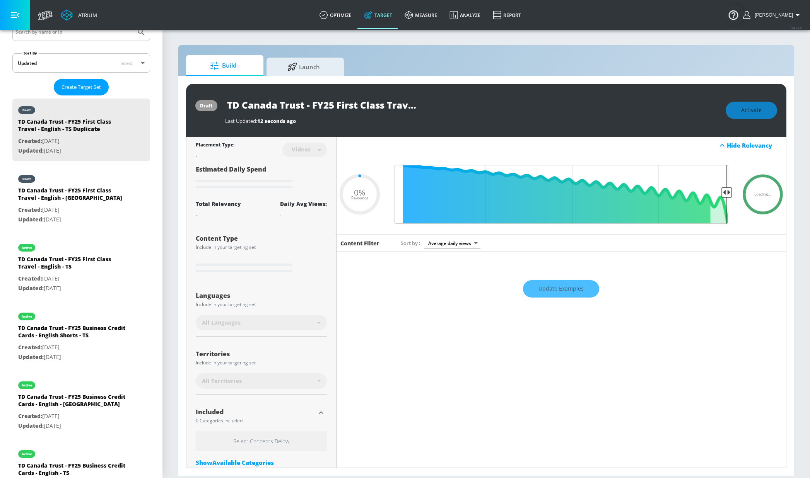
drag, startPoint x: 391, startPoint y: 99, endPoint x: 389, endPoint y: 102, distance: 4.2
click at [391, 99] on input "TD Canada Trust - FY25 First Class Travel - English - TS Duplicate" at bounding box center [321, 104] width 193 height 17
drag, startPoint x: 386, startPoint y: 103, endPoint x: 445, endPoint y: 102, distance: 58.4
click at [475, 102] on div "TD Canada Trust - FY25 First Class Travel - English - TS Duplicate" at bounding box center [471, 104] width 493 height 17
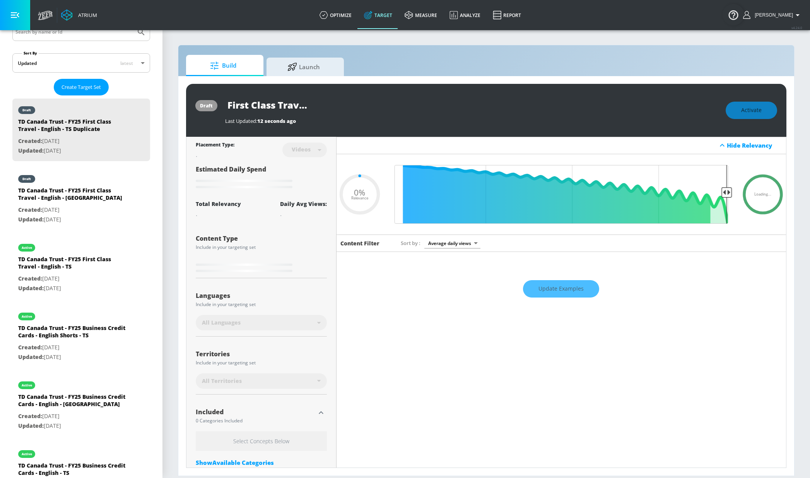
click at [347, 104] on input "TD Canada Trust - FY25 First Class Travel - English - TS Duplicate" at bounding box center [321, 104] width 193 height 17
type input "TD Canada Trust - FY25 First Class Travel - Englis - TS Duplicate"
type input "0.05"
type input "TD Canada Trust - FY25 First Class Travel - Engli - TS Duplicate"
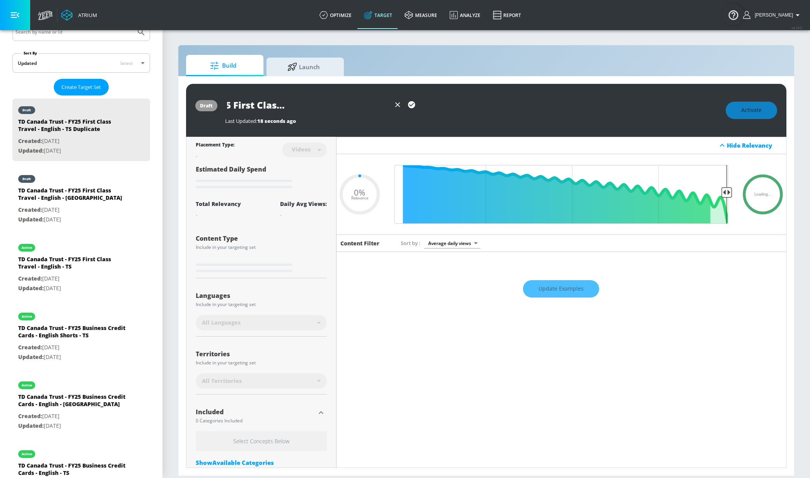
type input "0.05"
type input "TD Canada Trust - FY25 First Class Travel - Engl - TS Duplicate"
type input "0.05"
type input "TD Canada Trust - FY25 First Class Travel - Eng - TS Duplicate"
type input "0.05"
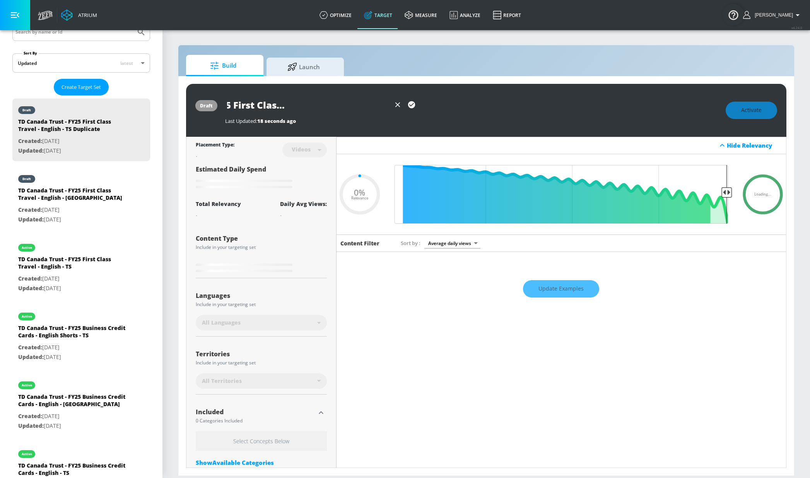
type input "TD Canada Trust - FY25 First Class Travel - En - TS Duplicate"
type input "0.05"
type input "TD Canada Trust - FY25 First Class Travel - E - TS Duplicate"
type input "0.05"
type input "TD Canada Trust - FY25 First Class Travel - - TS Duplicate"
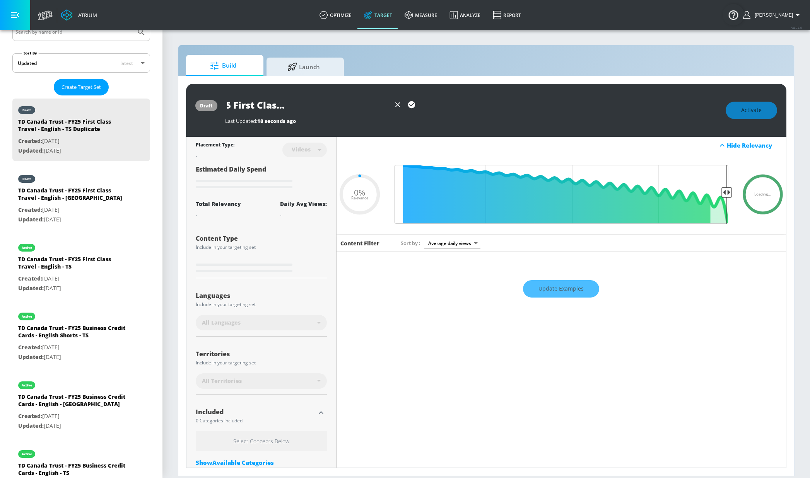
type input "0.05"
type input "TD Canada Trust - FY25 First Class Travel - F - TS Duplicate"
type input "0.05"
type input "TD Canada Trust - FY25 First Class Travel - Fr - TS Duplicate"
type input "0.05"
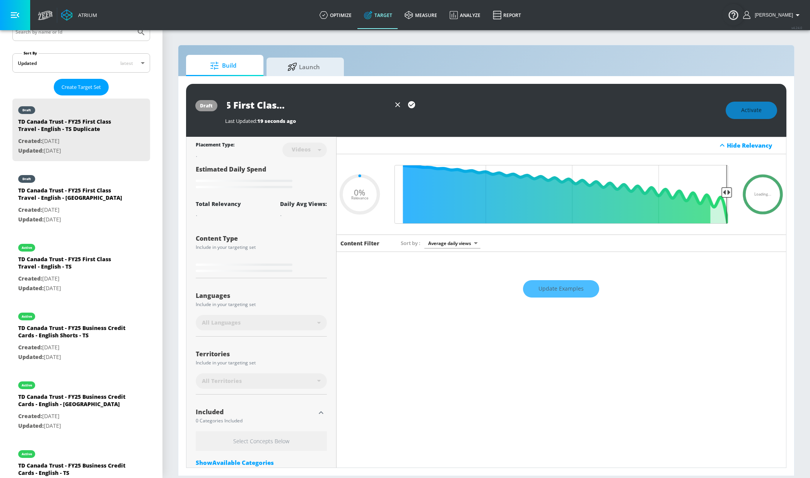
type input "TD Canada Trust - FY25 First Class Travel - Fre - TS Duplicate"
type input "0.05"
type input "TD Canada Trust - FY25 First Class Travel - Free - TS Duplicate"
type input "0.05"
type input "TD Canada Trust - FY25 First Class Travel - Freen - TS Duplicate"
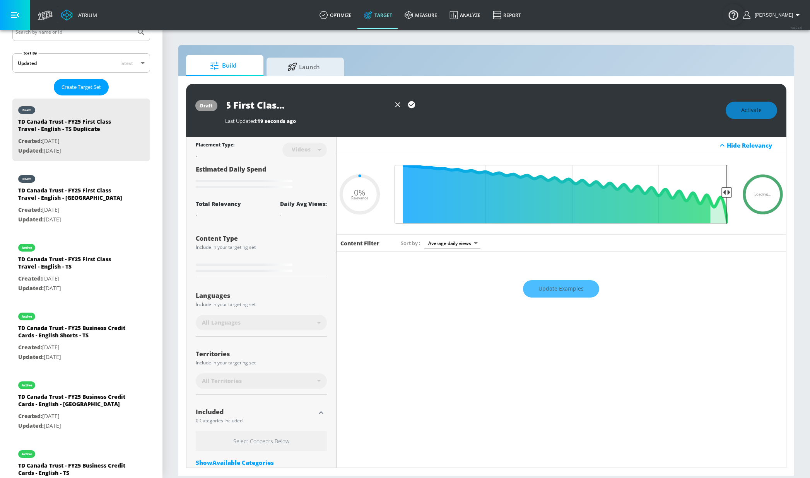
type input "0.05"
type input "TD Canada Trust - FY25 First Class Travel - Freenc - TS Duplicate"
type input "0.05"
type input "TD Canada Trust - FY25 First Class Travel - Freench - TS Duplicate"
type input "0.05"
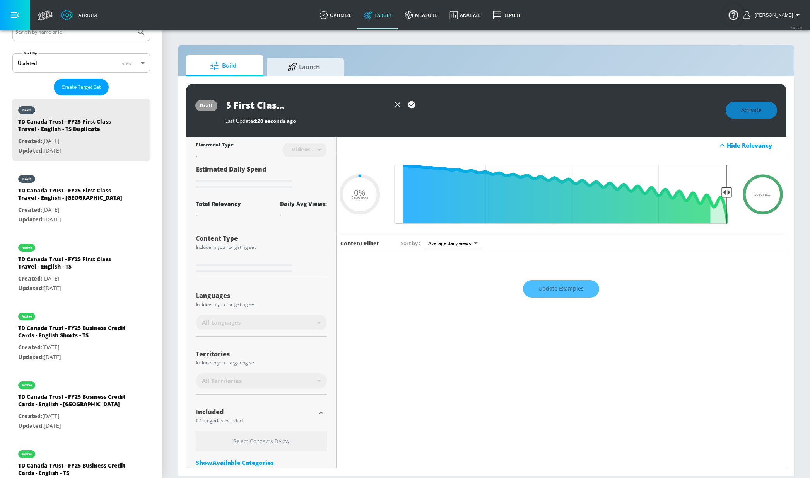
type input "TD Canada Trust - FY25 First Class Travel - Freenc - TS Duplicate"
type input "0.05"
type input "TD Canada Trust - FY25 First Class Travel - Freen - TS Duplicate"
type input "0.05"
type input "TD Canada Trust - FY25 First Class Travel - Free - TS Duplicate"
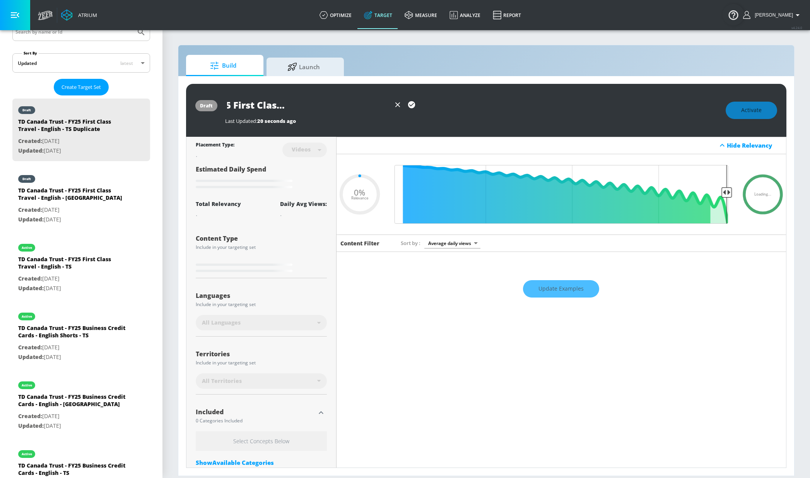
type input "0.05"
type input "TD Canada Trust - FY25 First Class Travel - Fre - TS Duplicate"
type input "0.05"
type input "TD Canada Trust - FY25 First Class Travel - Fren - TS Duplicate"
type input "0.05"
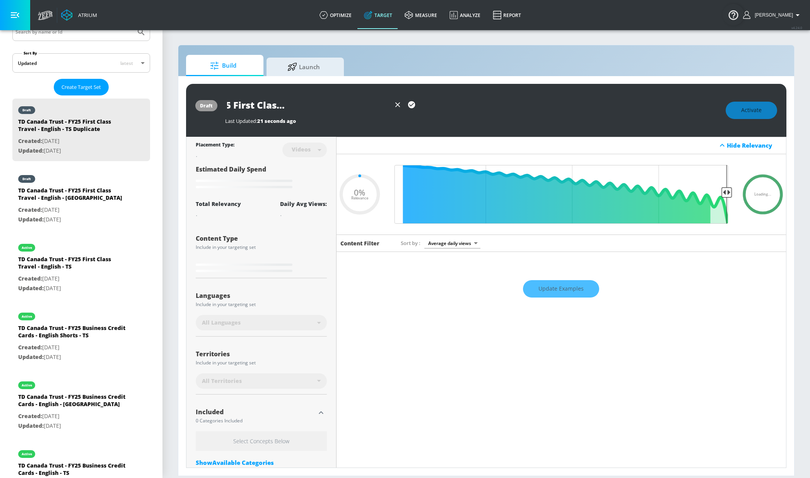
type input "TD Canada Trust - FY25 First Class Travel - Frenv - TS Duplicate"
type input "0.05"
type input "TD Canada Trust - FY25 First Class Travel - Frenvh - TS Duplicate"
type input "0.05"
type input "TD Canada Trust - FY25 First Class Travel - Frenv - TS Duplicate"
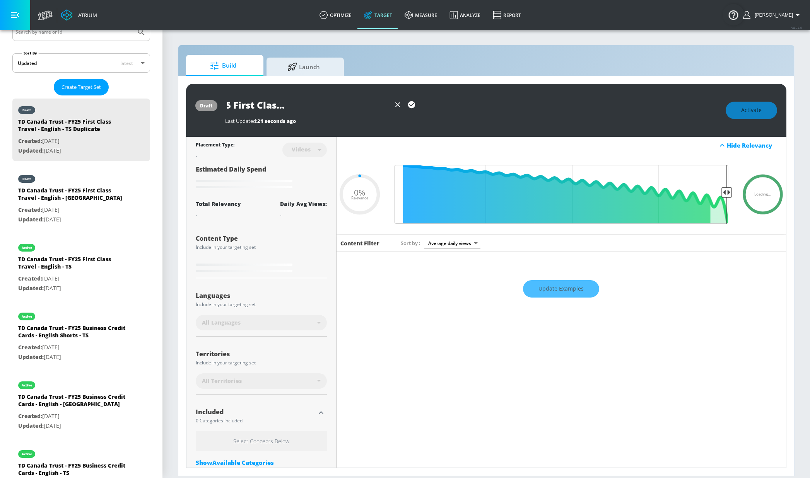
type input "0.05"
type input "TD Canada Trust - FY25 First Class Travel - Fren - TS Duplicate"
type input "0.05"
type input "TD Canada Trust - FY25 First Class Travel - Frenh - TS Duplicate"
type input "0.05"
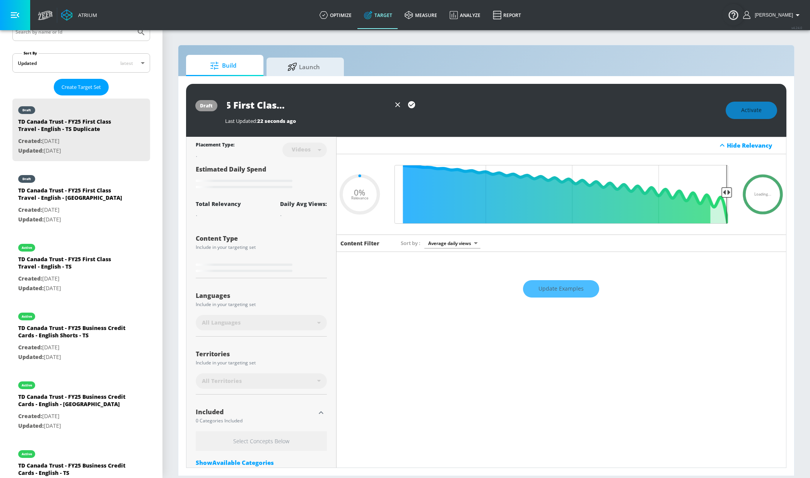
type input "TD Canada Trust - FY25 First Class Travel - Fren - TS Duplicate"
type input "0.05"
type input "TD Canada Trust - FY25 First Class Travel - Frenc - TS Duplicate"
type input "0.05"
type input "TD Canada Trust - FY25 First Class Travel - French - TS Duplicate"
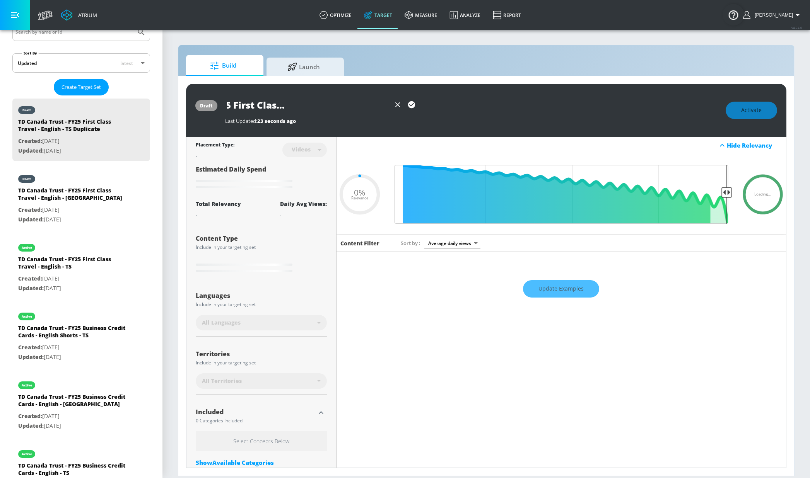
type input "0.05"
click at [372, 102] on input "TD Canada Trust - FY25 First Class Travel - French - TS Duplicate" at bounding box center [308, 104] width 166 height 17
type input "TD Canada Trust - FY25 First Class Travel - French - TSDuplicate"
type input "0.05"
type input "TD Canada Trust - FY25 First Class Travel - French - TSuplicate"
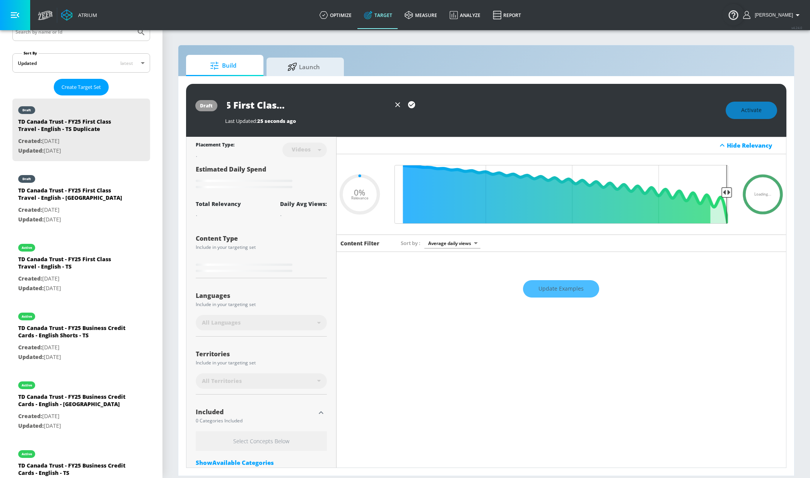
type input "0.05"
type input "TD Canada Trust - FY25 First Class Travel - French - TSplicate"
type input "0.05"
type input "TD Canada Trust - FY25 First Class Travel - French - TSlicate"
type input "0.05"
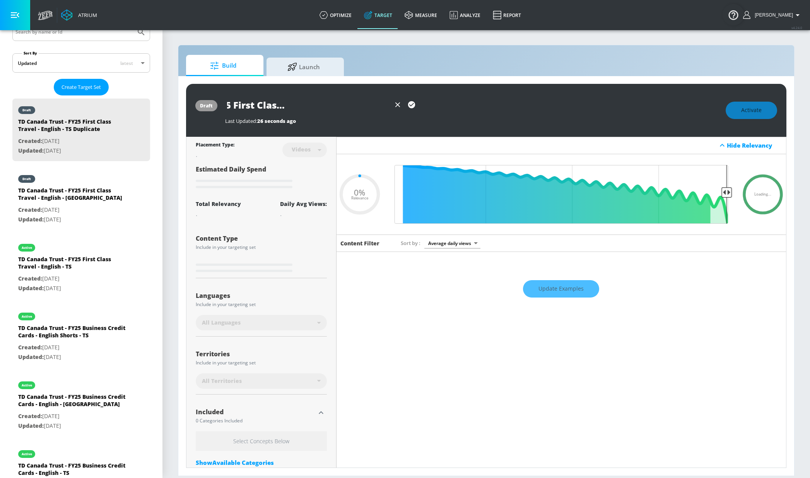
type input "TD Canada Trust - FY25 First Class Travel - French - TSicate"
type input "0.05"
type input "TD Canada Trust - FY25 First Class Travel - French - TScate"
type input "0.05"
type input "TD Canada Trust - FY25 First Class Travel - French - TSate"
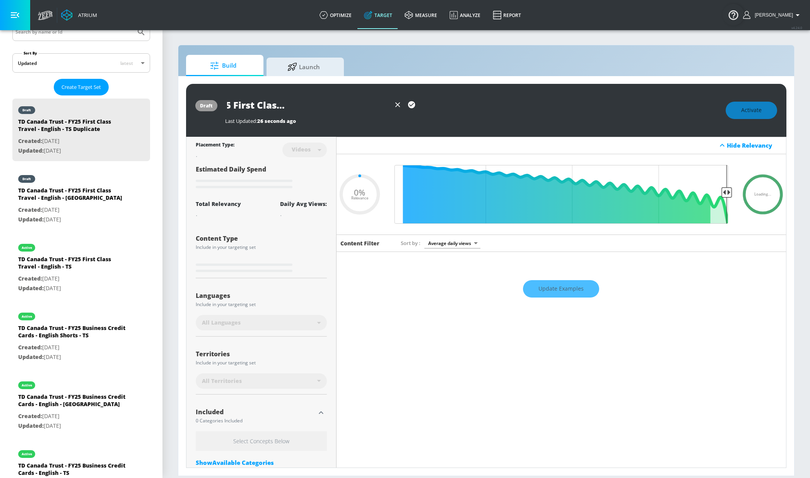
type input "0.05"
type input "TD Canada Trust - FY25 First Class Travel - French - TSte"
type input "0.05"
type input "TD Canada Trust - FY25 First Class Travel - French - TSe"
type input "0.05"
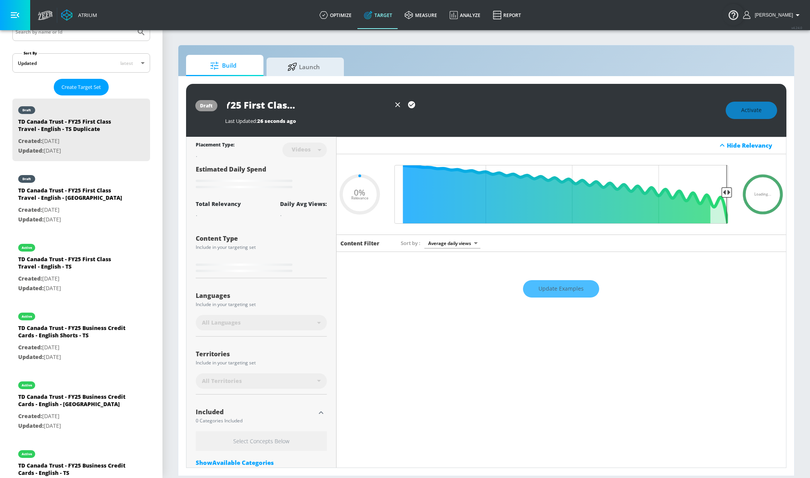
type input "TD Canada Trust - FY25 First Class Travel - French - TS"
type input "0.05"
drag, startPoint x: 388, startPoint y: 102, endPoint x: 172, endPoint y: 94, distance: 216.7
click at [172, 94] on section "Build Launch draft TD Canada Trust - FY25 First Class Travel - French - TS Last…" at bounding box center [485, 253] width 647 height 449
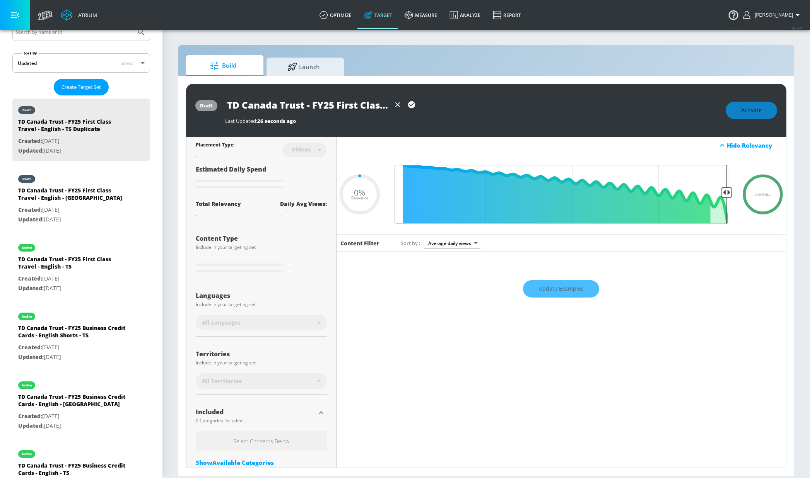
type input "TD Canada Trust - FY25 First Class Travel - French - TS"
type input "0.25"
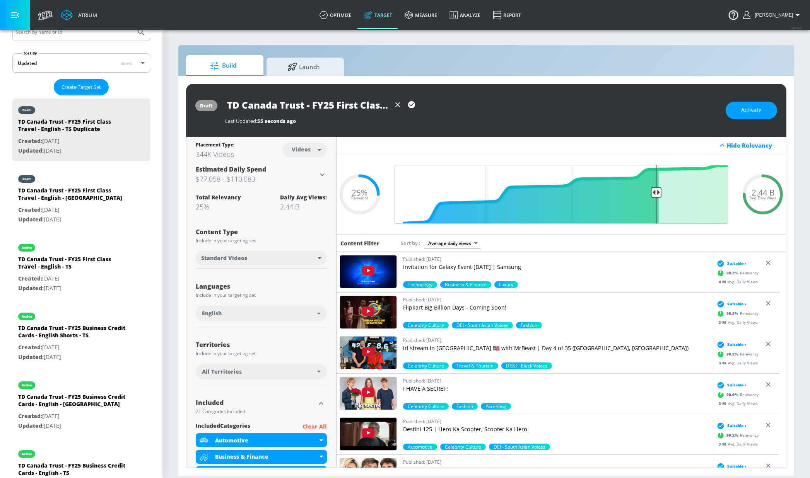
click at [343, 102] on input "TD Canada Trust - FY25 First Class Travel - French - TS" at bounding box center [308, 104] width 166 height 17
drag, startPoint x: 337, startPoint y: 106, endPoint x: 366, endPoint y: 101, distance: 28.9
click at [446, 103] on div "TD Canada Trust - FY25 First Class Travel - French - TS" at bounding box center [471, 104] width 493 height 17
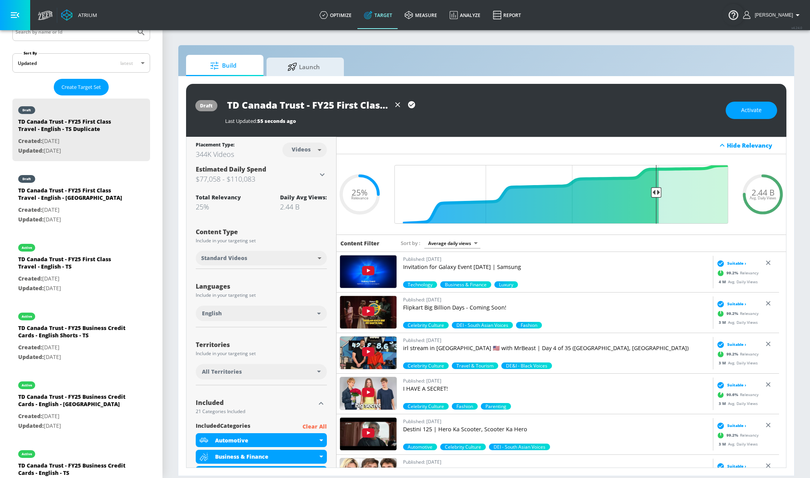
click at [410, 104] on icon "button" at bounding box center [411, 104] width 7 height 7
click at [271, 313] on div "English" at bounding box center [259, 314] width 115 height 8
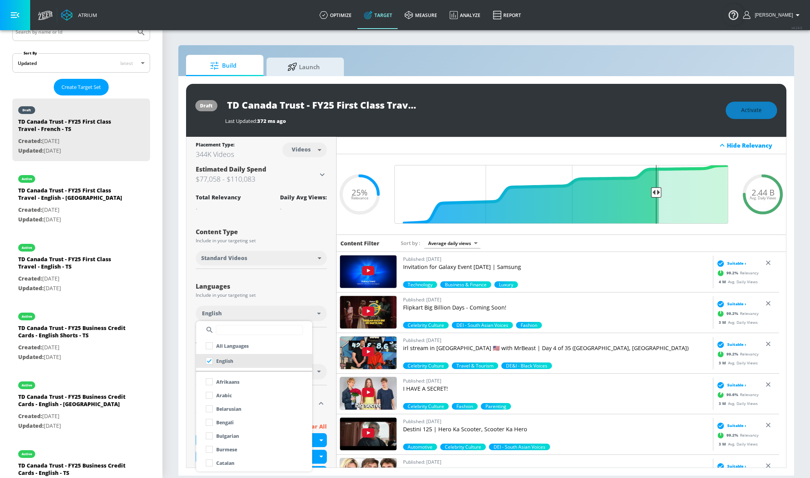
click at [249, 334] on input "text" at bounding box center [259, 330] width 87 height 10
type input "fr"
click at [251, 393] on li "French" at bounding box center [254, 396] width 116 height 14
click at [271, 234] on div at bounding box center [405, 239] width 810 height 478
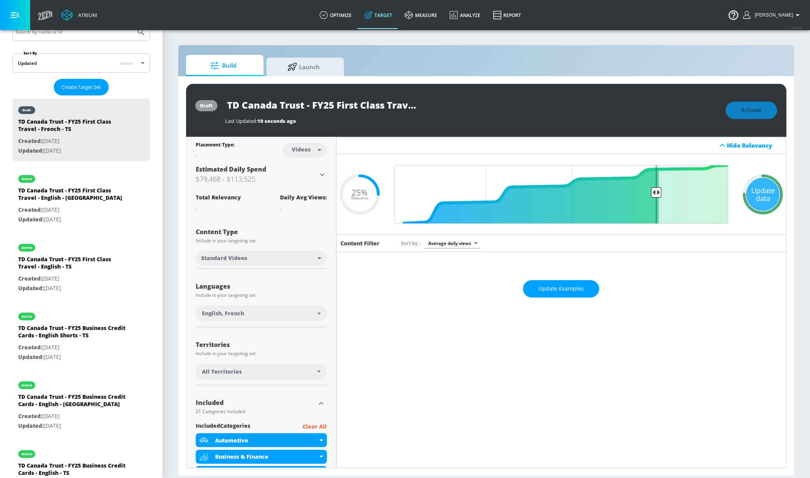
click at [266, 369] on div "All Territories" at bounding box center [259, 372] width 115 height 8
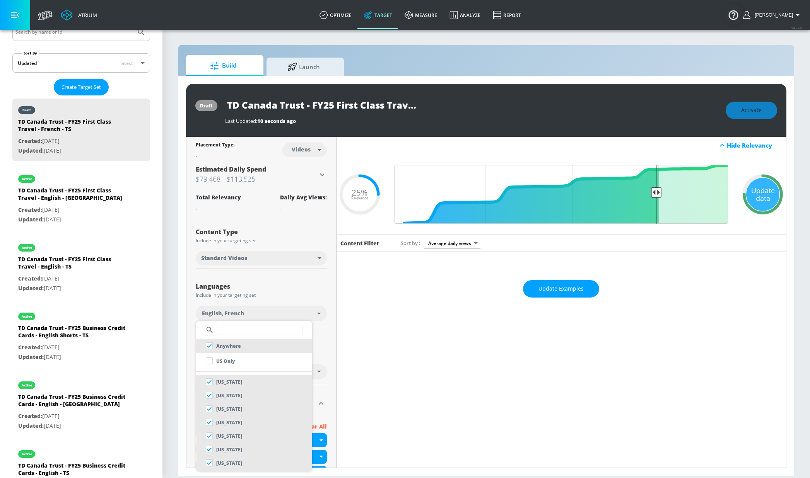
click at [276, 331] on input "text" at bounding box center [259, 330] width 87 height 10
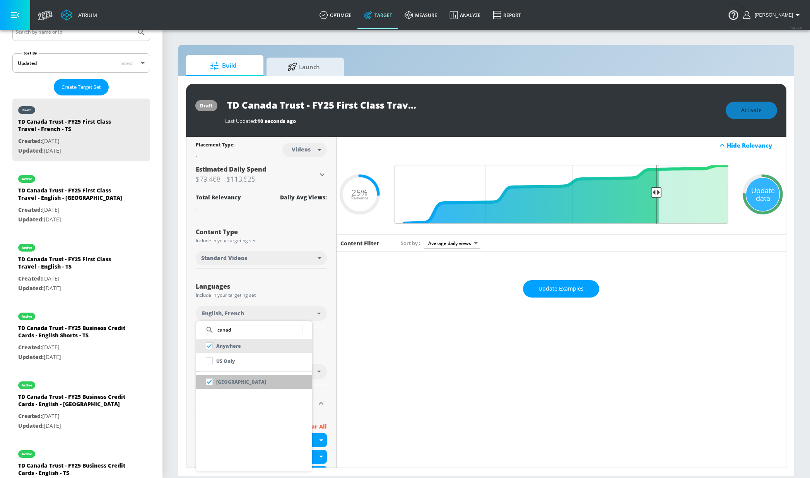
type input "canad"
click at [271, 376] on li "[GEOGRAPHIC_DATA]" at bounding box center [254, 382] width 116 height 14
checkbox input "false"
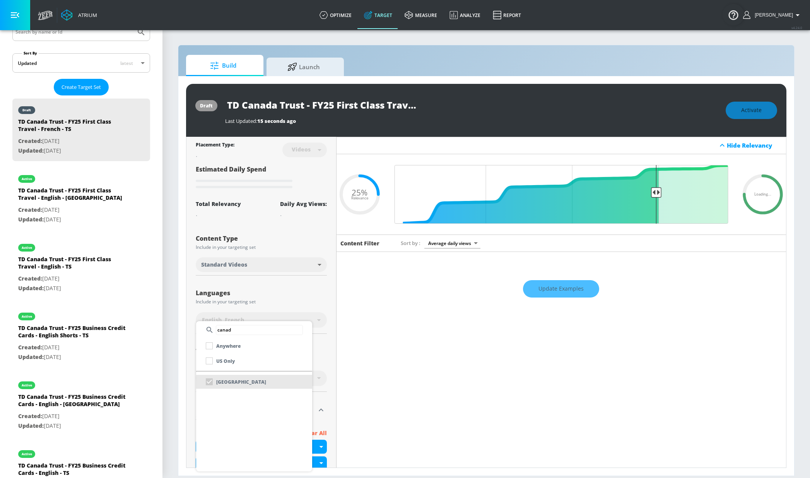
click at [261, 331] on input "canad" at bounding box center [259, 330] width 87 height 10
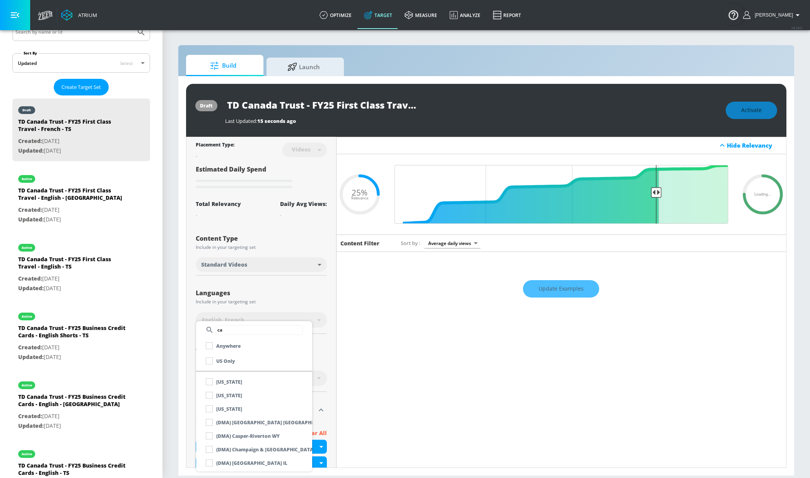
type input "c"
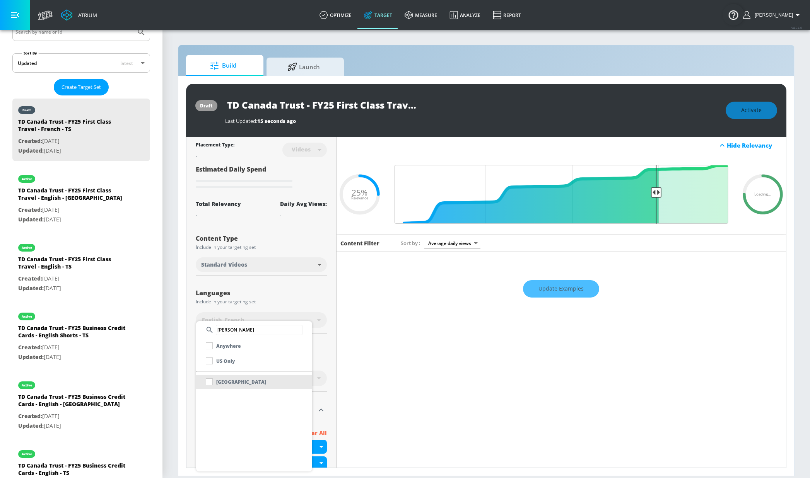
type input "quebe"
click at [270, 377] on li "Quebec" at bounding box center [254, 382] width 116 height 14
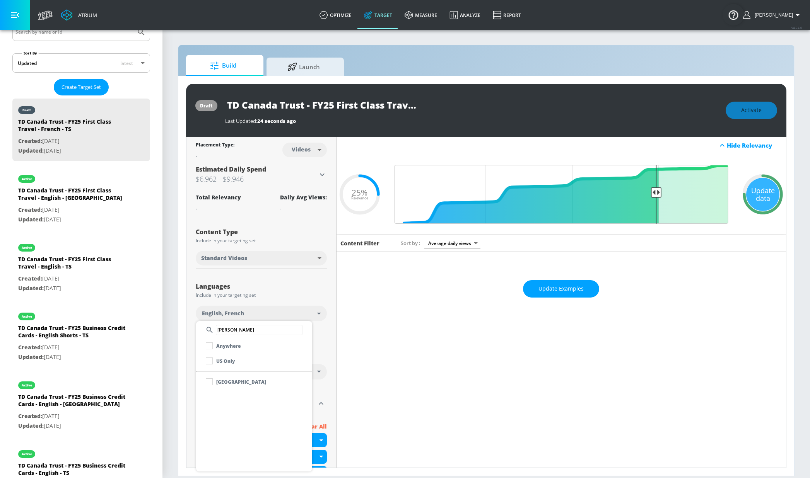
click at [220, 381] on p "Quebec" at bounding box center [241, 382] width 50 height 8
click at [305, 284] on div at bounding box center [405, 239] width 810 height 478
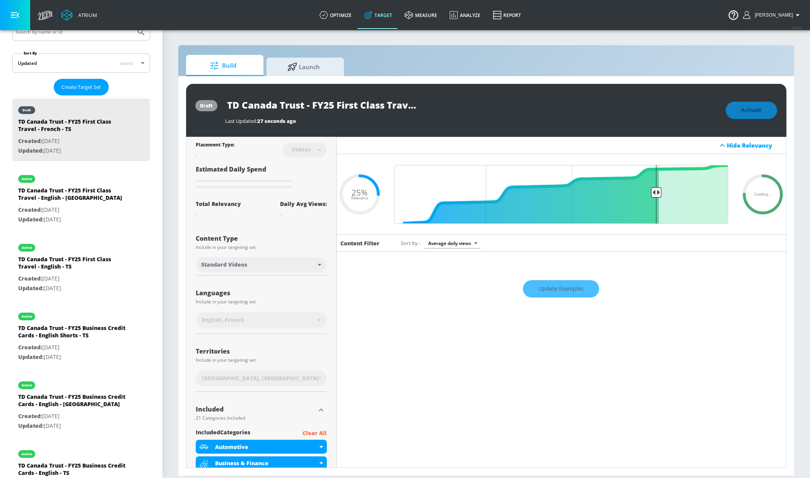
click at [276, 377] on div "Canada, Quebec" at bounding box center [260, 379] width 117 height 8
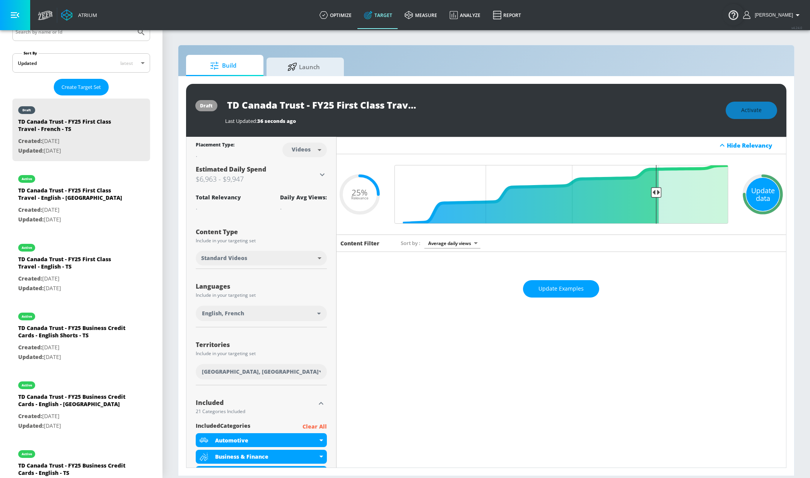
click at [749, 193] on div "Update data" at bounding box center [762, 194] width 33 height 33
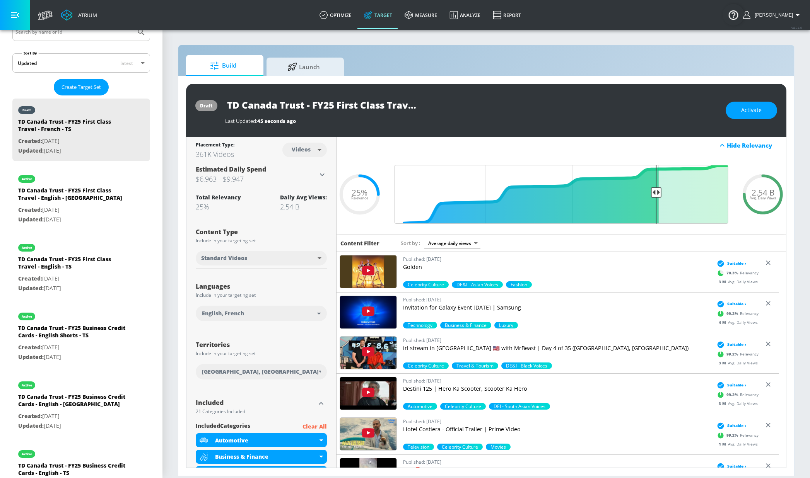
click at [425, 54] on div "Build Launch draft TD Canada Trust - FY25 First Class Travel - French - TS Last…" at bounding box center [486, 261] width 616 height 432
click at [742, 114] on span "Activate" at bounding box center [751, 111] width 20 height 10
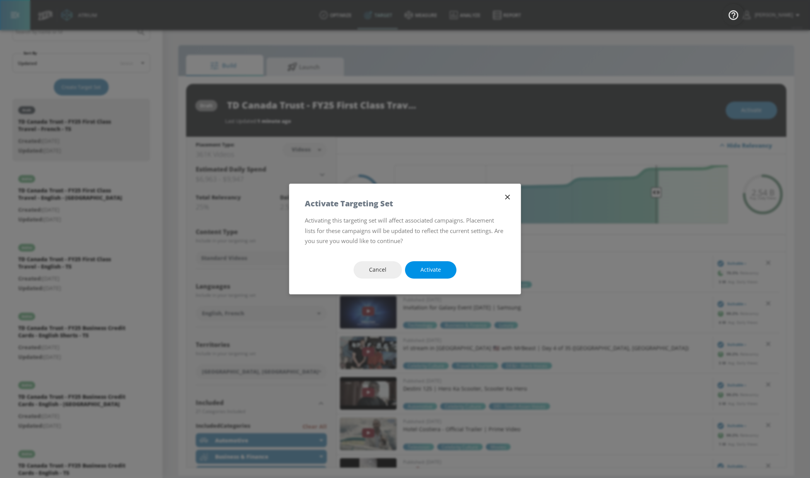
click at [431, 275] on button "Activate" at bounding box center [430, 269] width 51 height 17
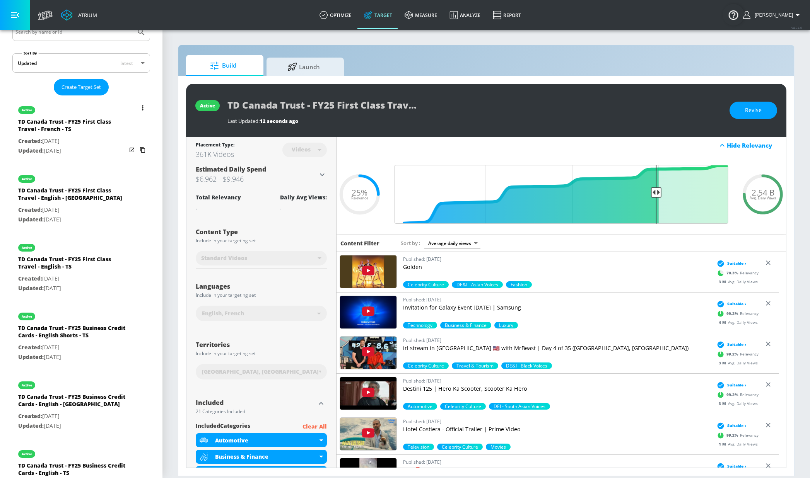
click at [142, 107] on icon "list of Target Set" at bounding box center [143, 107] width 2 height 5
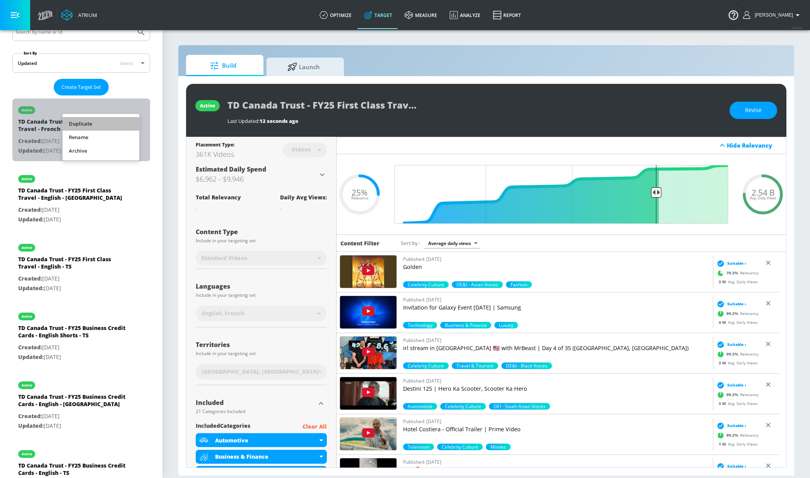
click at [104, 122] on li "Duplicate" at bounding box center [101, 124] width 77 height 14
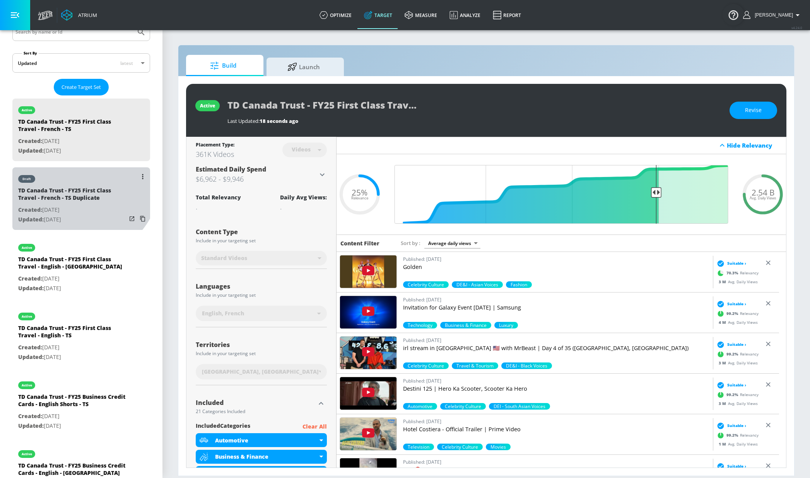
click at [74, 177] on div "draft" at bounding box center [72, 176] width 108 height 19
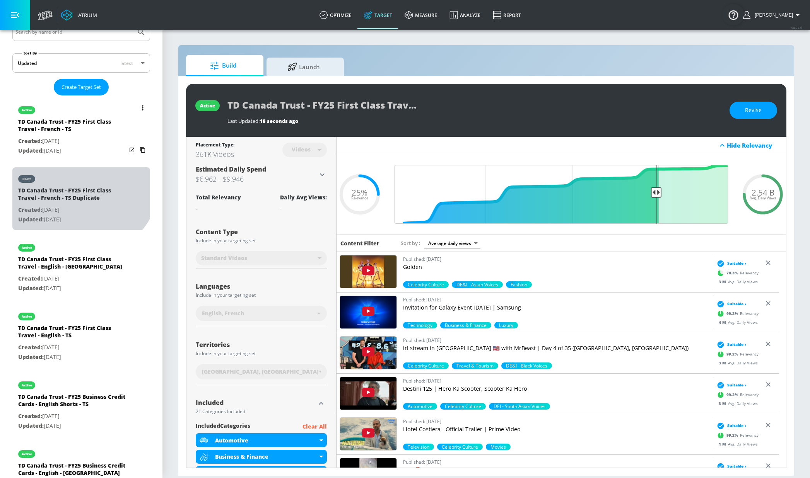
type input "TD Canada Trust - FY25 First Class Travel - French - TS Duplicate"
type input "0.05"
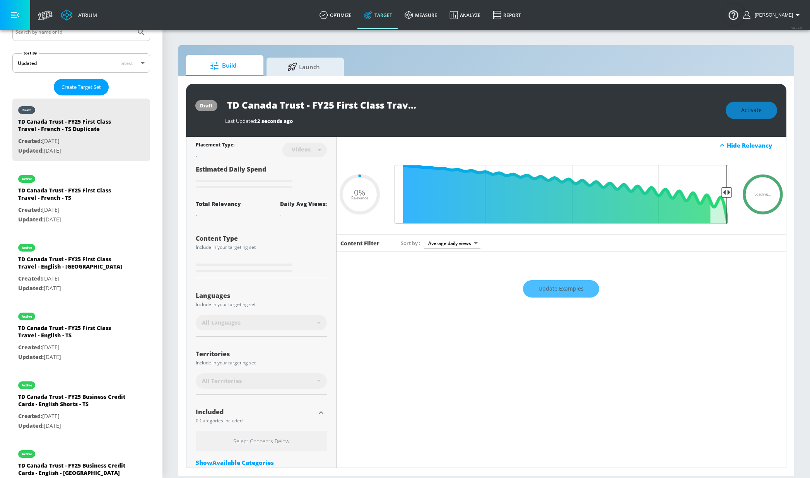
click at [381, 106] on input "TD Canada Trust - FY25 First Class Travel - French - TS Duplicate" at bounding box center [321, 104] width 193 height 17
drag, startPoint x: 370, startPoint y: 107, endPoint x: 431, endPoint y: 104, distance: 60.8
click at [464, 106] on div "TD Canada Trust - FY25 First Class Travel - French - TS Duplicate" at bounding box center [471, 104] width 493 height 17
drag, startPoint x: 370, startPoint y: 105, endPoint x: 366, endPoint y: 105, distance: 4.3
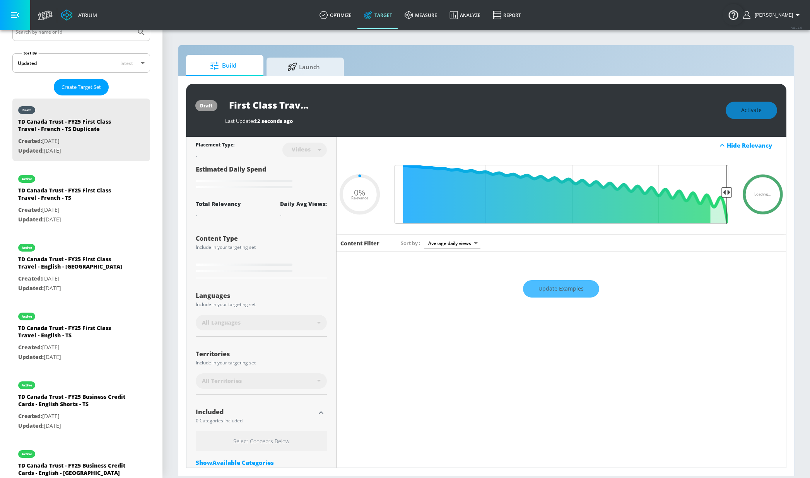
click at [369, 105] on input "TD Canada Trust - FY25 First Class Travel - French - TS Duplicate" at bounding box center [321, 104] width 193 height 17
drag, startPoint x: 358, startPoint y: 104, endPoint x: 556, endPoint y: 113, distance: 197.4
click at [556, 113] on div "TD Canada Trust - FY25 First Class Travel - French - TS Duplicate Last Updated:…" at bounding box center [471, 110] width 493 height 28
type input "TD Canada Trust - FY25 First Class Travel - French -"
type input "0.05"
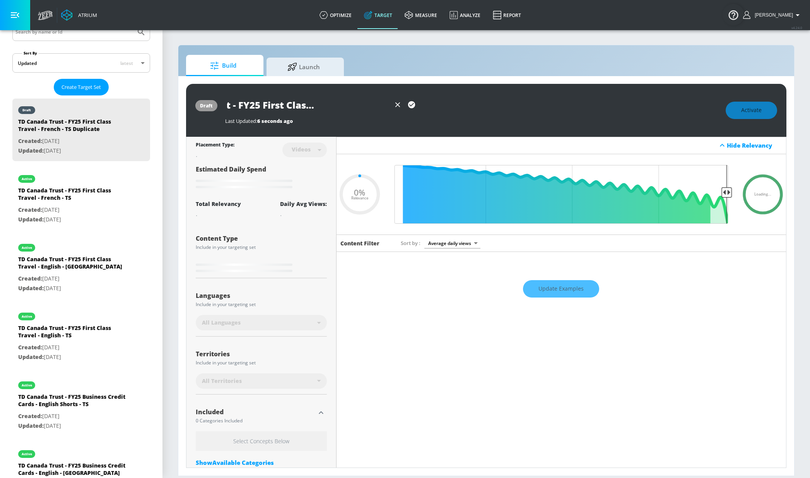
type input "TD Canada Trust - FY25 First Class Travel - French - C"
type input "0.05"
type input "TD Canada Trust - FY25 First Class Travel - French - CYT"
type input "0.05"
type input "TD Canada Trust - FY25 First Class Travel - French - CY"
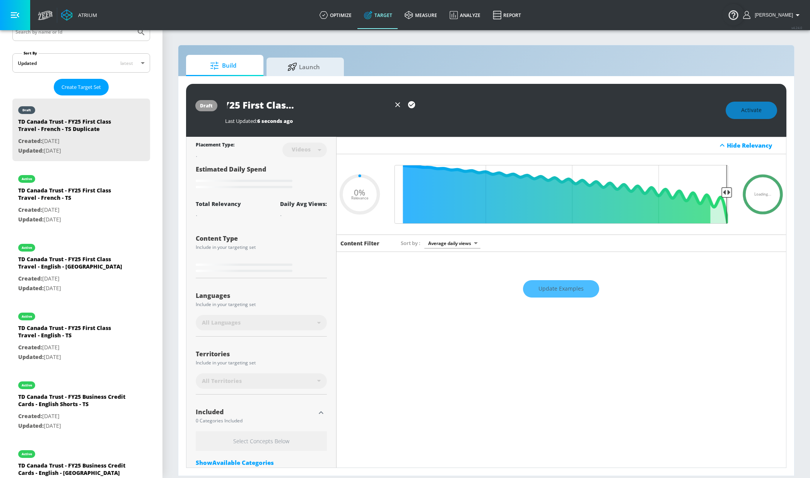
type input "0.05"
type input "TD Canada Trust - FY25 First Class Travel - French - C"
type input "0.05"
type input "TD Canada Trust - FY25 First Class Travel - French - CT"
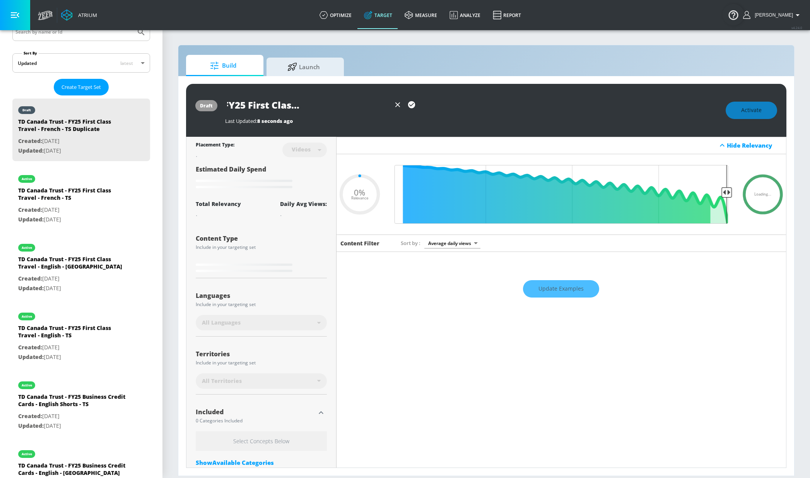
type input "0.05"
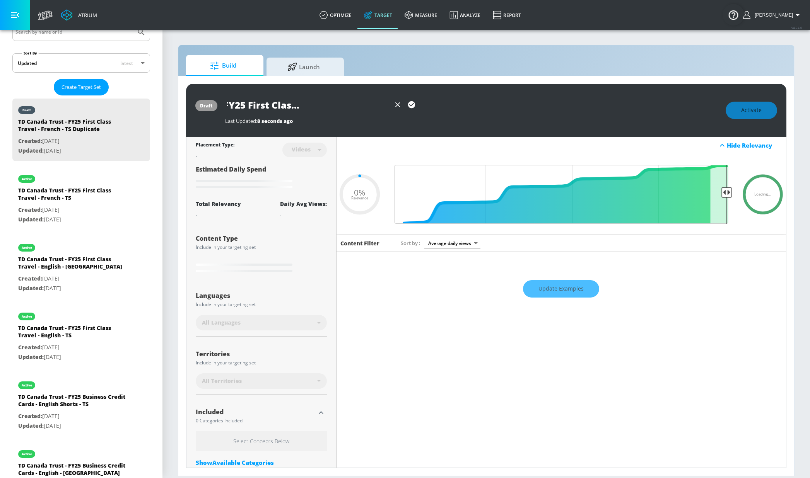
click at [382, 103] on input "TD Canada Trust - FY25 First Class Travel - French - CT" at bounding box center [308, 104] width 166 height 17
type input "TD Canada Trust - FY25 First Class Travel - French - CT"
drag, startPoint x: 413, startPoint y: 103, endPoint x: 406, endPoint y: 111, distance: 10.4
click at [413, 103] on icon "button" at bounding box center [411, 105] width 9 height 9
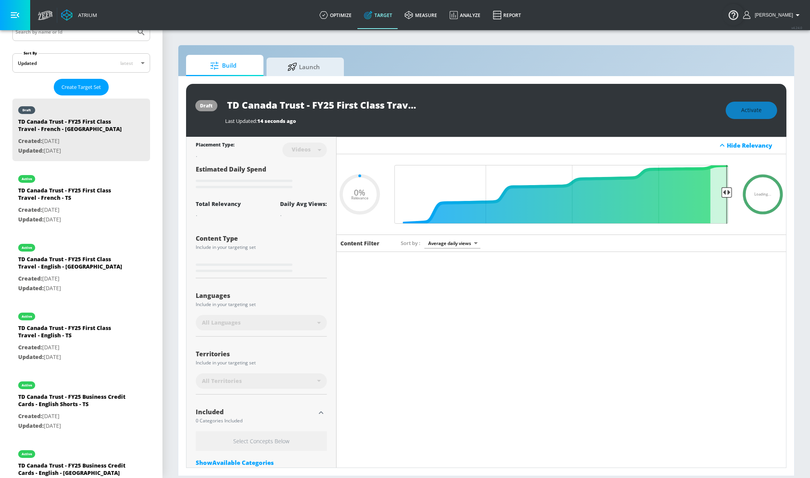
type input "0.05"
type input "TD Canada Trust - FY25 First Class Travel - French - TS Duplicate"
type input "0.25"
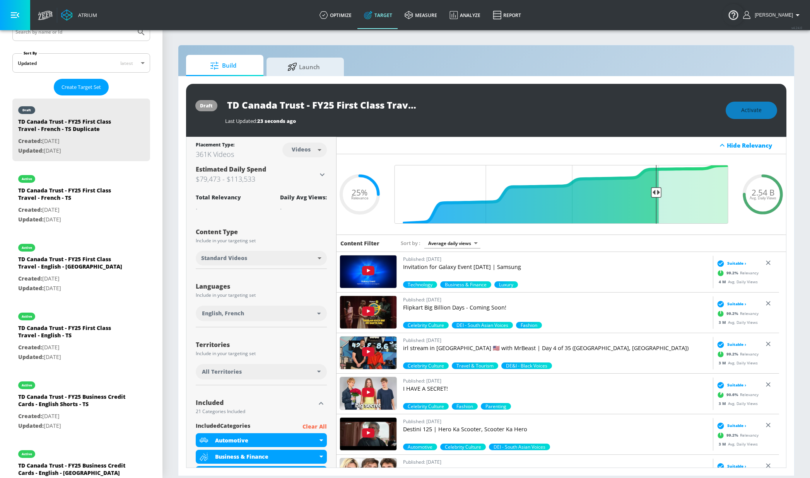
click at [258, 373] on div "All Territories" at bounding box center [259, 372] width 115 height 8
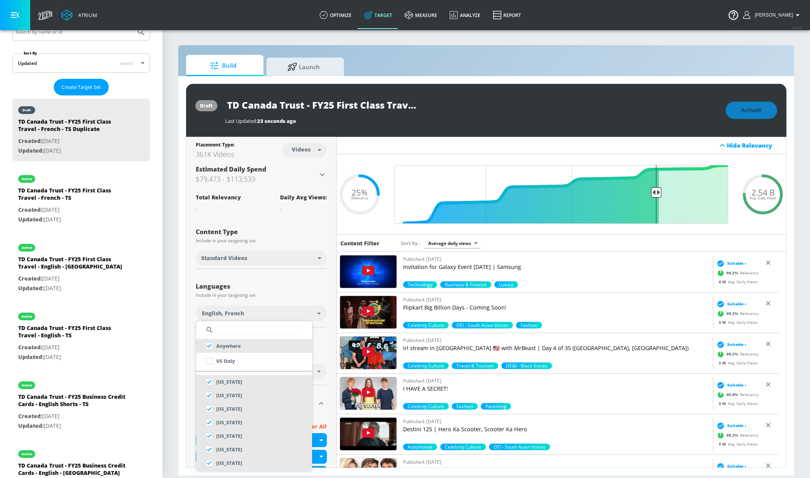
click at [263, 331] on input "text" at bounding box center [259, 330] width 87 height 10
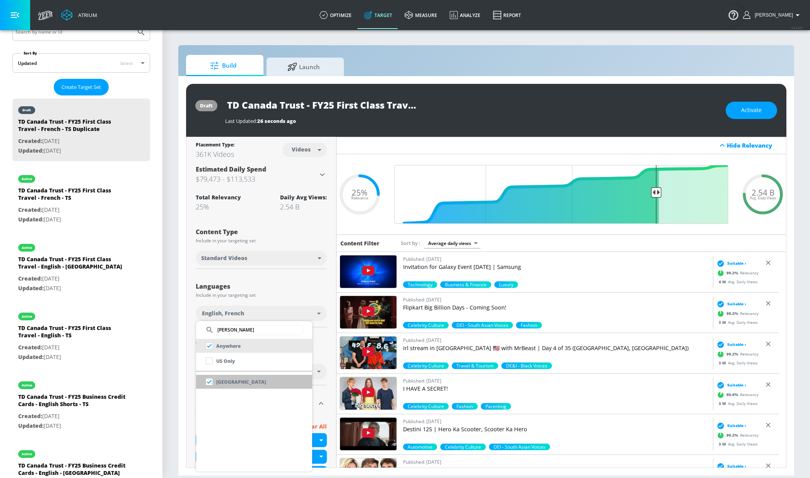
type input "quebe"
click at [238, 382] on li "Quebec" at bounding box center [254, 382] width 116 height 14
checkbox input "false"
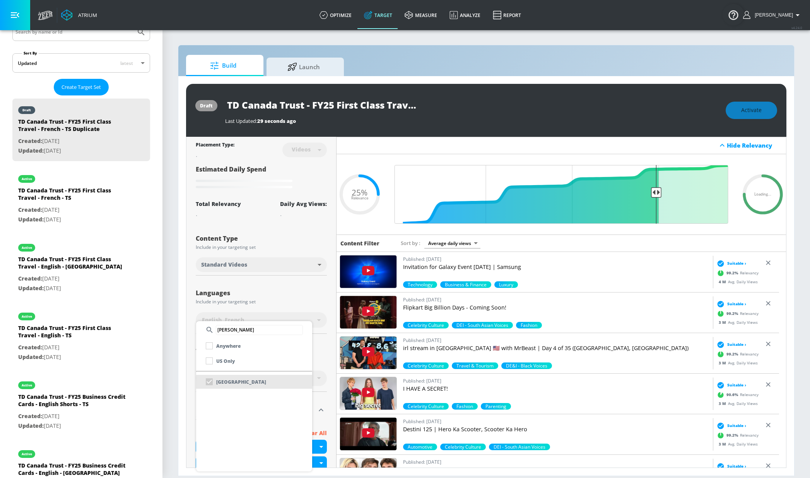
click at [294, 290] on div at bounding box center [405, 239] width 810 height 478
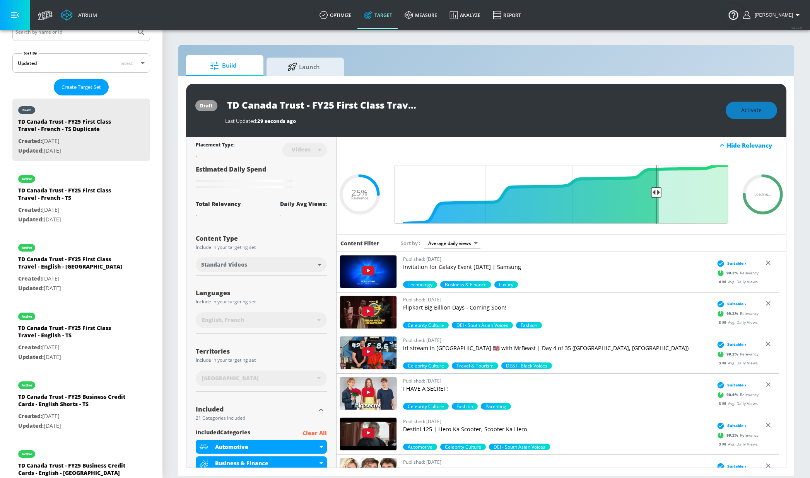
type input "TD Canada Trust - FY25 First Class Travel - French - CT"
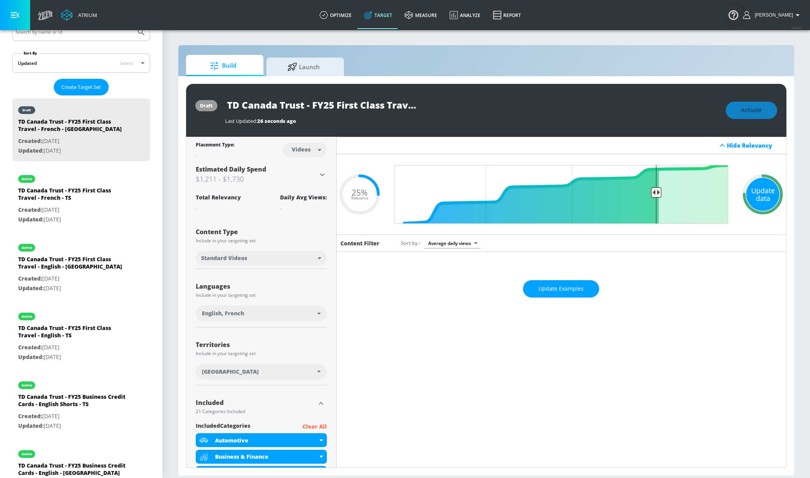
click at [746, 191] on div "Update data" at bounding box center [762, 194] width 33 height 33
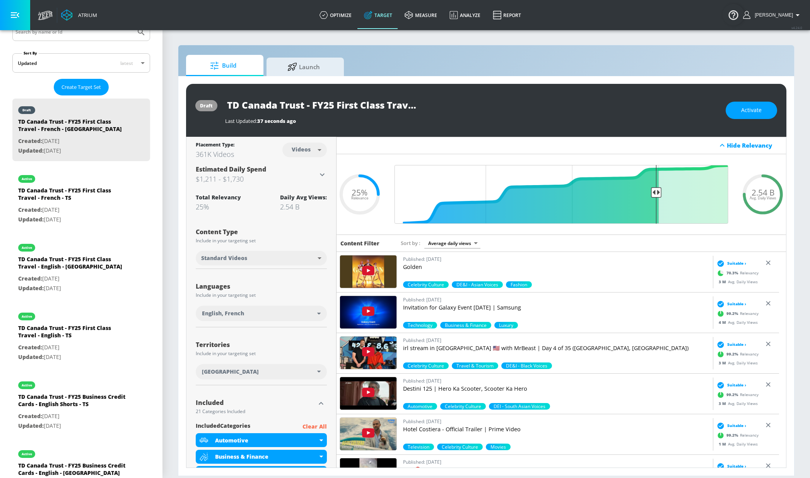
click at [305, 150] on body "Atrium optimize Target measure Analyze Report optimize Target measure Analyze R…" at bounding box center [405, 239] width 810 height 478
click at [310, 165] on div "Channels" at bounding box center [302, 167] width 28 height 8
type input "channels"
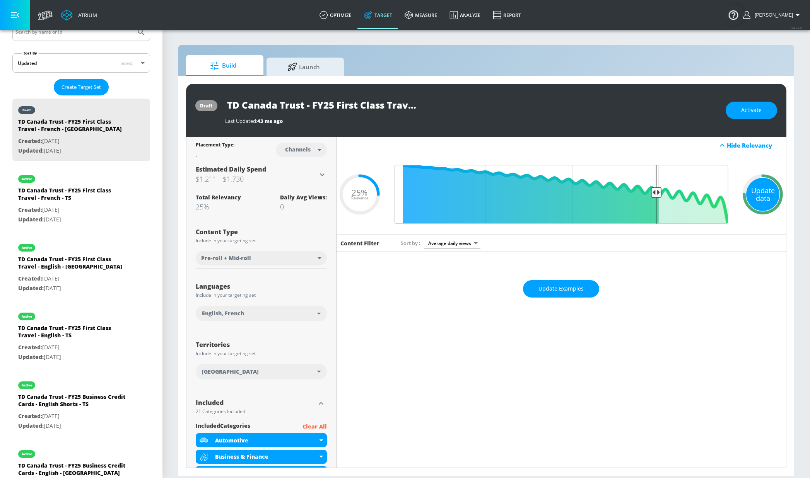
click at [748, 201] on div "Update data" at bounding box center [762, 194] width 33 height 33
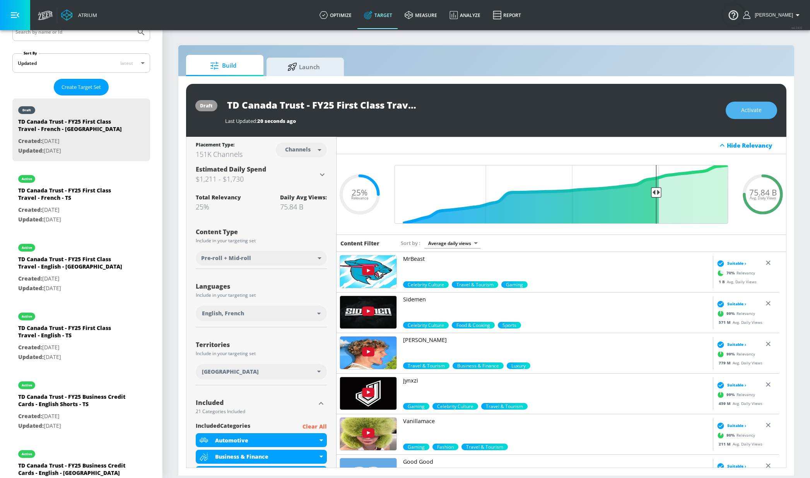
click at [739, 110] on button "Activate" at bounding box center [750, 110] width 51 height 17
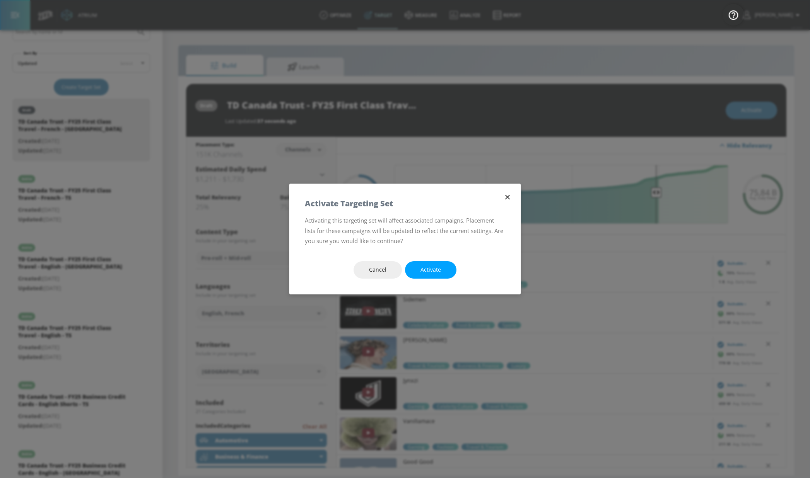
click at [426, 263] on button "Activate" at bounding box center [430, 269] width 51 height 17
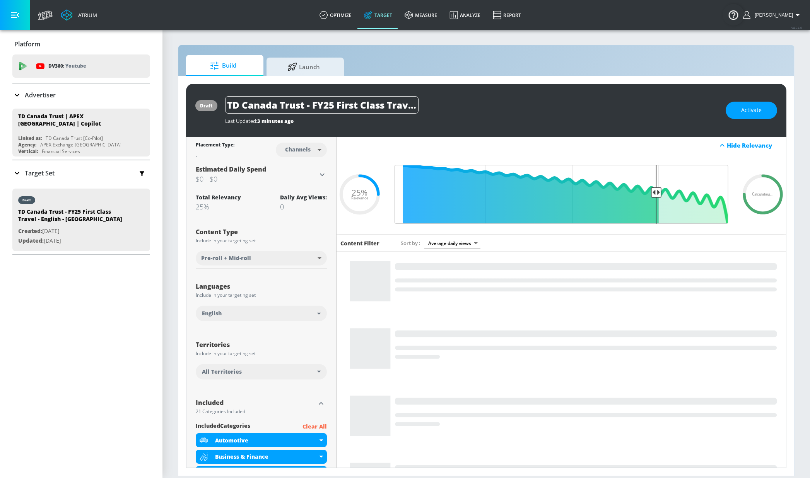
click at [240, 373] on span "All Territories" at bounding box center [222, 372] width 40 height 8
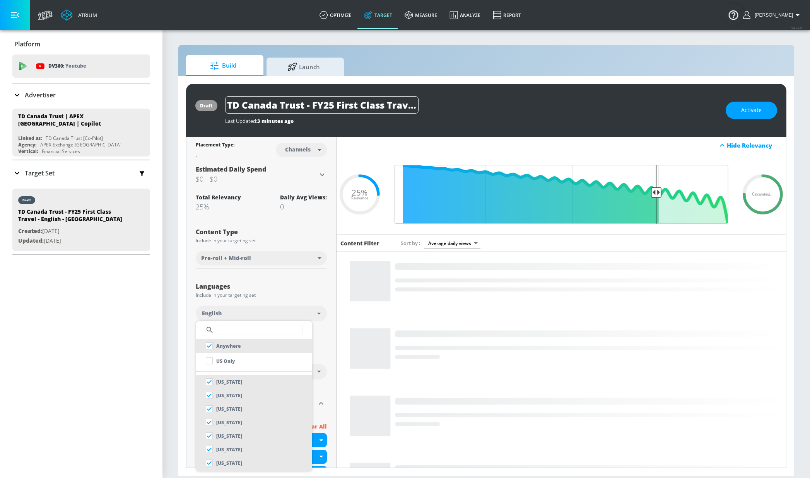
click at [253, 331] on input "text" at bounding box center [259, 330] width 87 height 10
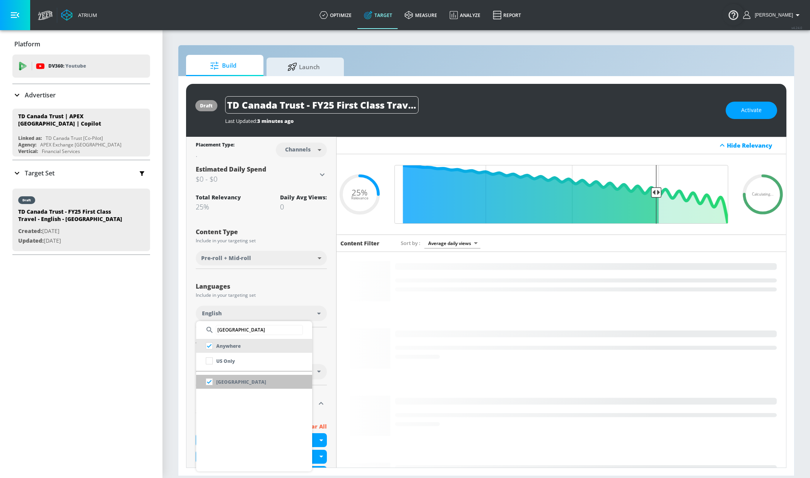
type input "[GEOGRAPHIC_DATA]"
click at [254, 381] on li "[GEOGRAPHIC_DATA]" at bounding box center [254, 382] width 116 height 14
checkbox input "false"
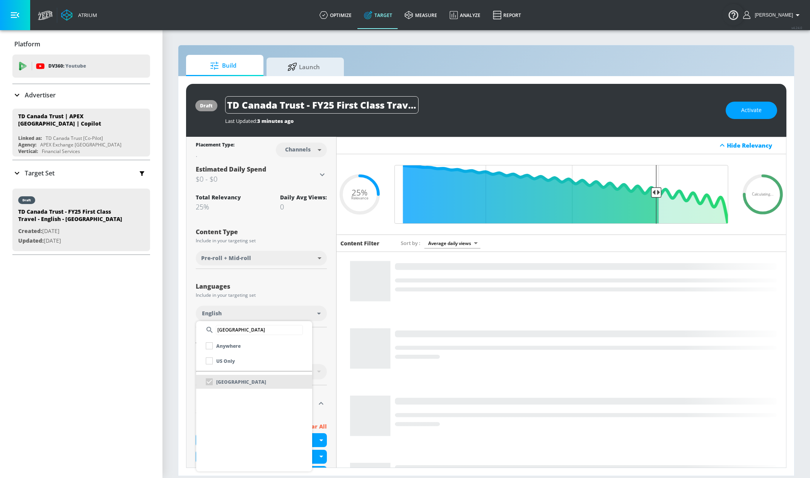
click at [287, 293] on div at bounding box center [405, 239] width 810 height 478
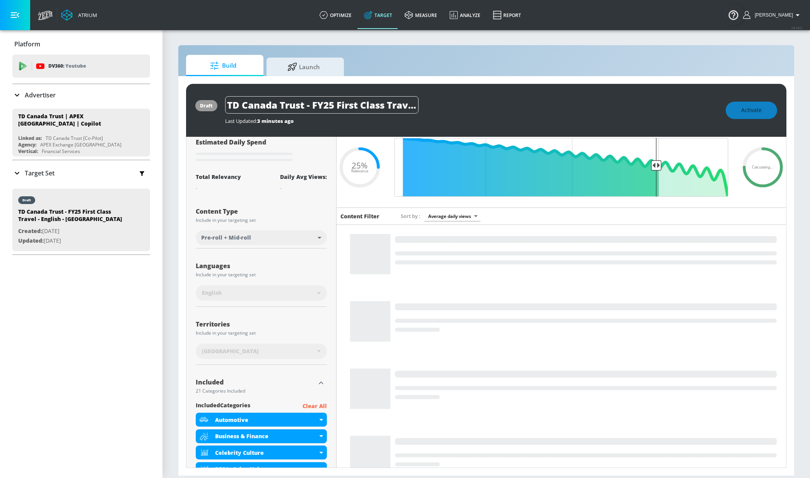
scroll to position [28, 0]
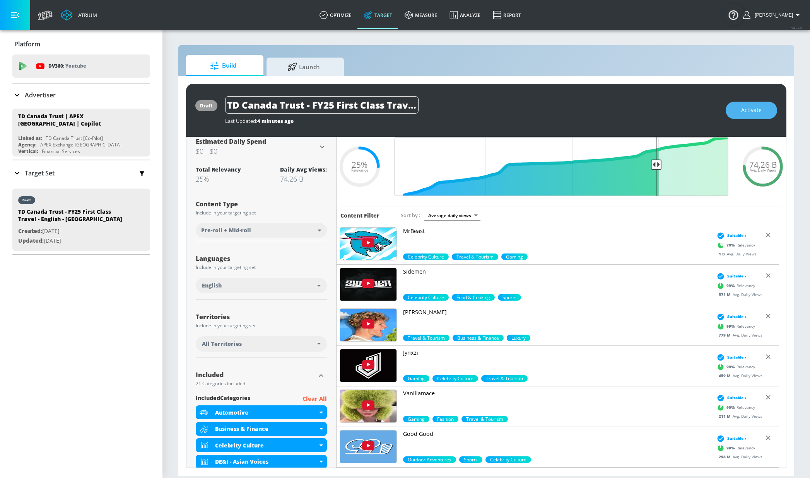
click at [759, 114] on span "Activate" at bounding box center [751, 111] width 20 height 10
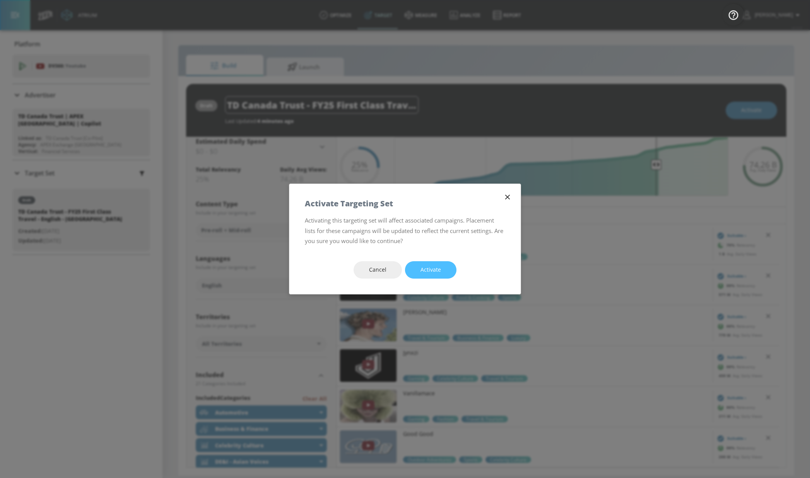
drag, startPoint x: 443, startPoint y: 263, endPoint x: 483, endPoint y: 69, distance: 197.9
click at [443, 263] on button "Activate" at bounding box center [430, 269] width 51 height 17
